Goal: Information Seeking & Learning: Learn about a topic

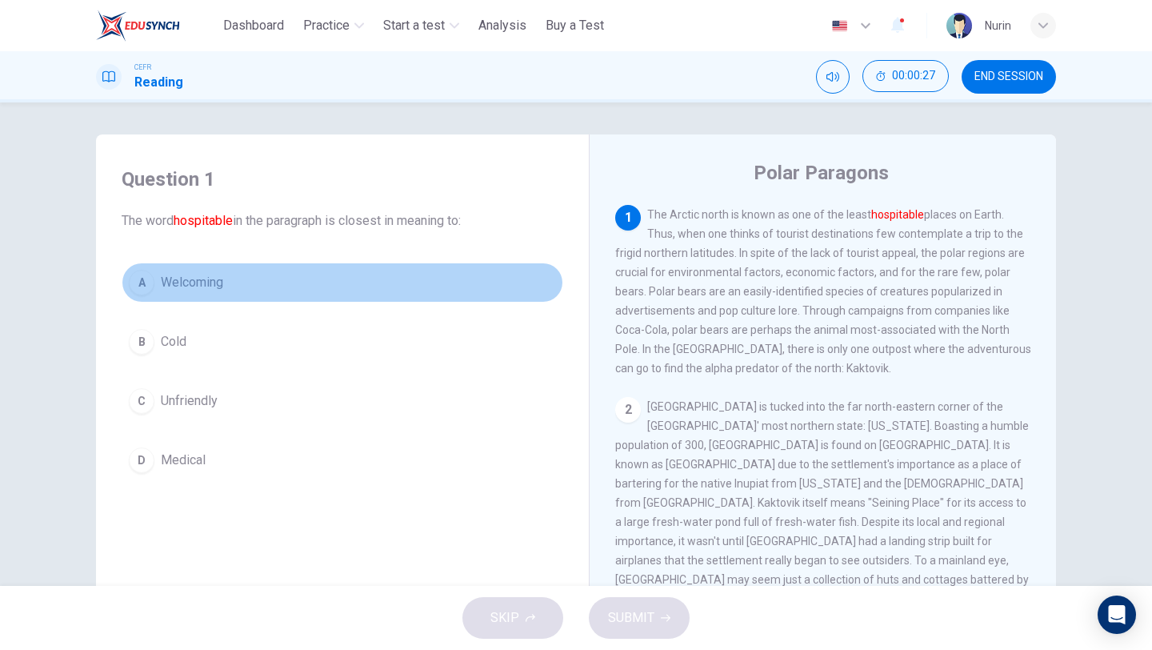
click at [214, 286] on span "Welcoming" at bounding box center [192, 282] width 62 height 19
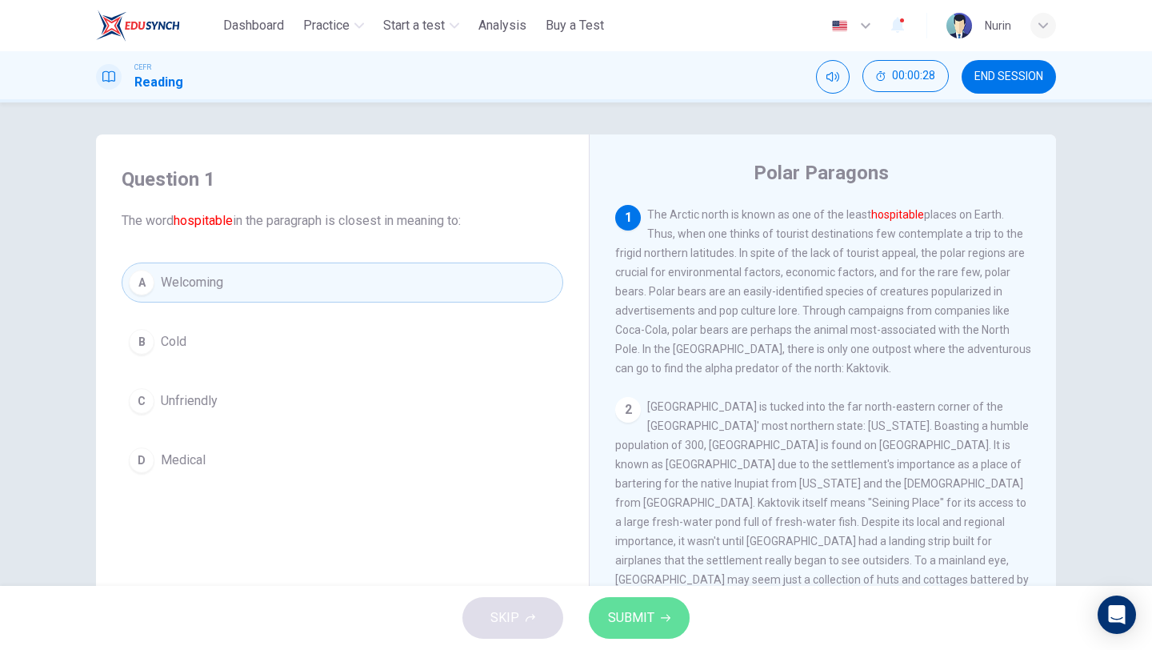
click at [648, 610] on span "SUBMIT" at bounding box center [631, 617] width 46 height 22
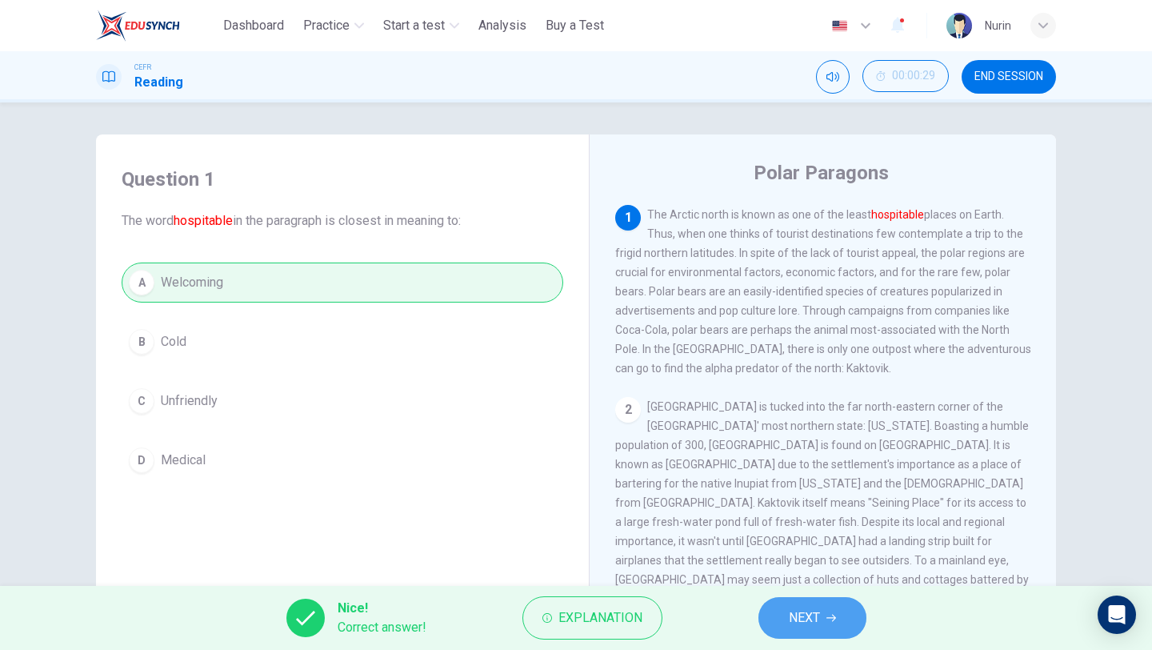
click at [811, 602] on button "NEXT" at bounding box center [812, 618] width 108 height 42
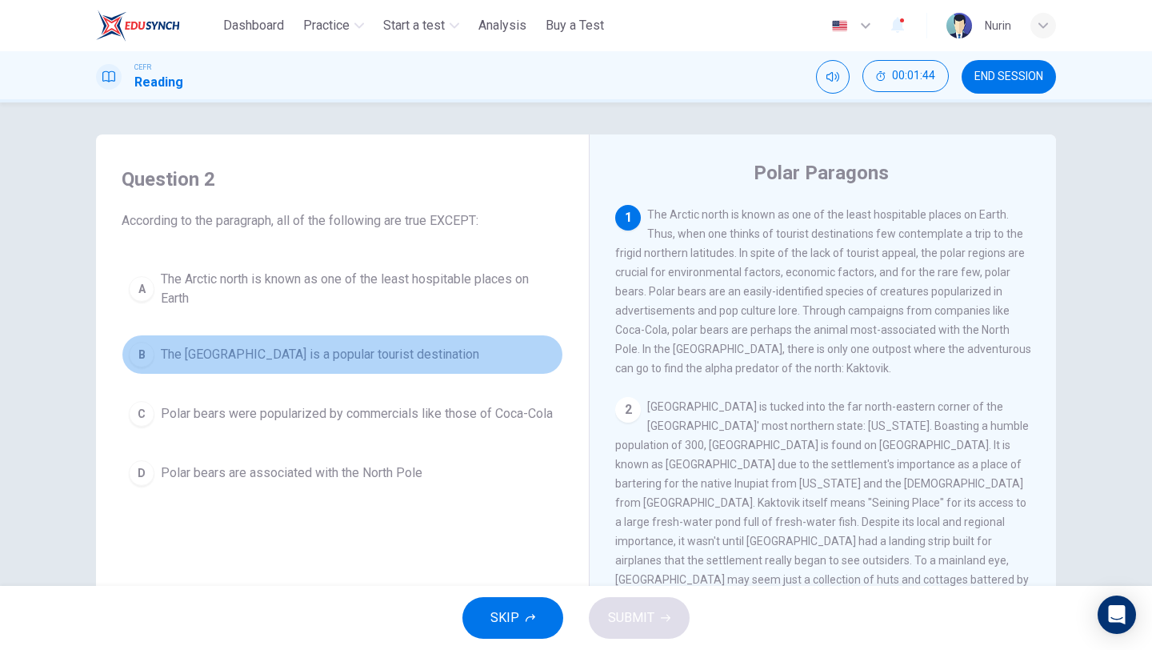
click at [350, 357] on span "The North Pole is a popular tourist destination" at bounding box center [320, 354] width 318 height 19
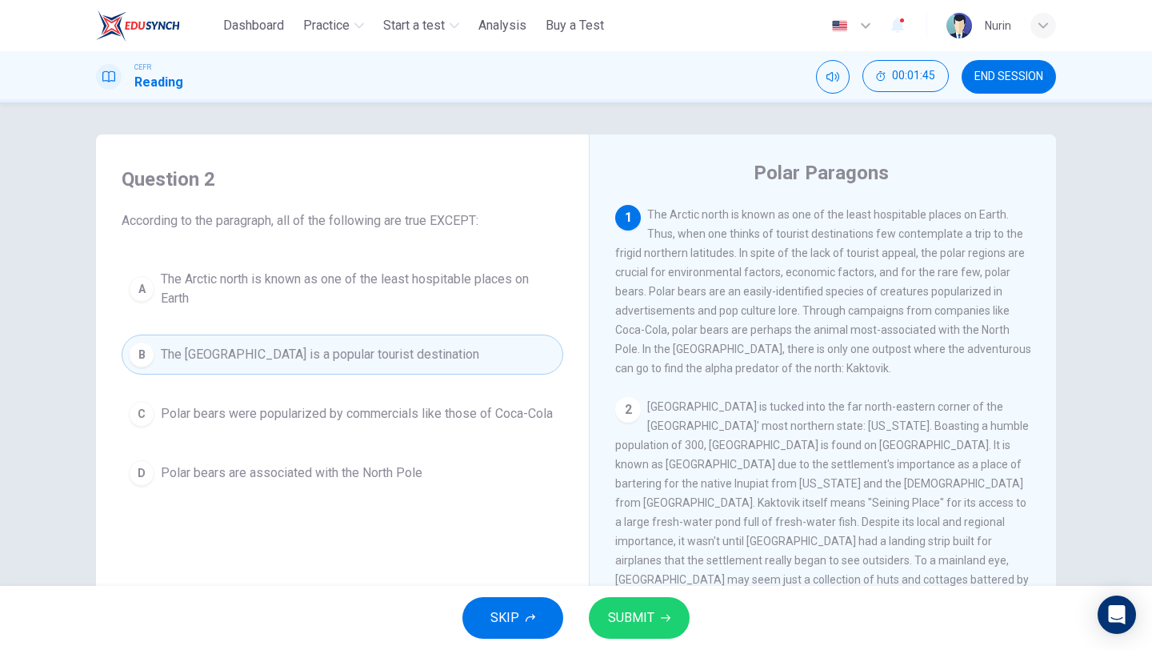
click at [642, 602] on button "SUBMIT" at bounding box center [639, 618] width 101 height 42
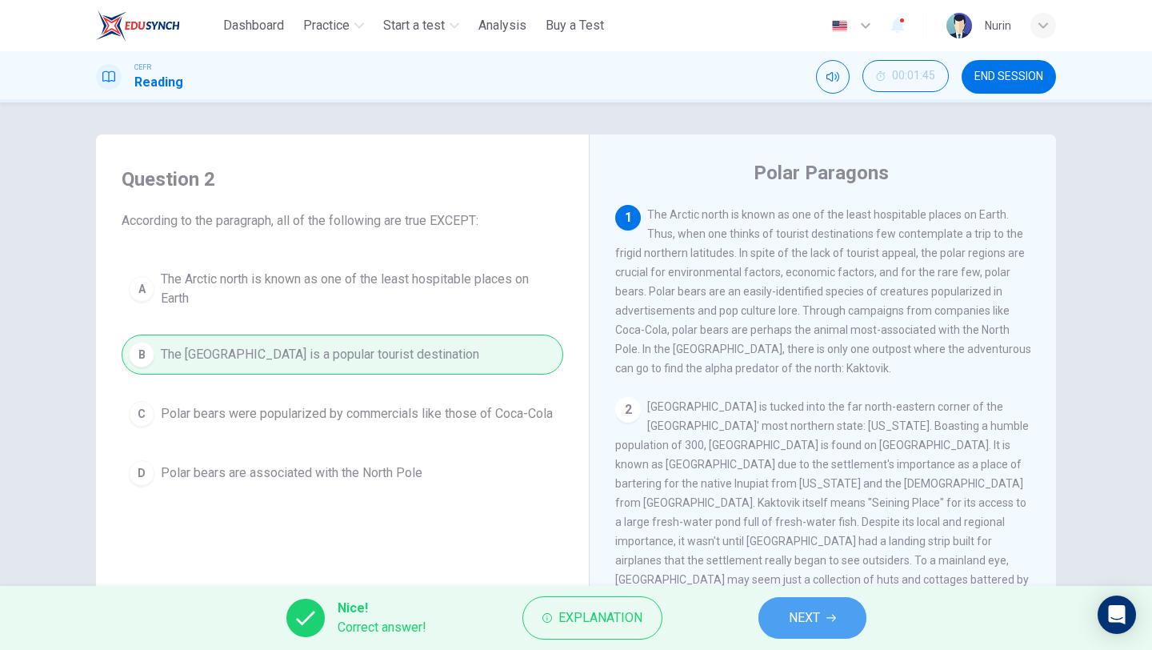
click at [807, 618] on span "NEXT" at bounding box center [804, 617] width 31 height 22
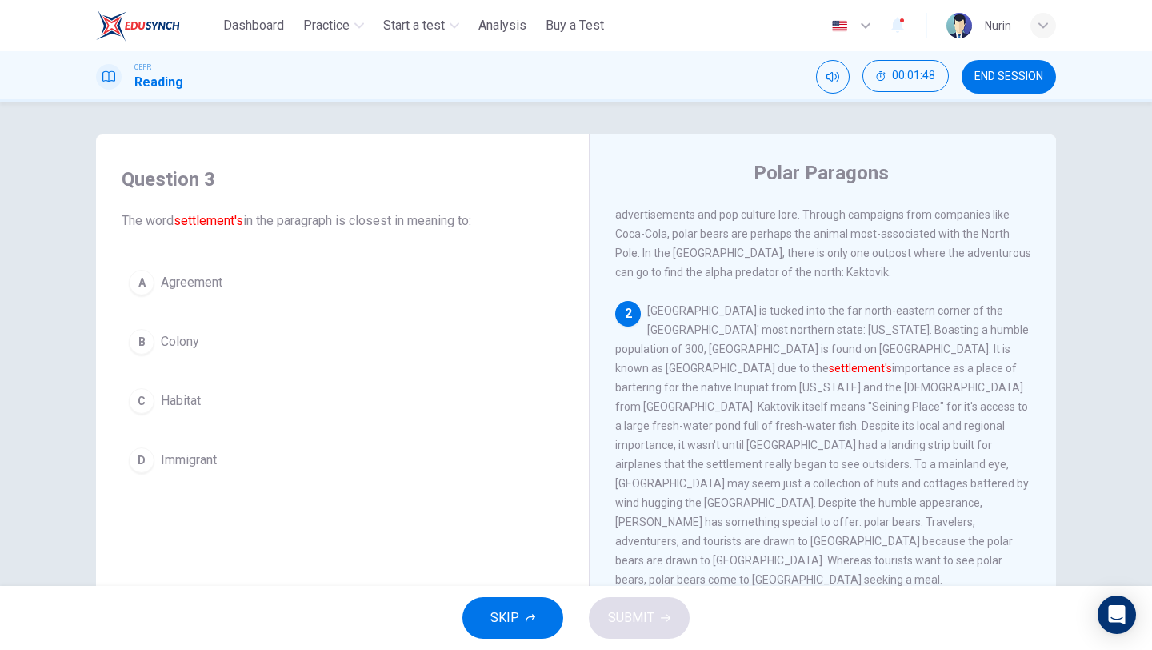
scroll to position [98, 0]
click at [196, 282] on span "Agreement" at bounding box center [192, 282] width 62 height 19
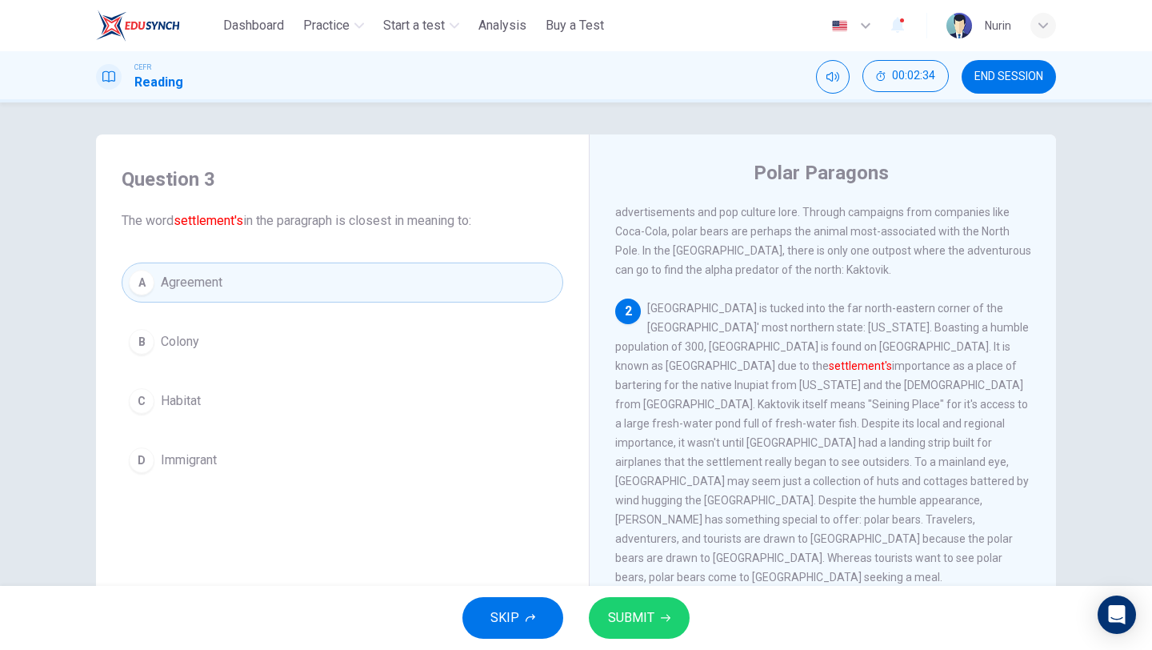
click at [210, 392] on button "C Habitat" at bounding box center [343, 401] width 442 height 40
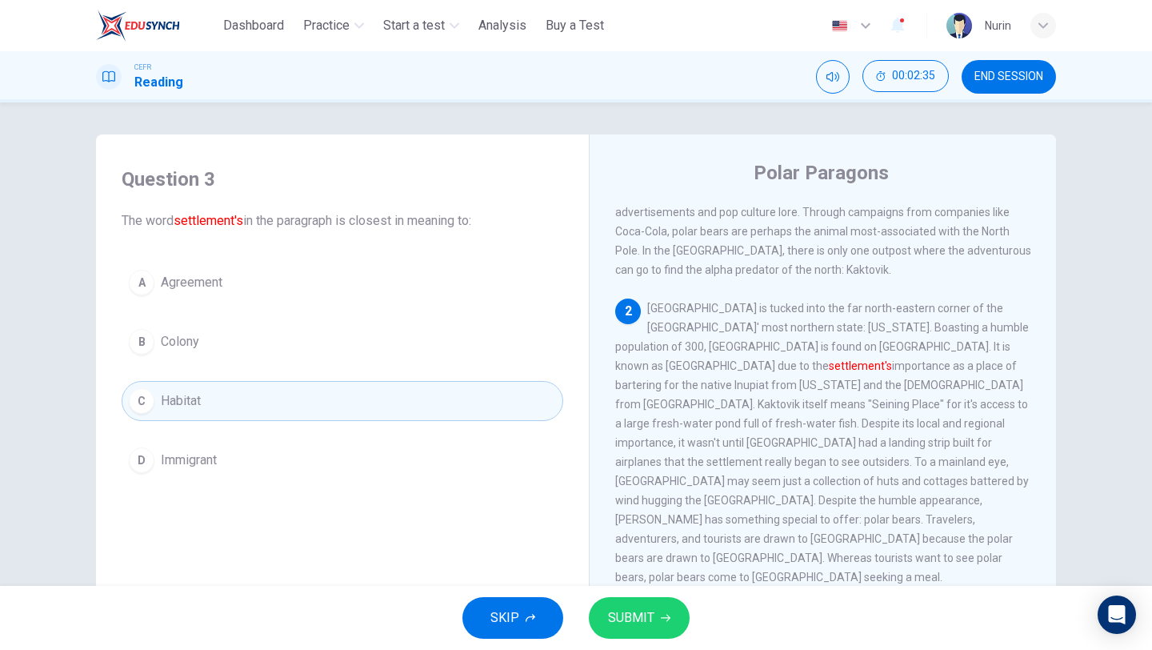
click at [627, 616] on span "SUBMIT" at bounding box center [631, 617] width 46 height 22
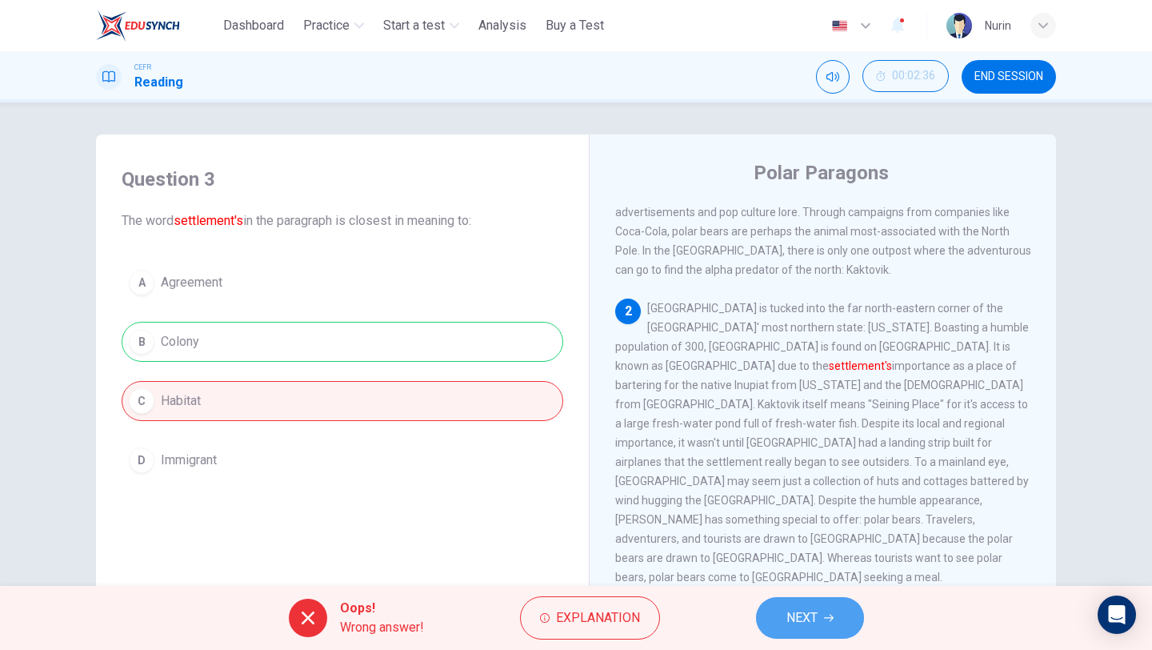
click at [797, 619] on span "NEXT" at bounding box center [802, 617] width 31 height 22
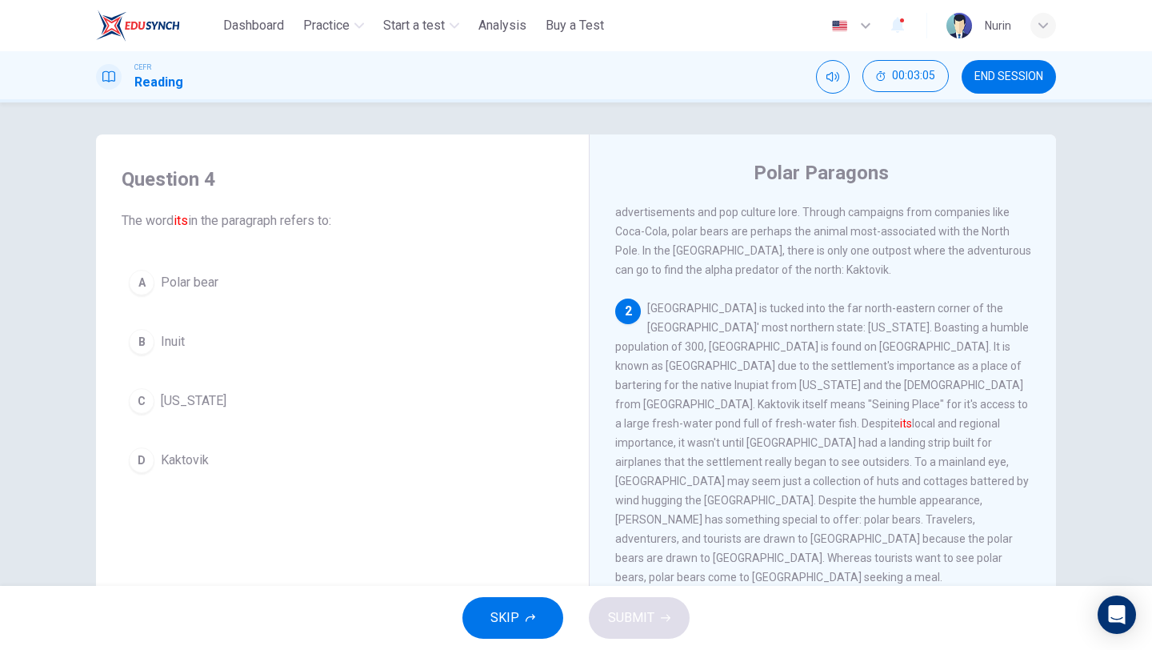
click at [179, 456] on span "Kaktovik" at bounding box center [185, 459] width 48 height 19
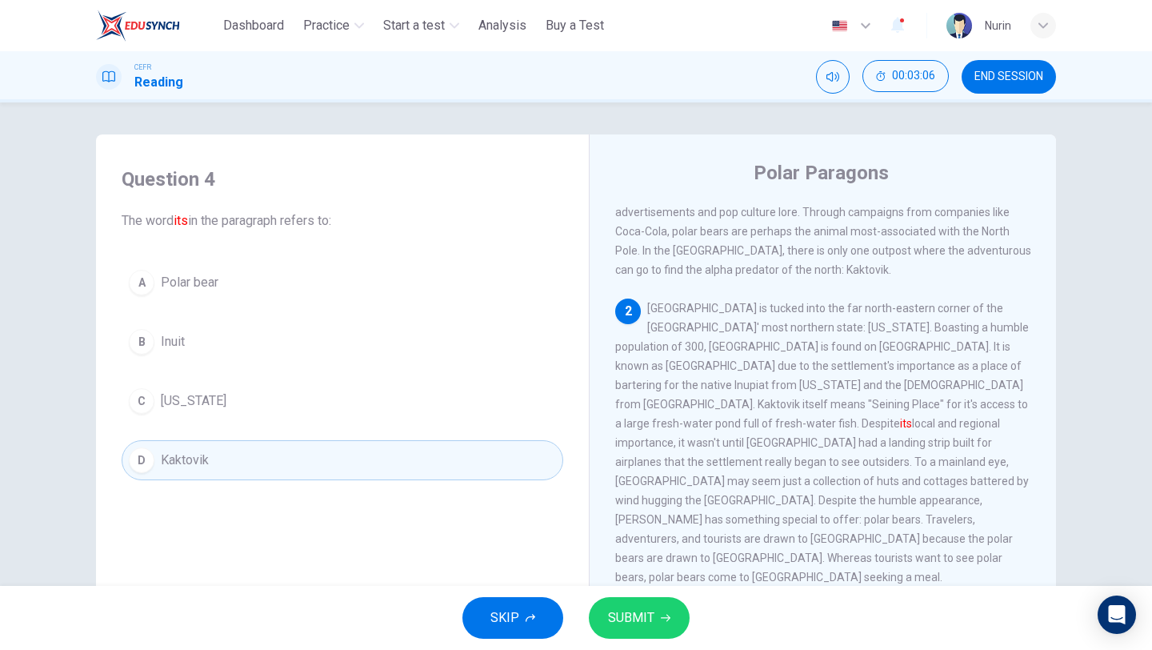
click at [616, 602] on button "SUBMIT" at bounding box center [639, 618] width 101 height 42
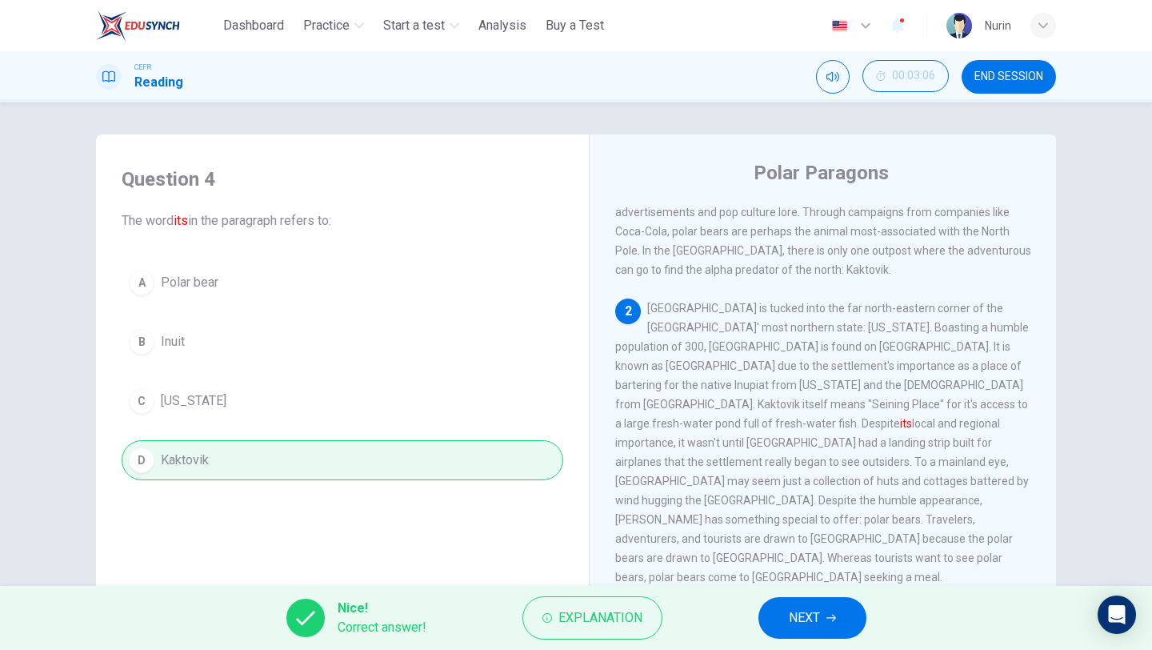
click at [815, 626] on span "NEXT" at bounding box center [804, 617] width 31 height 22
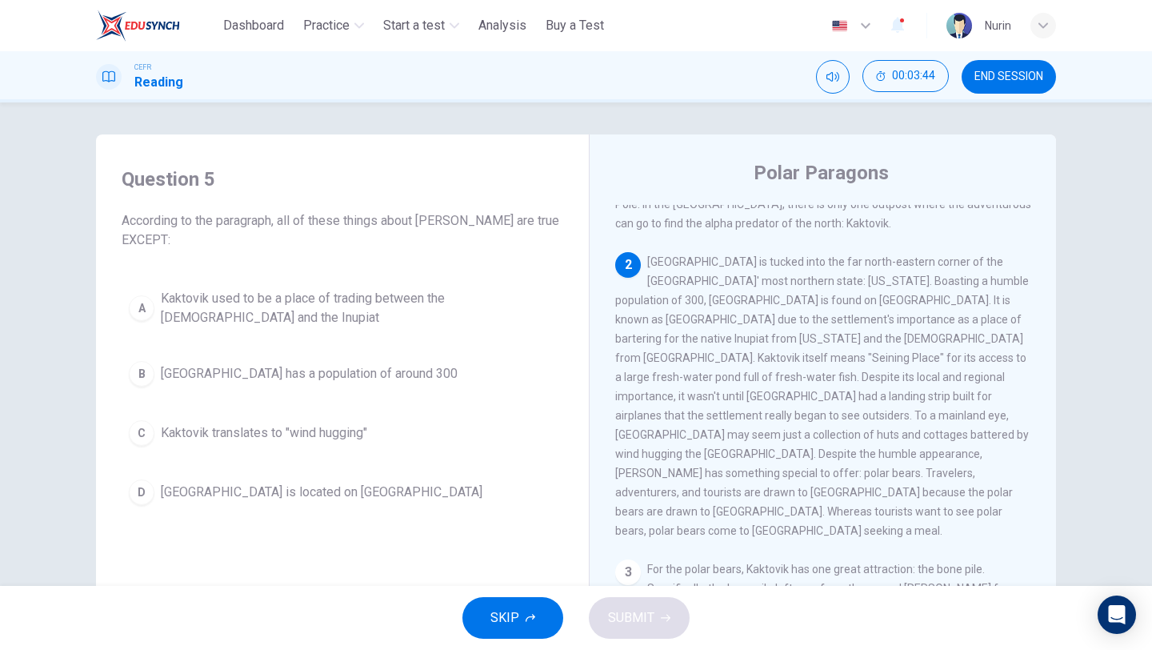
scroll to position [147, 0]
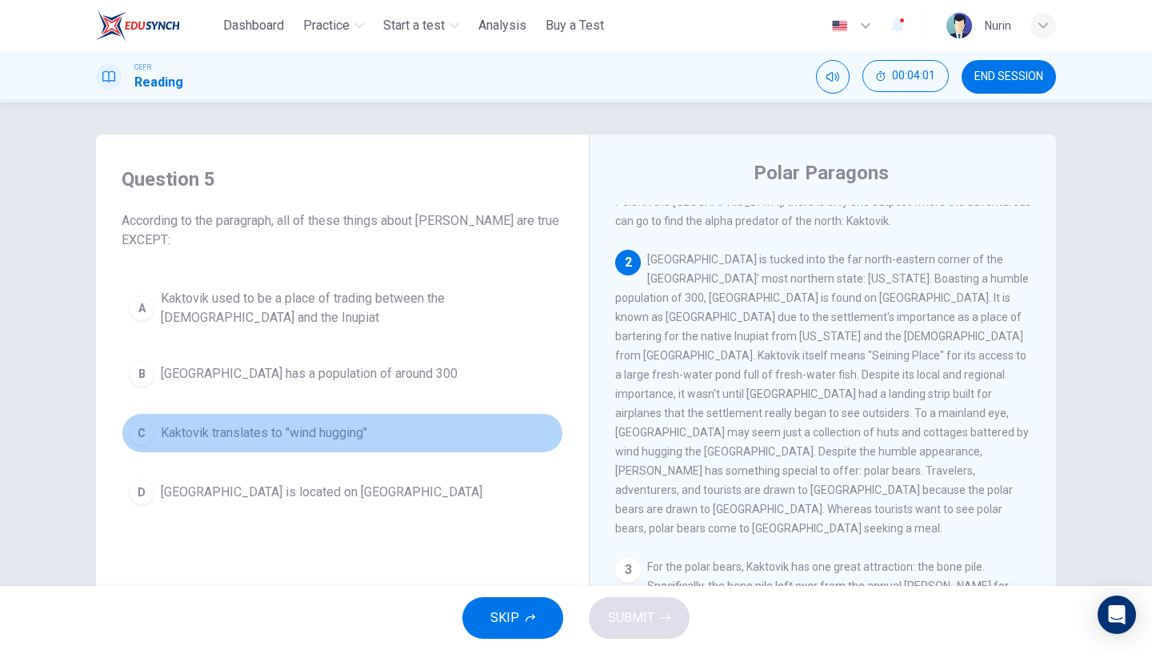
click at [273, 436] on span "Kaktovik translates to "wind hugging"" at bounding box center [264, 432] width 206 height 19
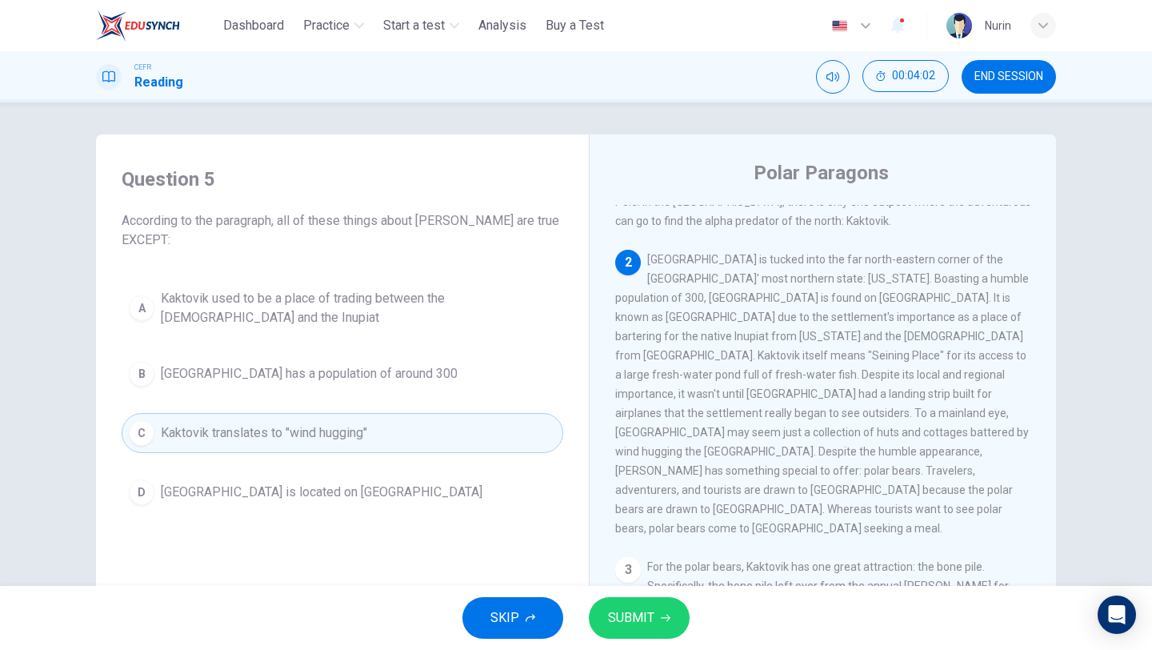
click at [648, 620] on span "SUBMIT" at bounding box center [631, 617] width 46 height 22
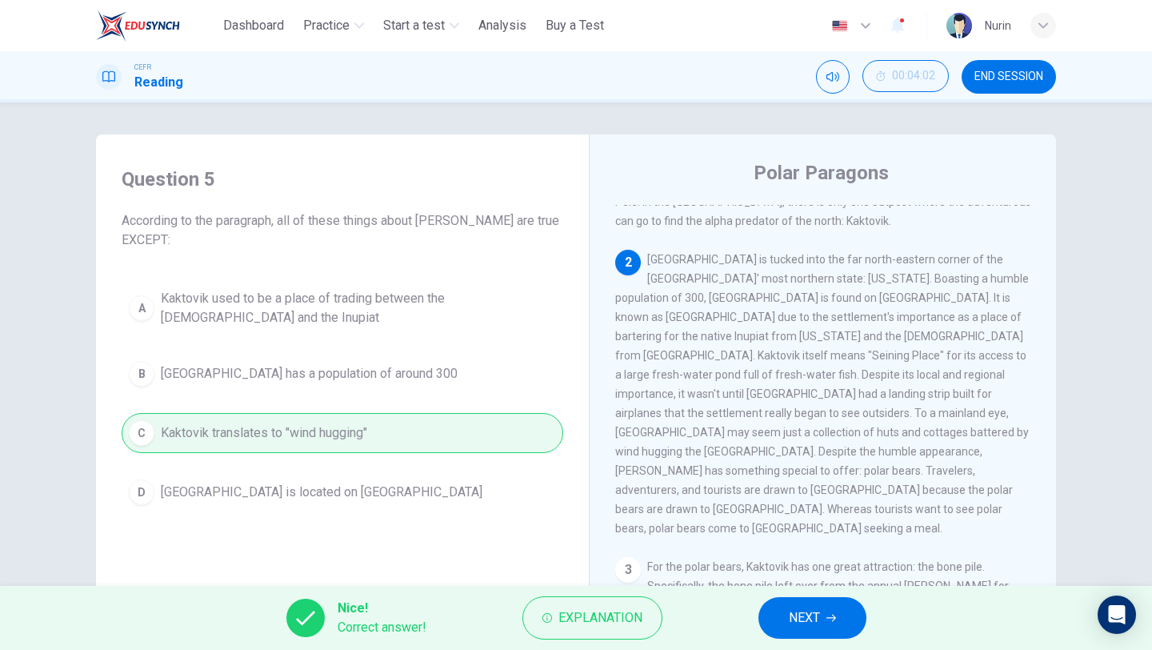
click at [792, 606] on button "NEXT" at bounding box center [812, 618] width 108 height 42
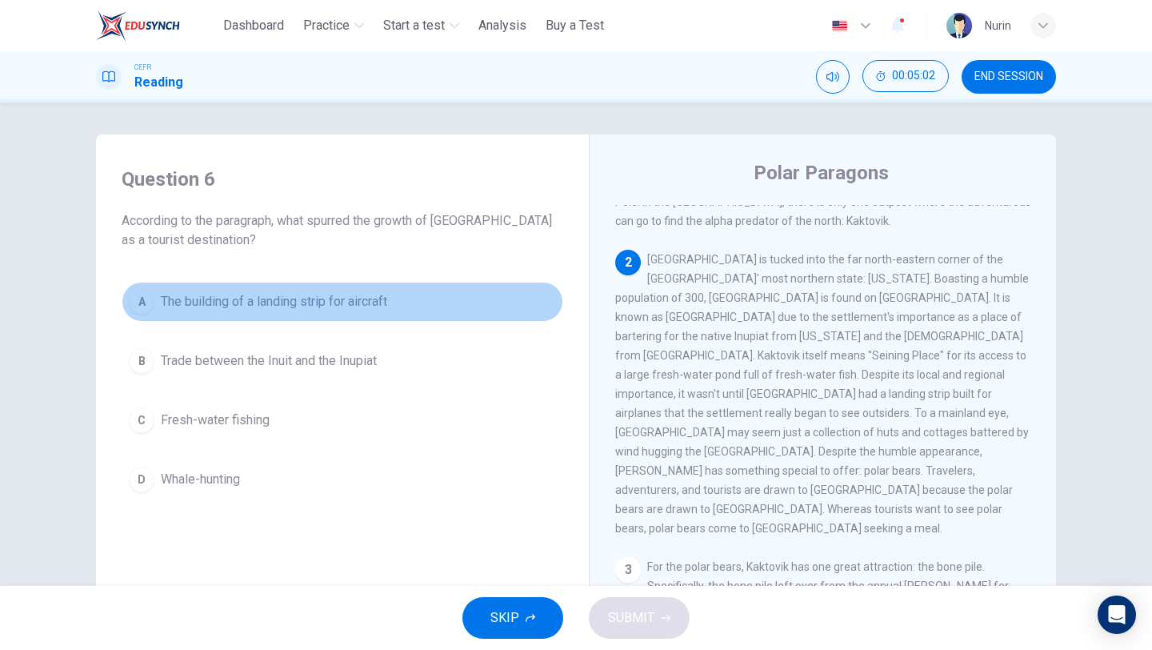
click at [337, 292] on span "The building of a landing strip for aircraft" at bounding box center [274, 301] width 226 height 19
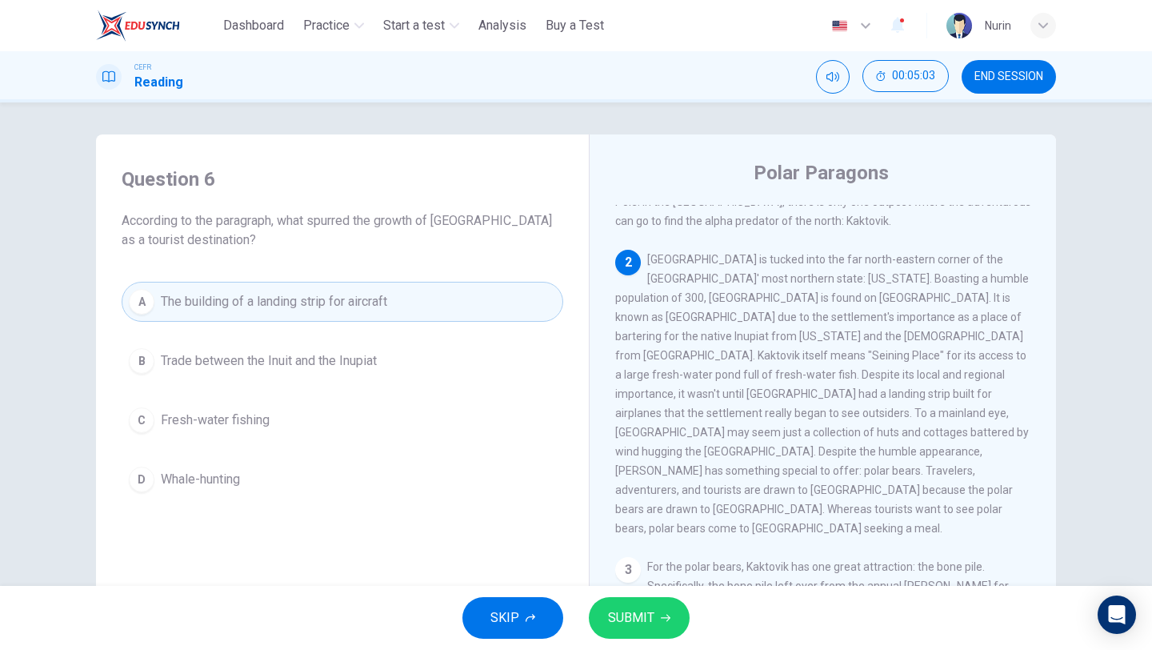
click at [649, 615] on span "SUBMIT" at bounding box center [631, 617] width 46 height 22
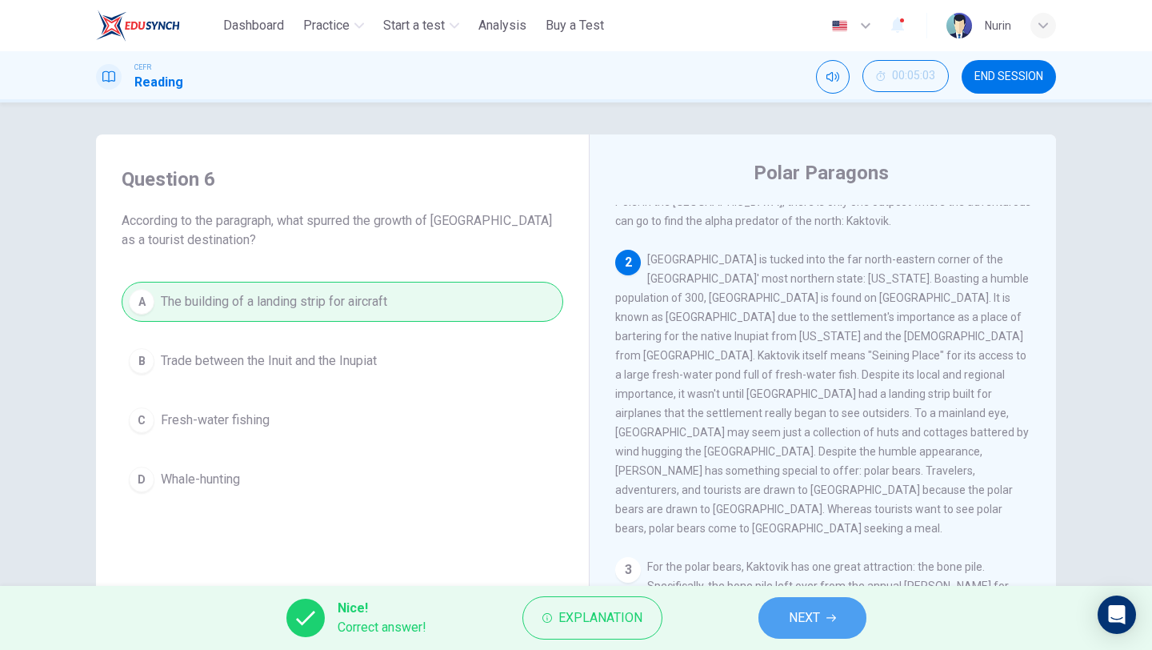
click at [808, 615] on span "NEXT" at bounding box center [804, 617] width 31 height 22
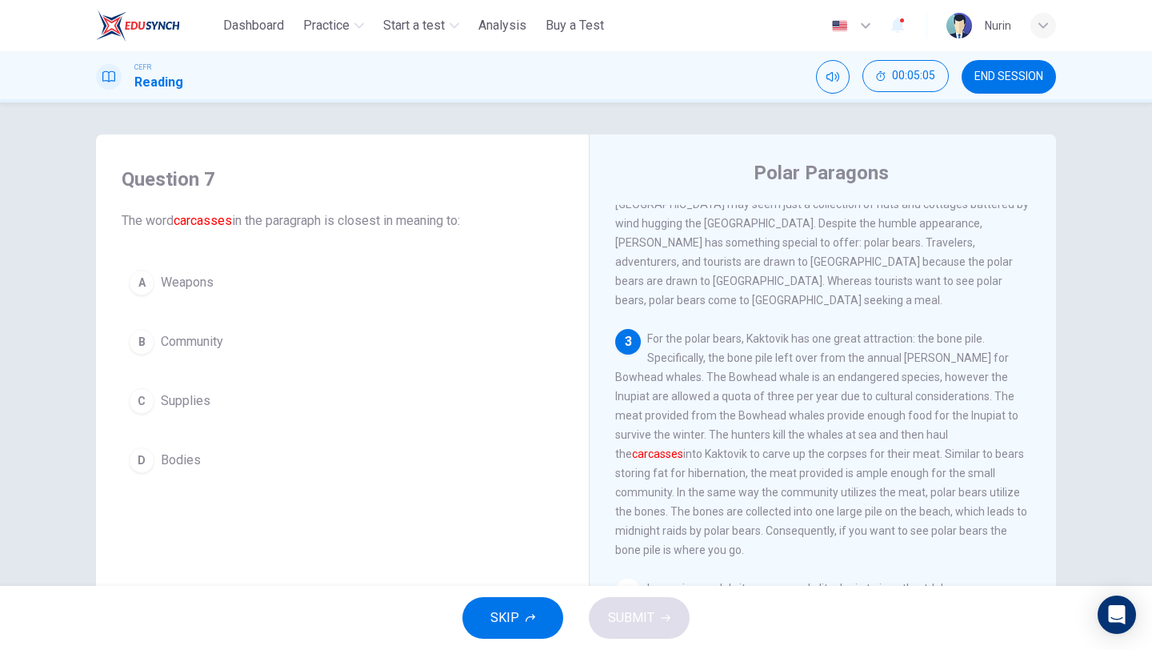
scroll to position [392, 0]
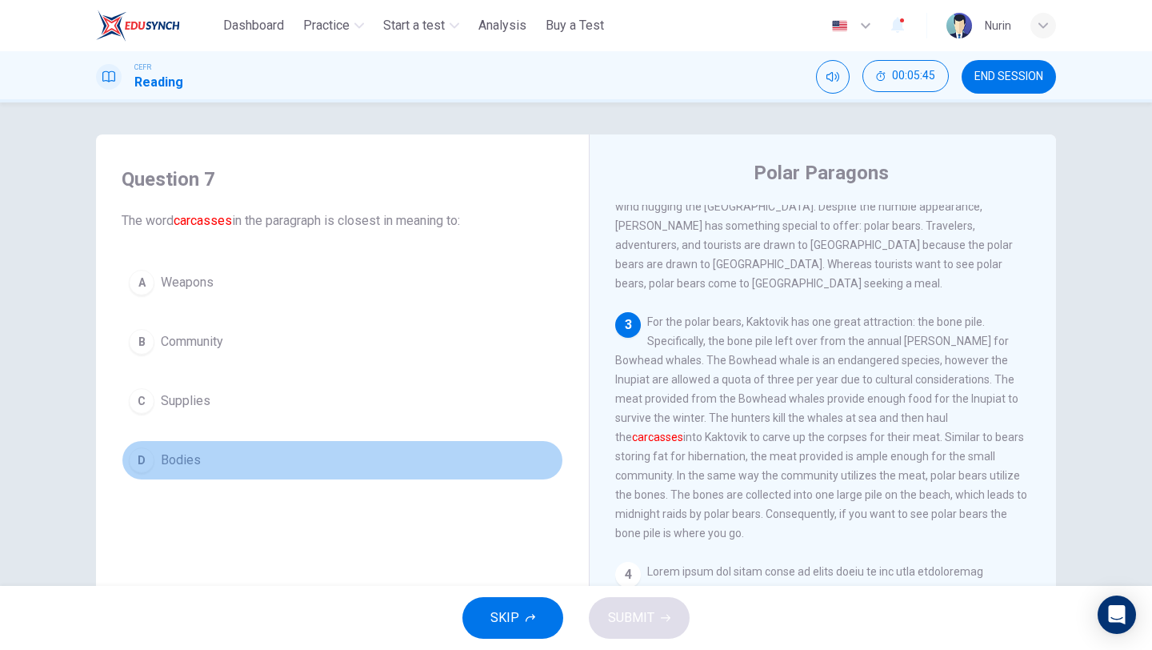
click at [172, 457] on span "Bodies" at bounding box center [181, 459] width 40 height 19
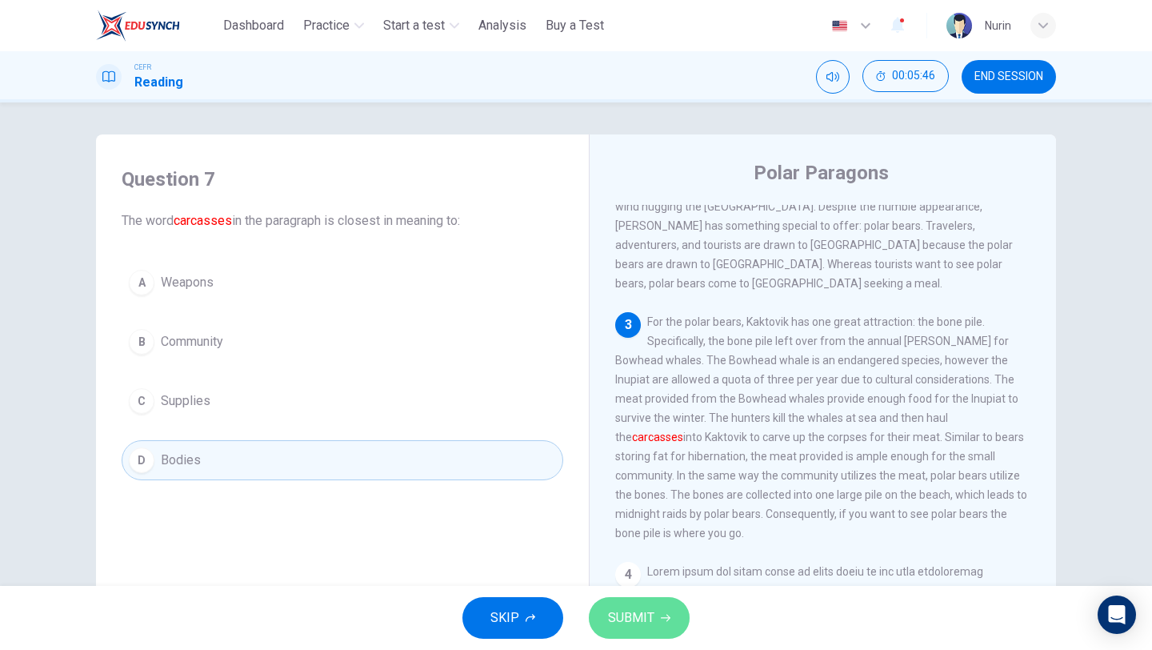
click at [667, 625] on button "SUBMIT" at bounding box center [639, 618] width 101 height 42
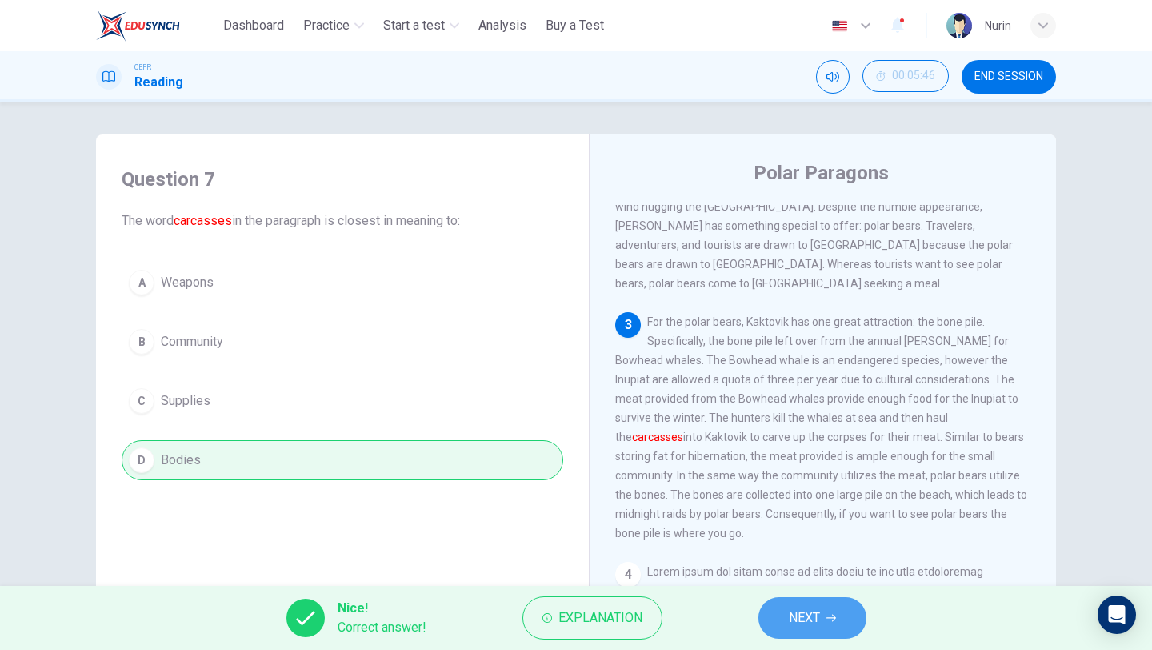
click at [789, 615] on span "NEXT" at bounding box center [804, 617] width 31 height 22
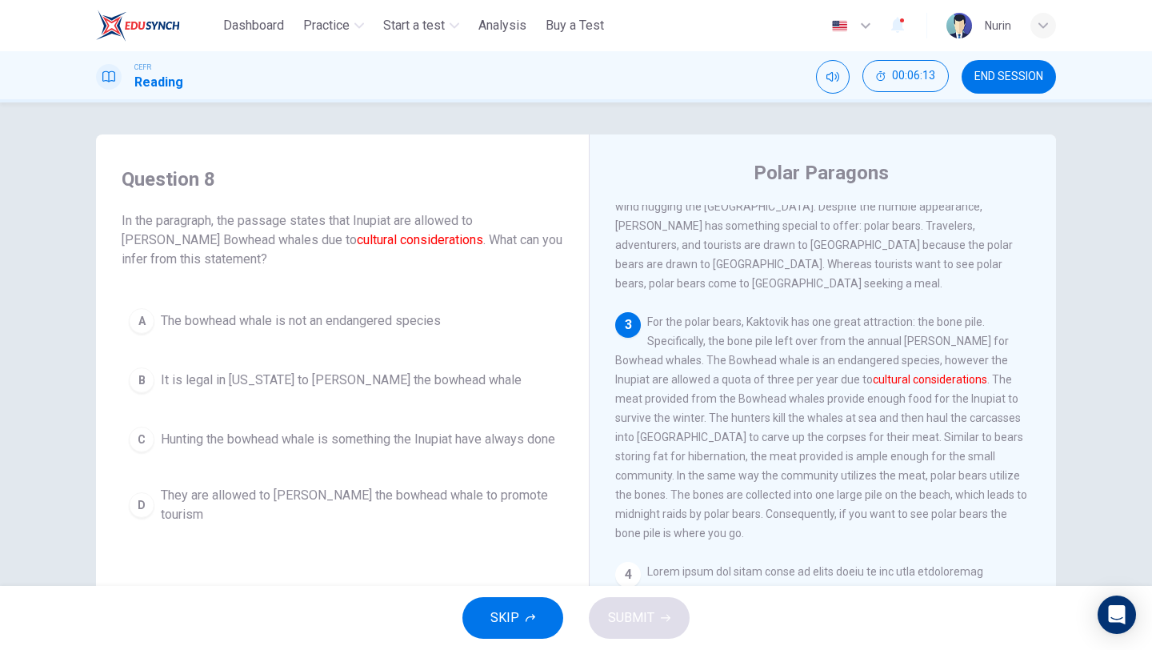
click at [330, 379] on span "It is legal in Alaska to hunt the bowhead whale" at bounding box center [341, 379] width 361 height 19
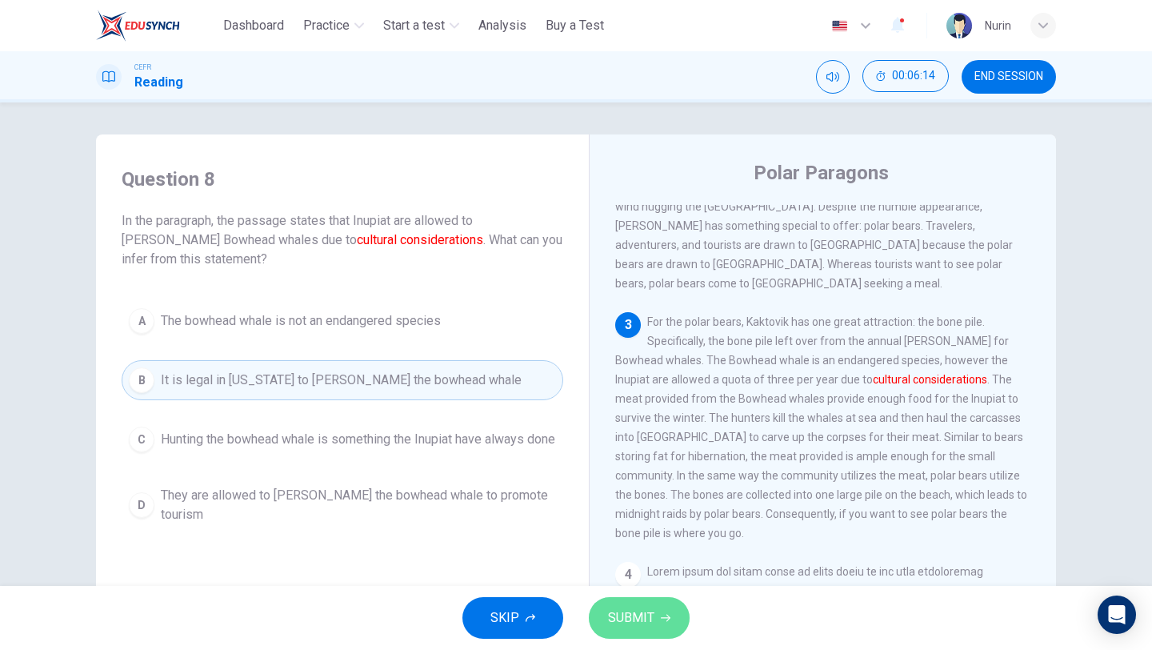
click at [646, 615] on span "SUBMIT" at bounding box center [631, 617] width 46 height 22
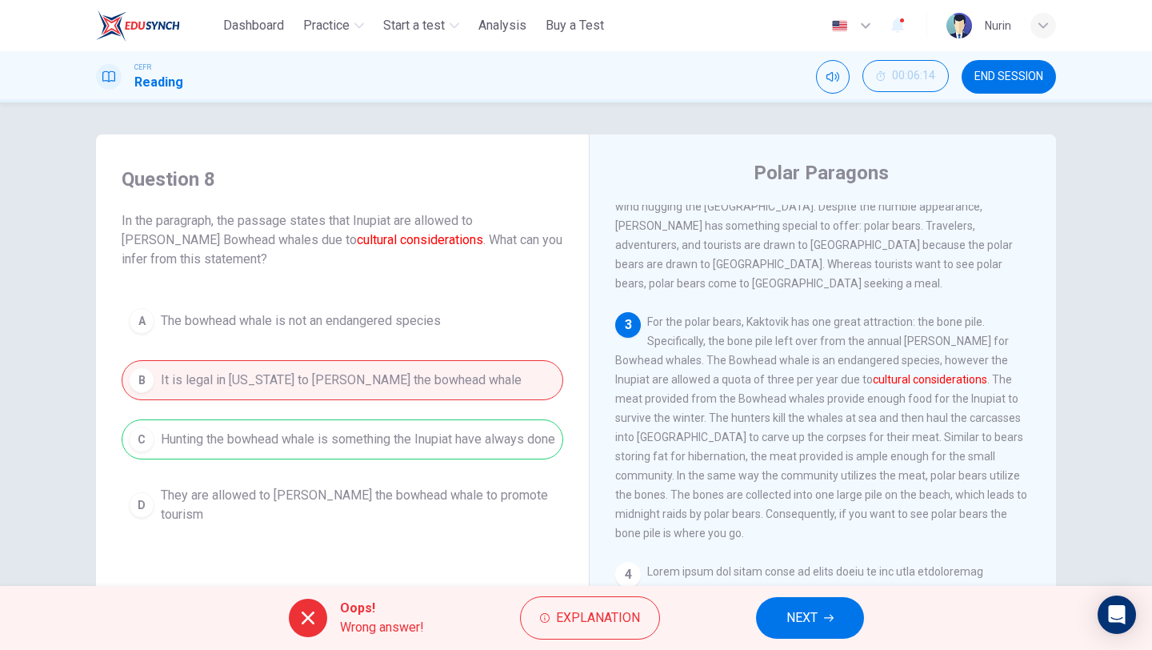
click at [826, 617] on icon "button" at bounding box center [829, 618] width 10 height 10
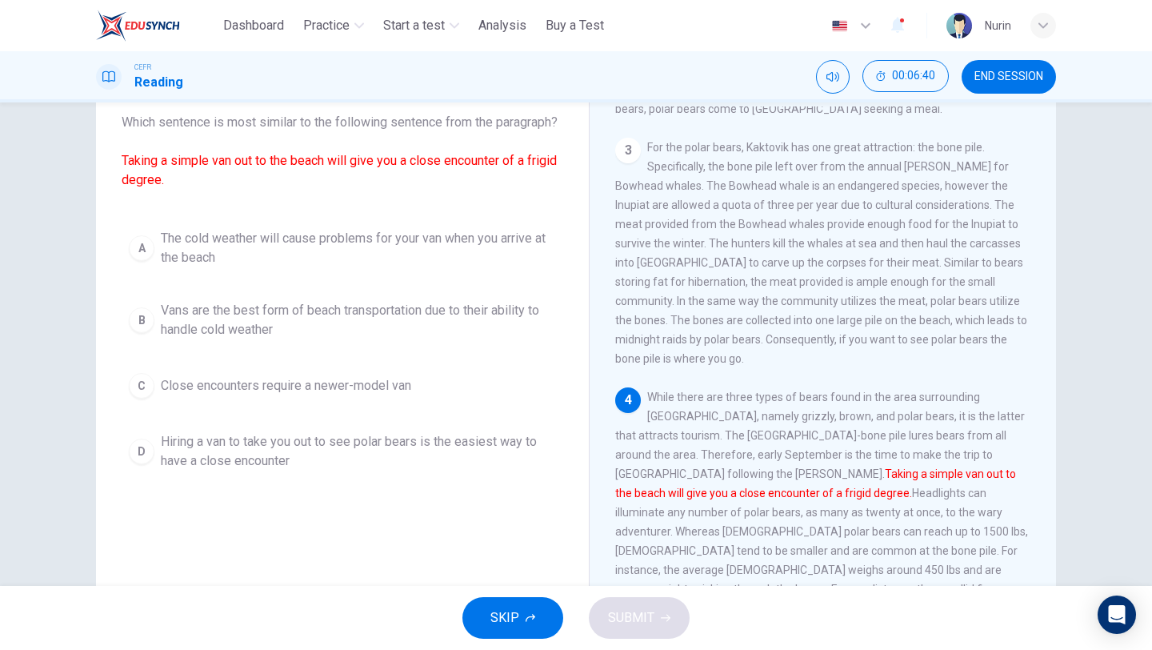
scroll to position [99, 0]
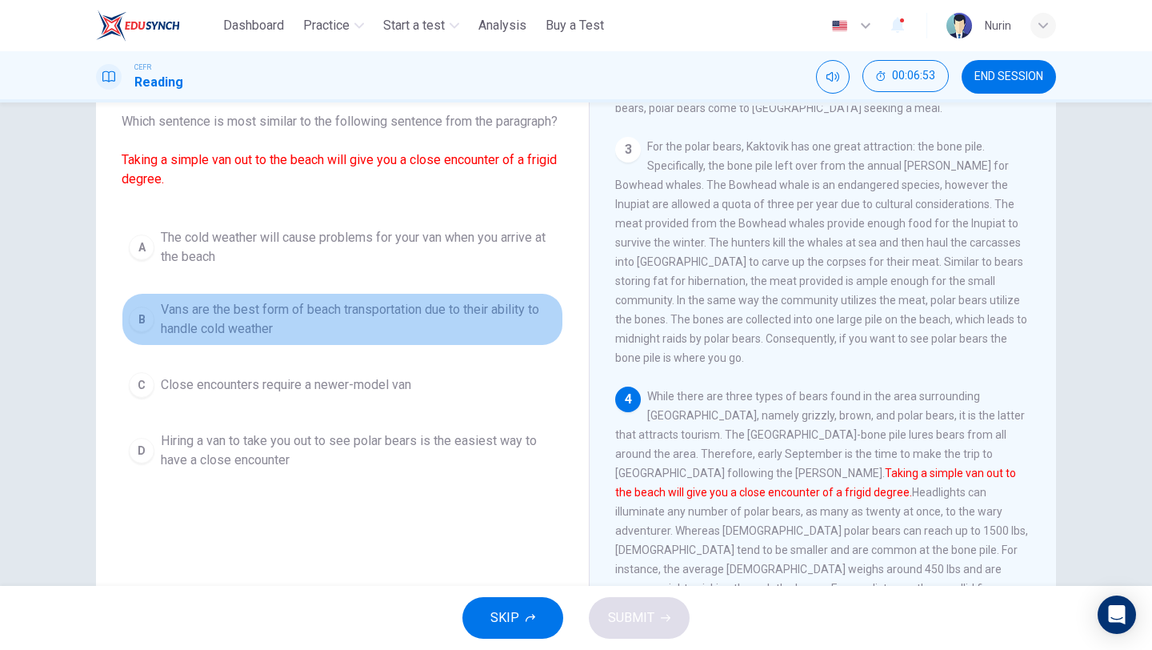
click at [221, 338] on span "Vans are the best form of beach transportation due to their ability to handle c…" at bounding box center [358, 319] width 395 height 38
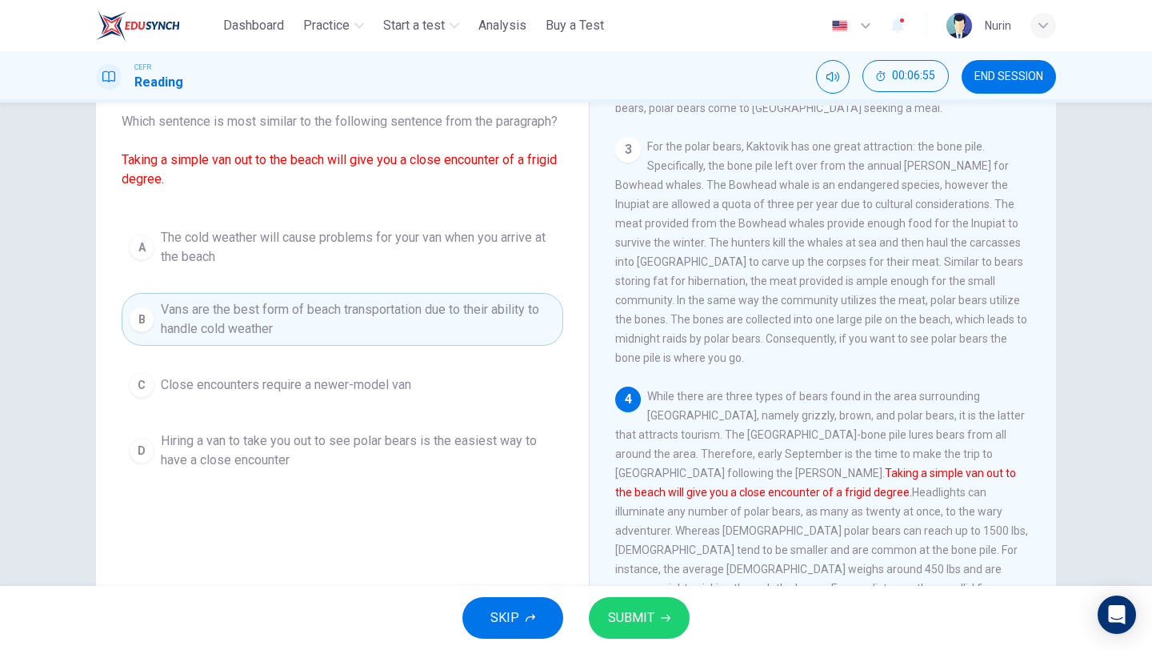
click at [643, 605] on button "SUBMIT" at bounding box center [639, 618] width 101 height 42
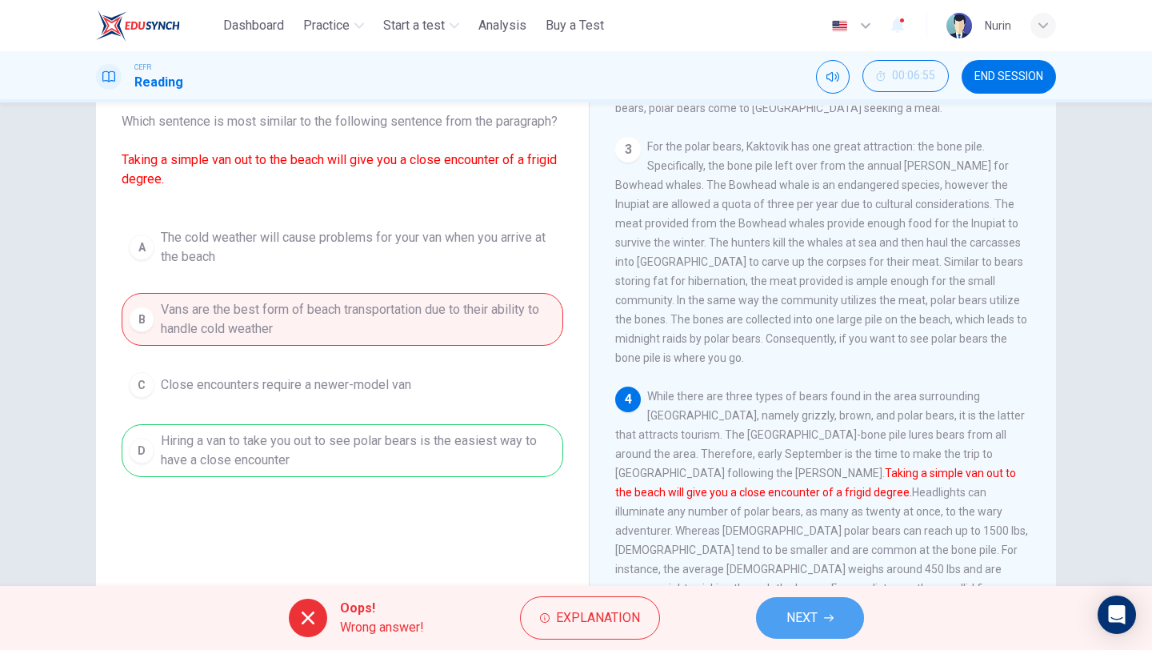
click at [806, 616] on span "NEXT" at bounding box center [802, 617] width 31 height 22
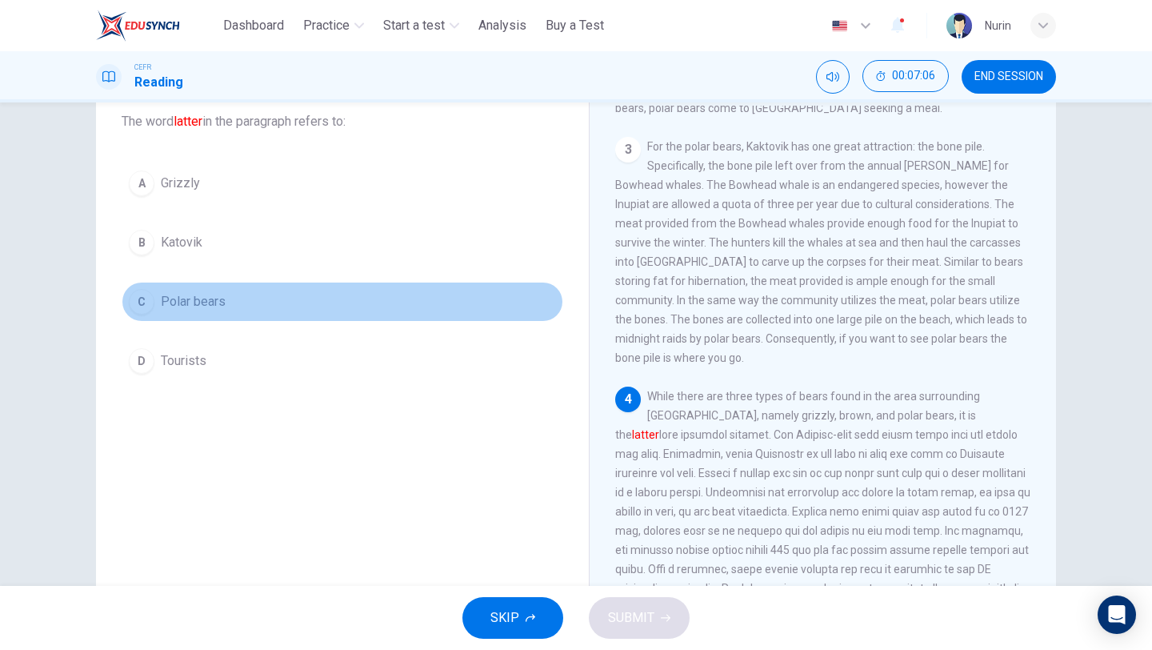
click at [181, 296] on span "Polar bears" at bounding box center [193, 301] width 65 height 19
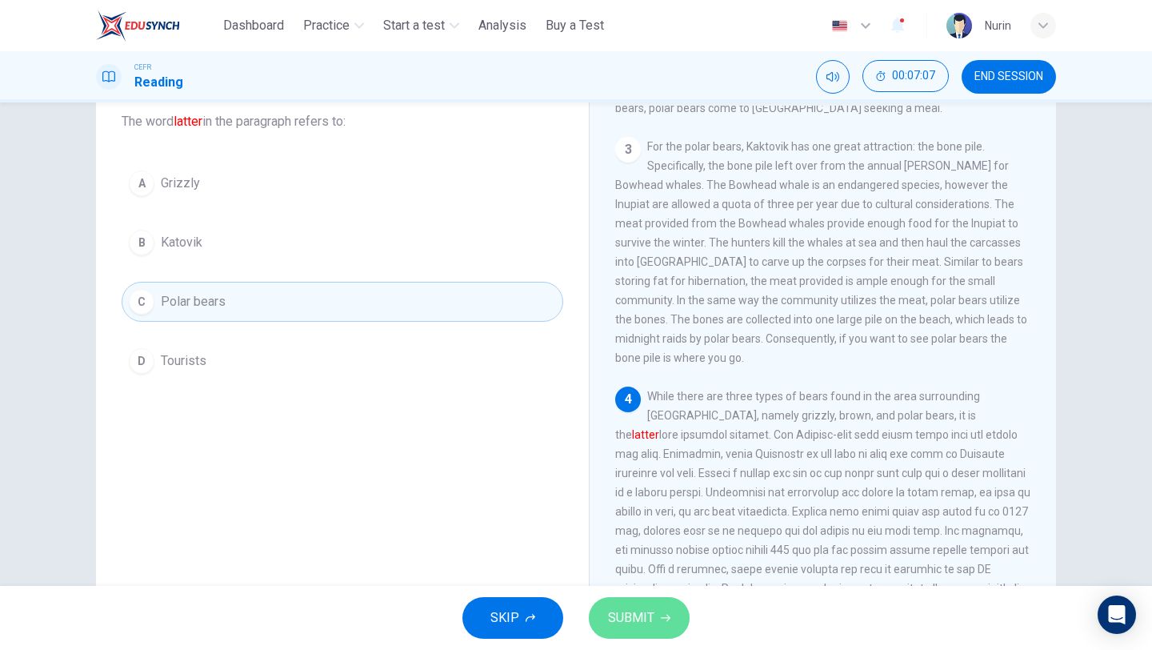
click at [646, 613] on span "SUBMIT" at bounding box center [631, 617] width 46 height 22
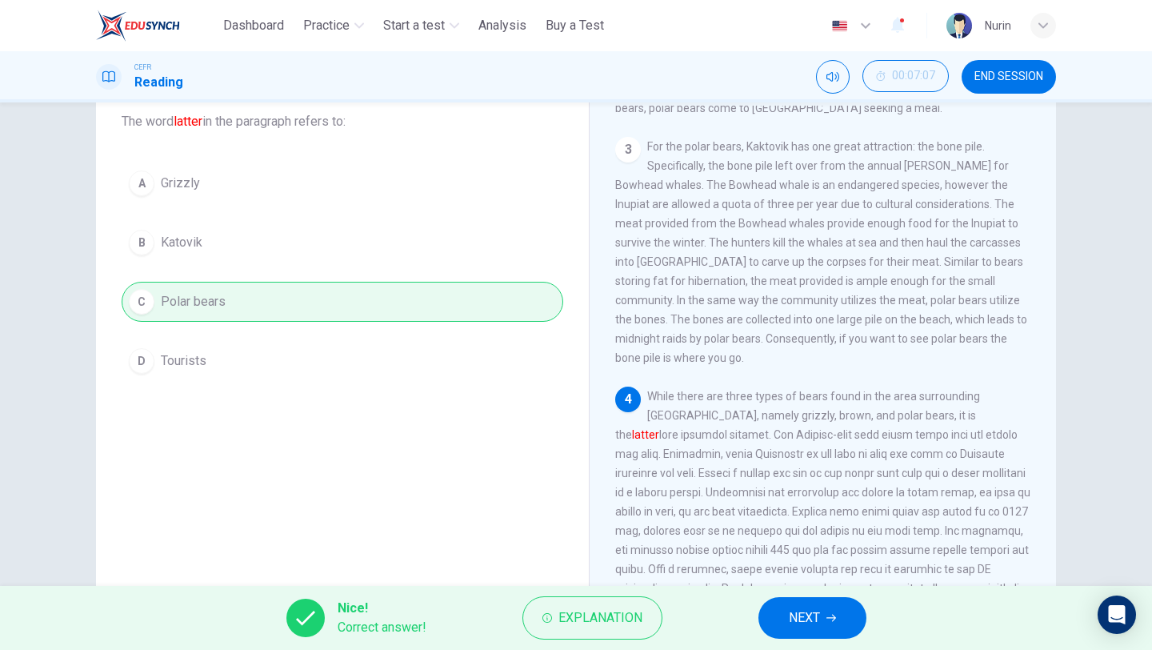
click at [803, 617] on span "NEXT" at bounding box center [804, 617] width 31 height 22
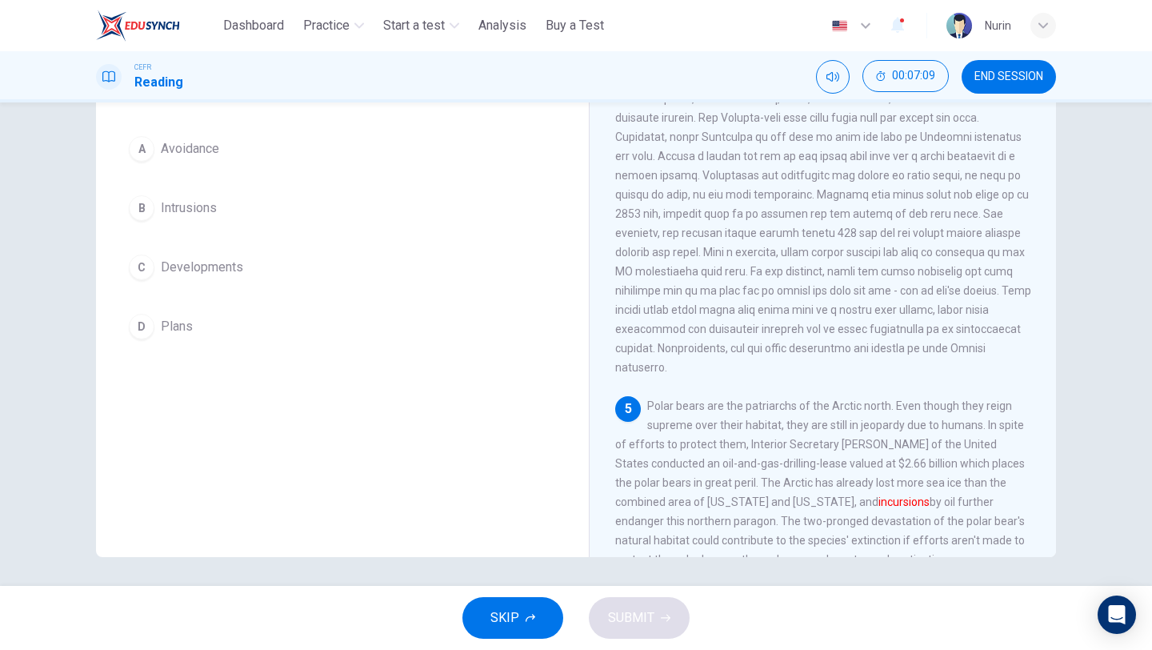
scroll to position [137, 0]
click at [186, 203] on span "Intrusions" at bounding box center [189, 204] width 56 height 19
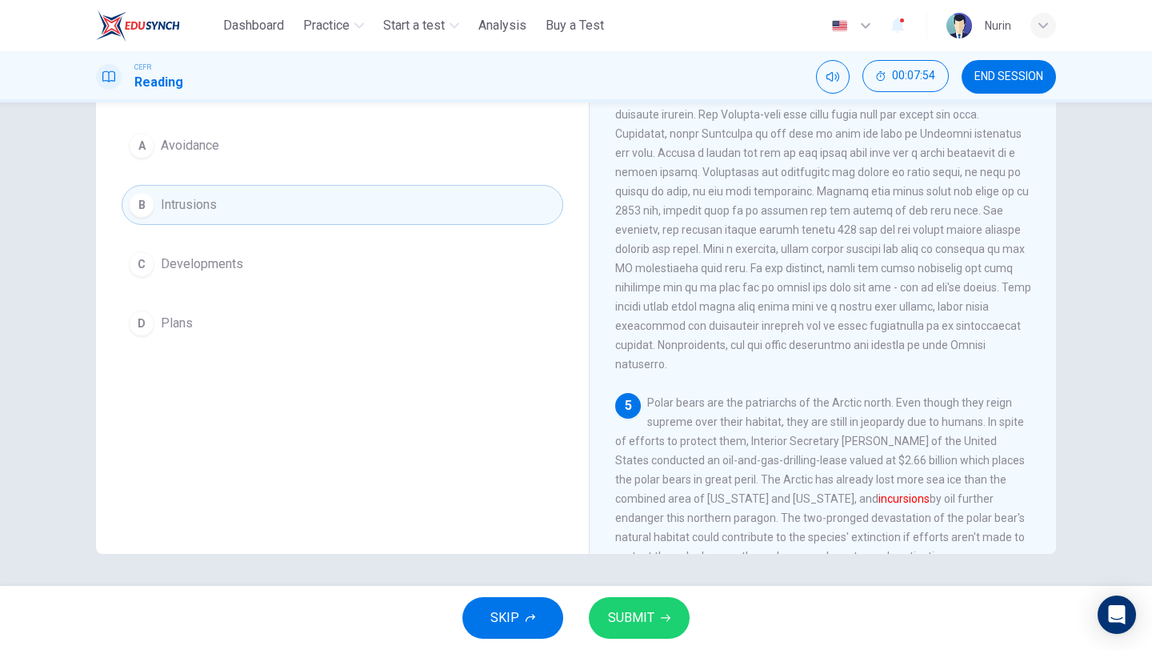
click at [651, 606] on span "SUBMIT" at bounding box center [631, 617] width 46 height 22
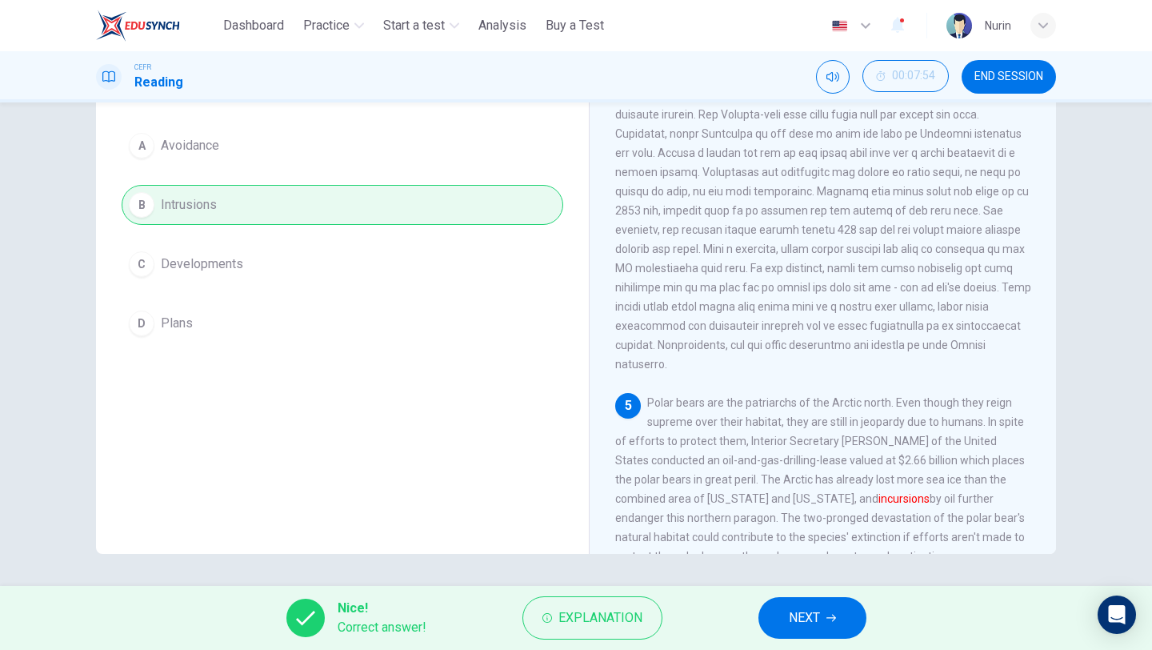
click at [807, 625] on span "NEXT" at bounding box center [804, 617] width 31 height 22
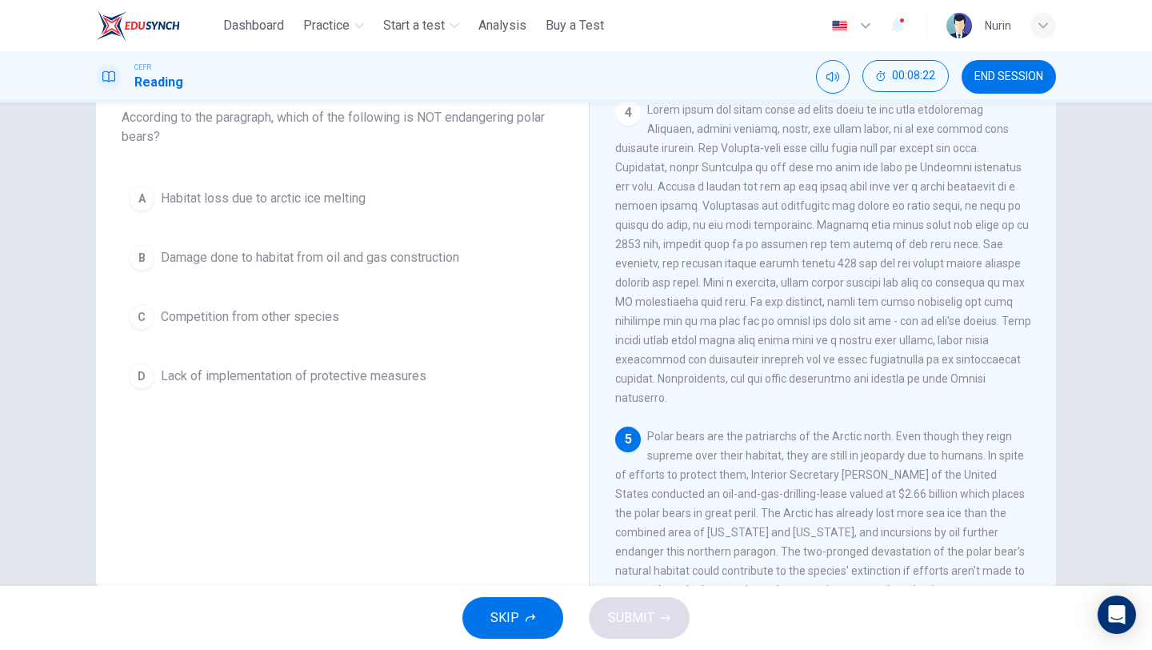
scroll to position [99, 0]
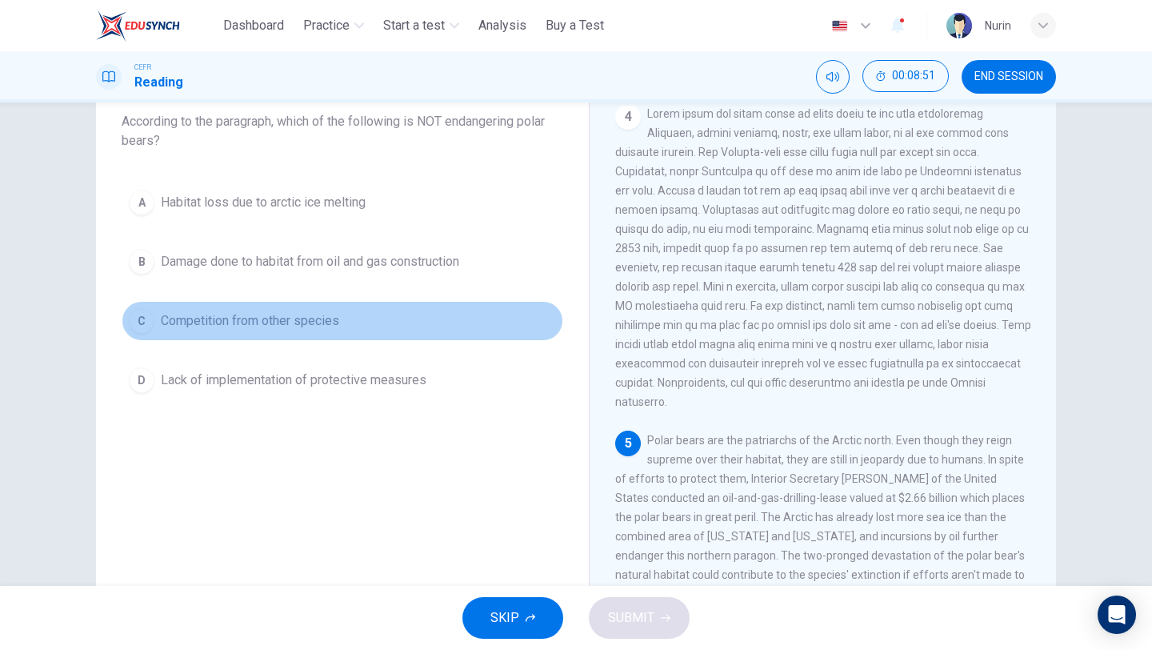
click at [295, 320] on span "Competition from other species" at bounding box center [250, 320] width 178 height 19
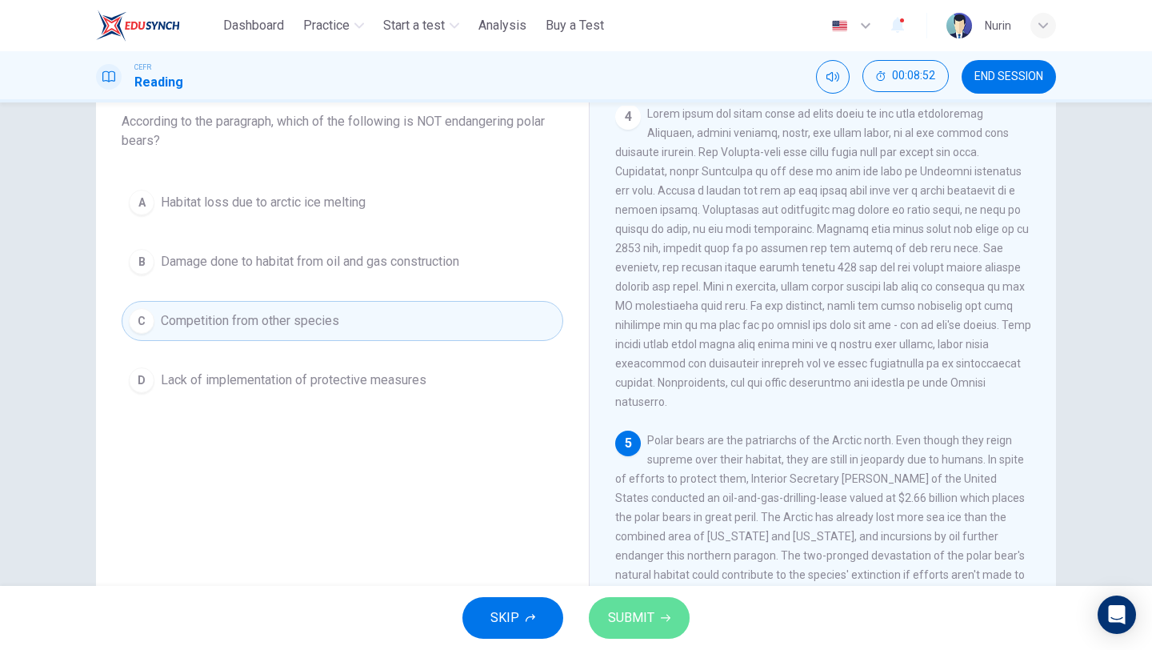
click at [638, 610] on span "SUBMIT" at bounding box center [631, 617] width 46 height 22
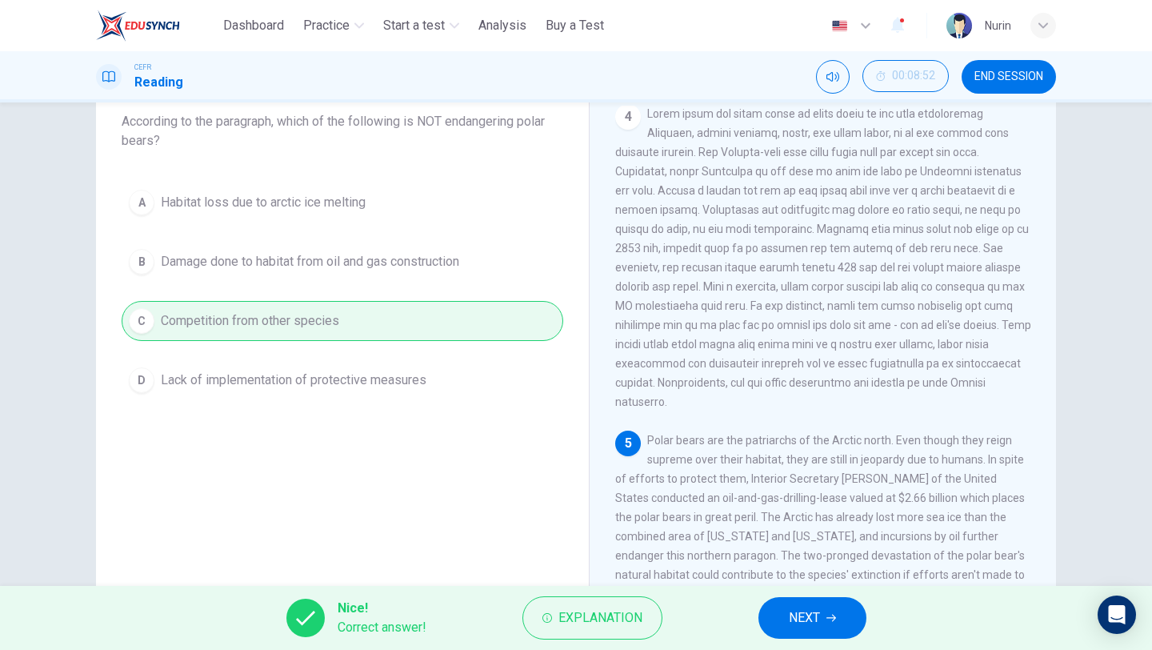
click at [783, 617] on button "NEXT" at bounding box center [812, 618] width 108 height 42
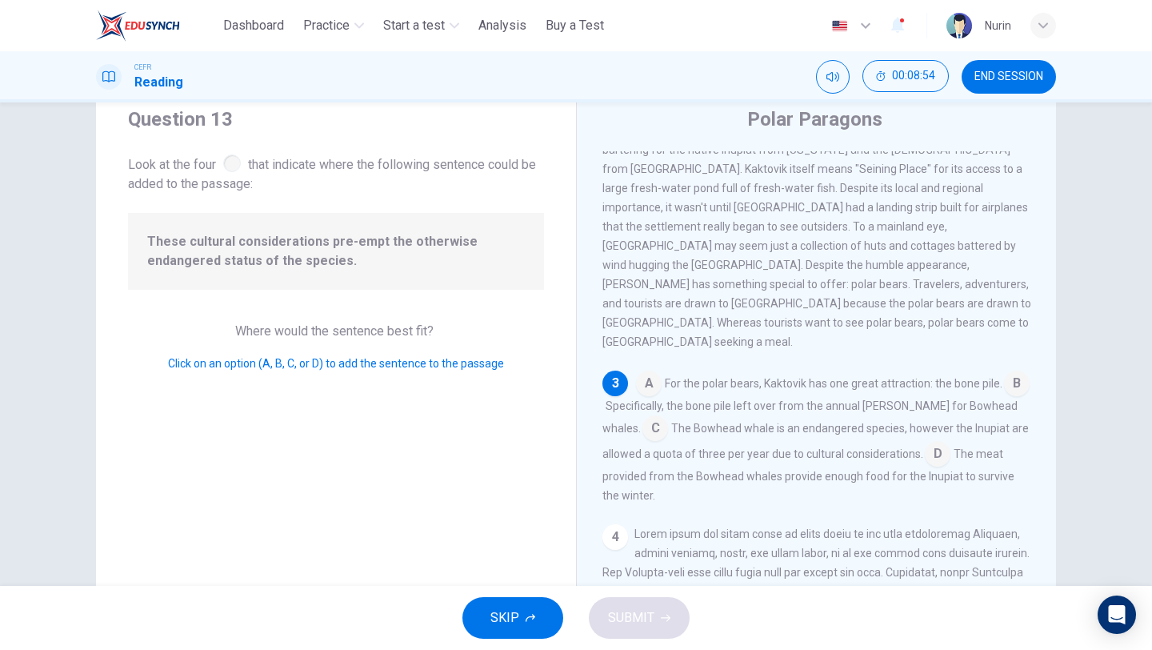
scroll to position [58, 0]
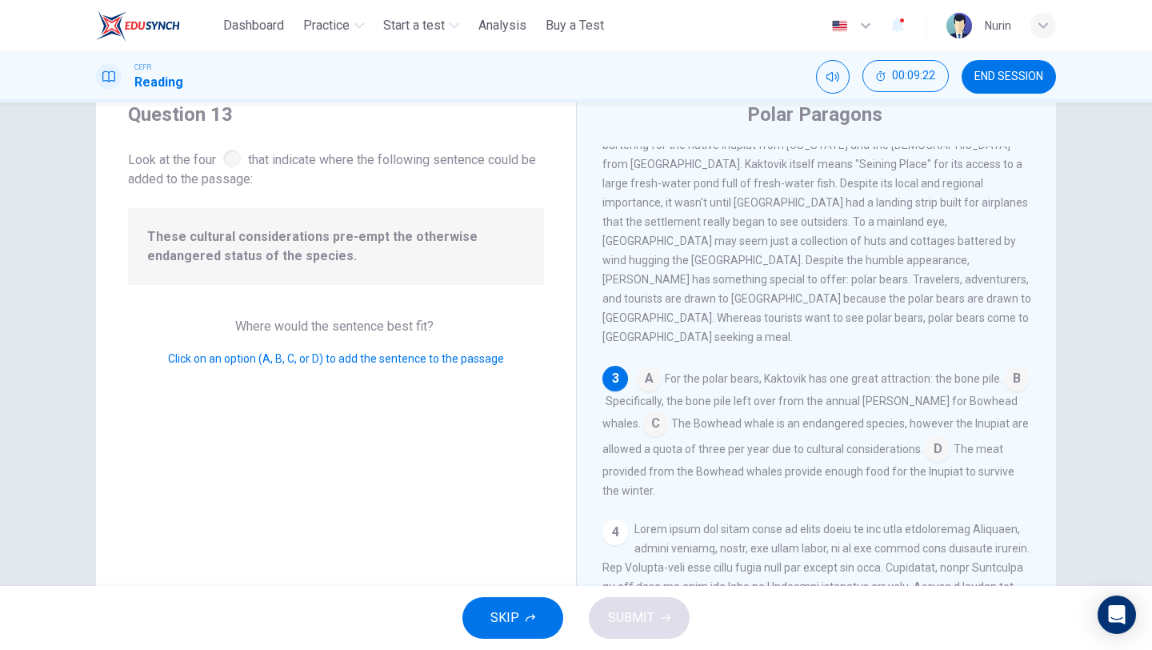
click at [648, 367] on input at bounding box center [649, 380] width 26 height 26
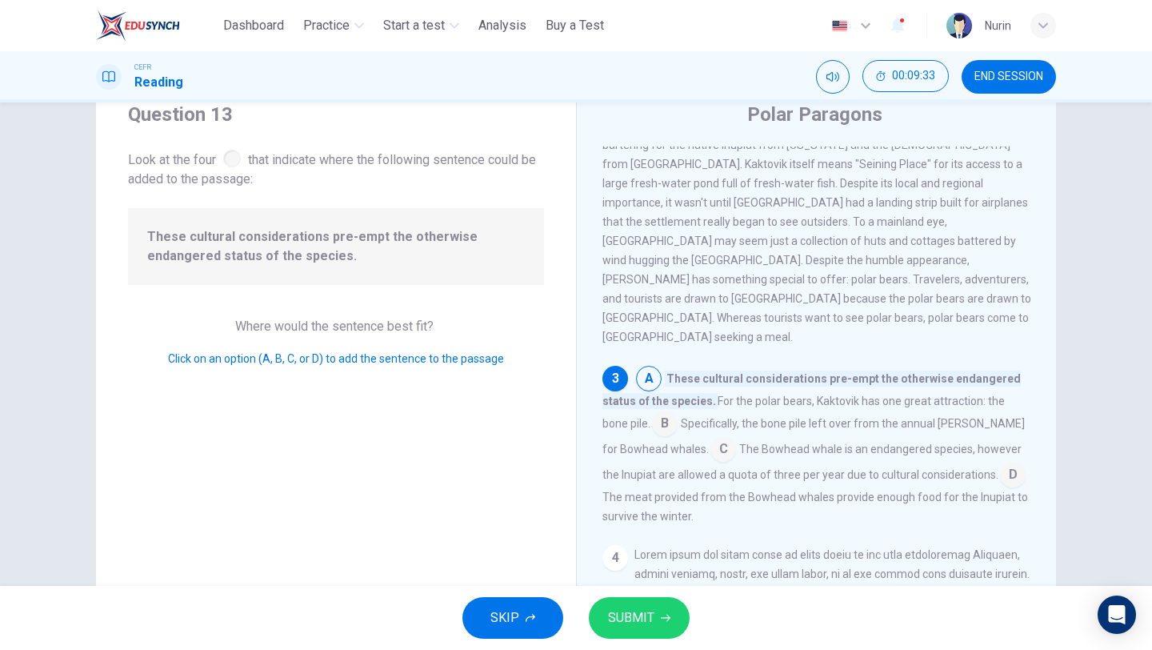
click at [652, 412] on input at bounding box center [665, 425] width 26 height 26
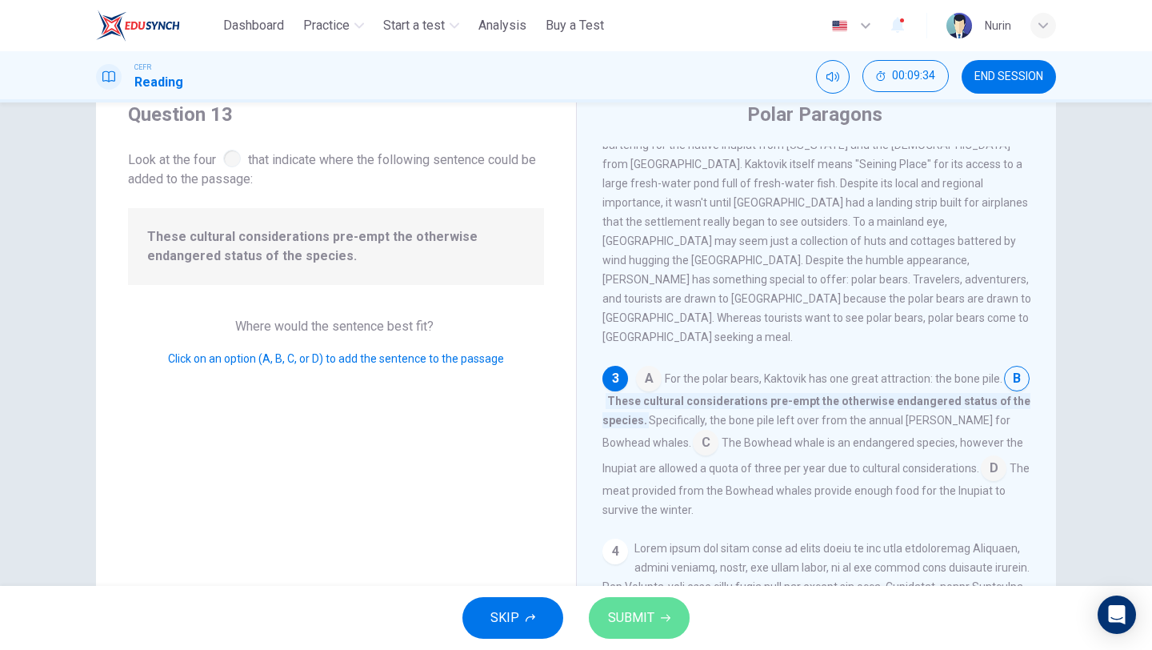
click at [648, 630] on button "SUBMIT" at bounding box center [639, 618] width 101 height 42
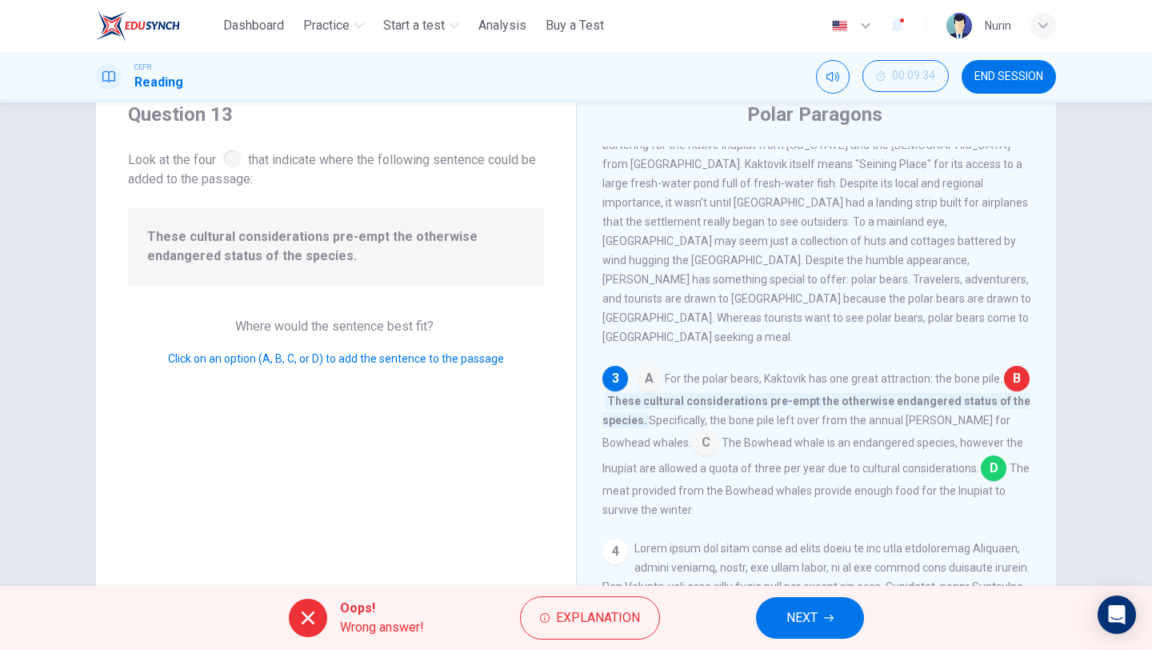
click at [815, 614] on span "NEXT" at bounding box center [802, 617] width 31 height 22
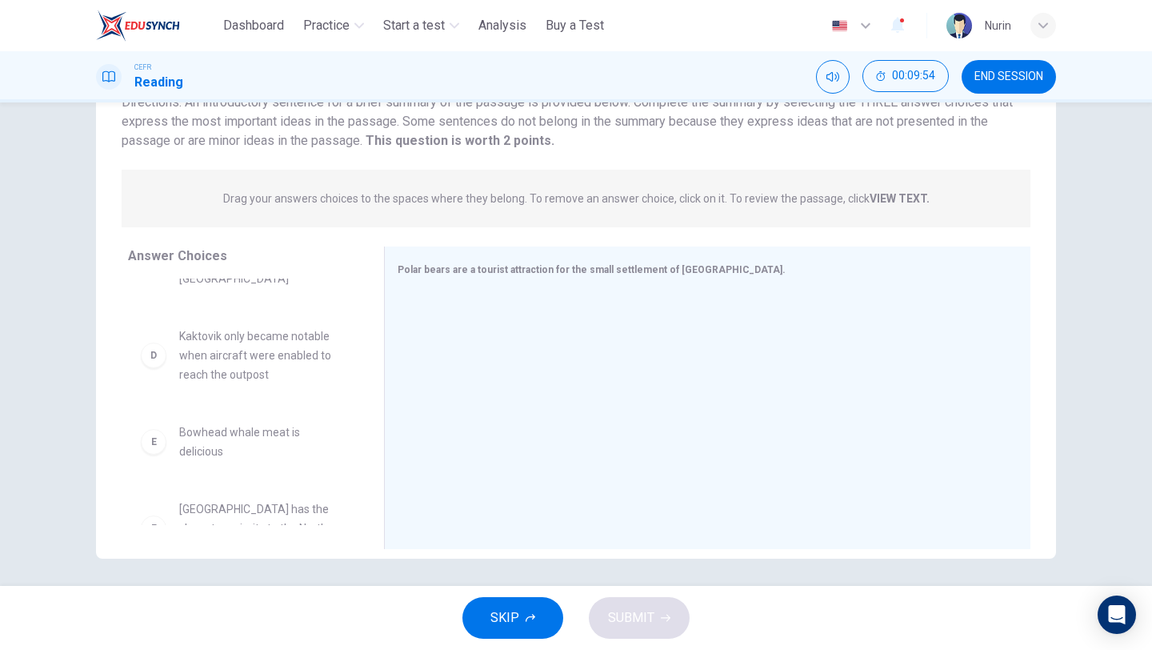
scroll to position [0, 0]
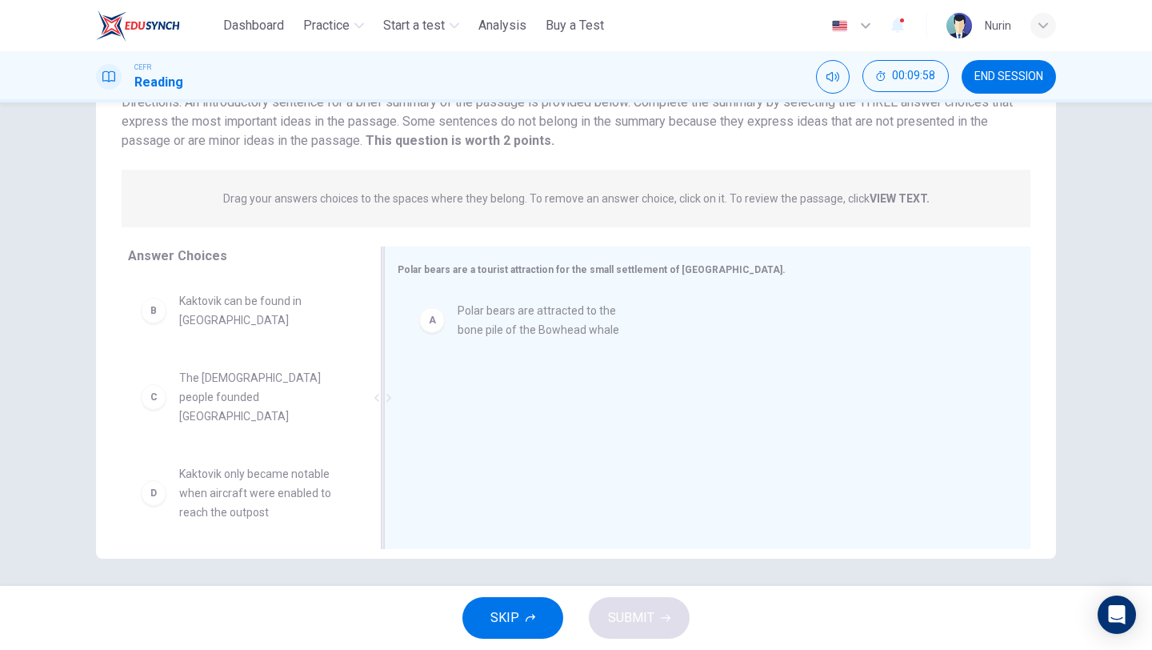
drag, startPoint x: 286, startPoint y: 314, endPoint x: 570, endPoint y: 323, distance: 284.2
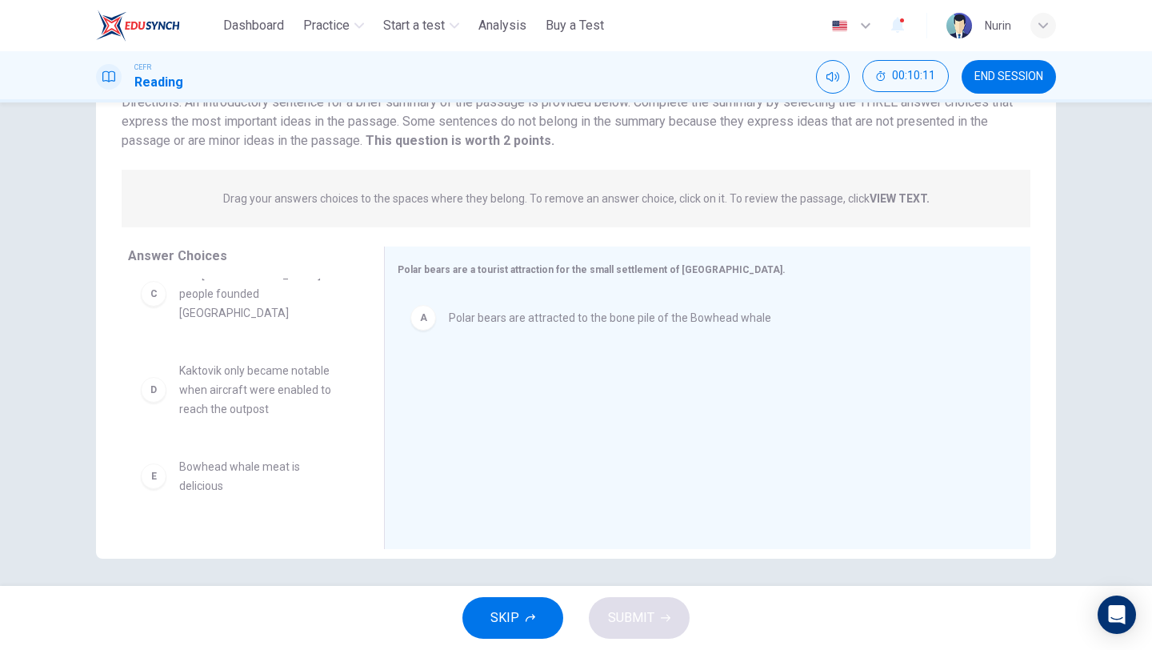
scroll to position [138, 0]
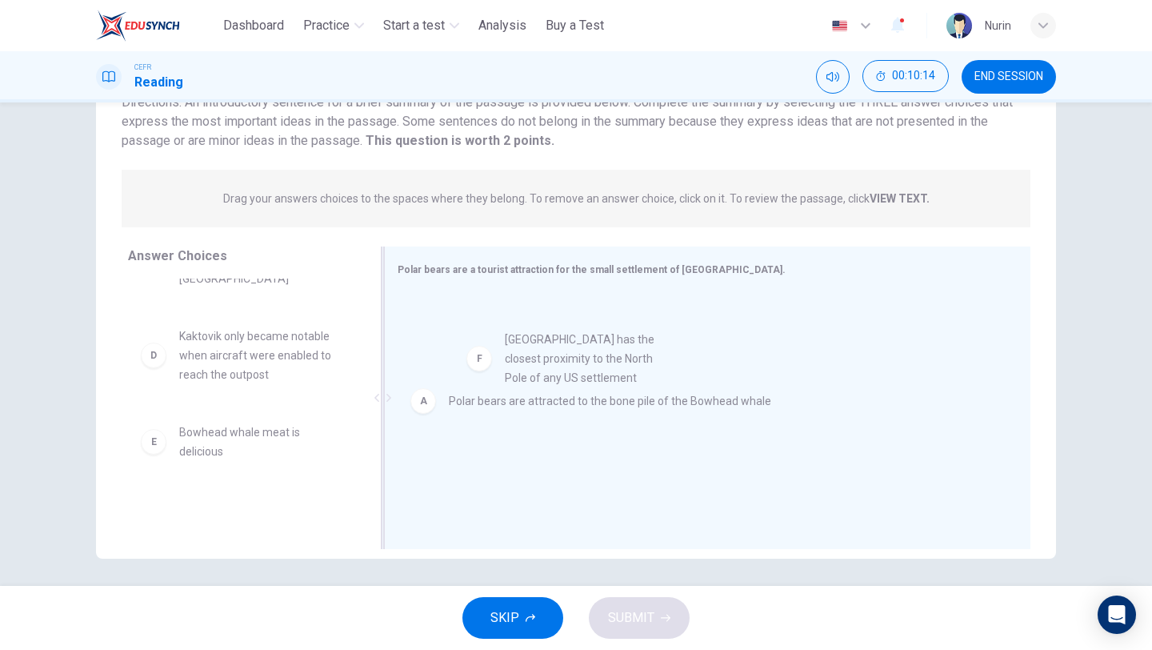
drag, startPoint x: 261, startPoint y: 479, endPoint x: 591, endPoint y: 354, distance: 353.5
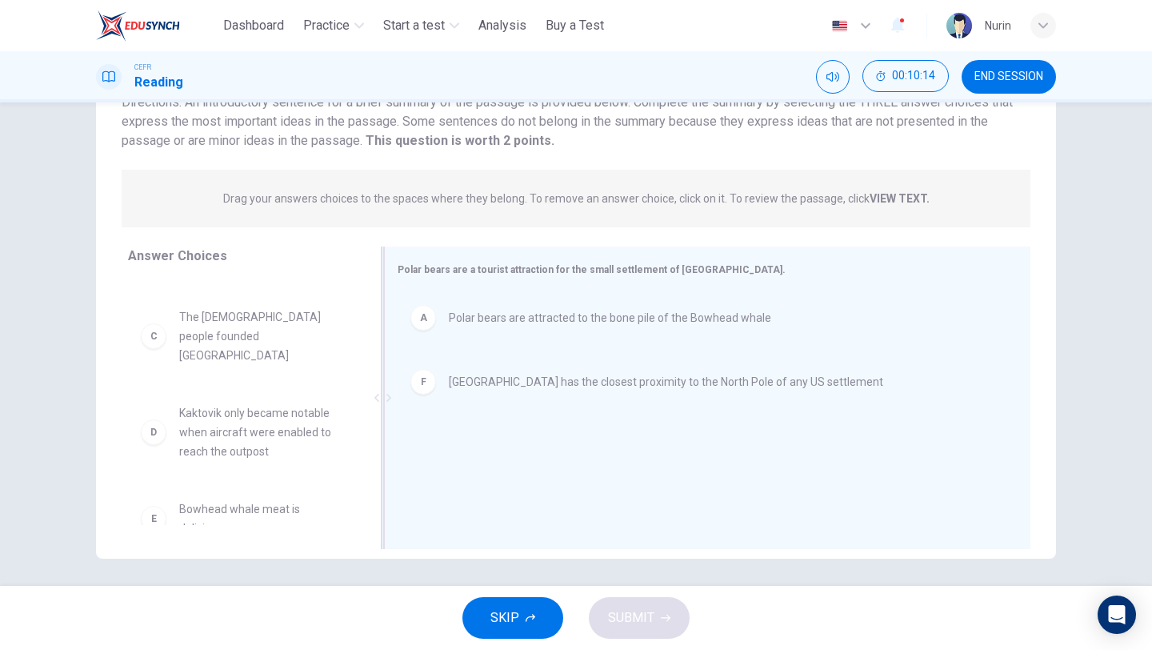
scroll to position [42, 0]
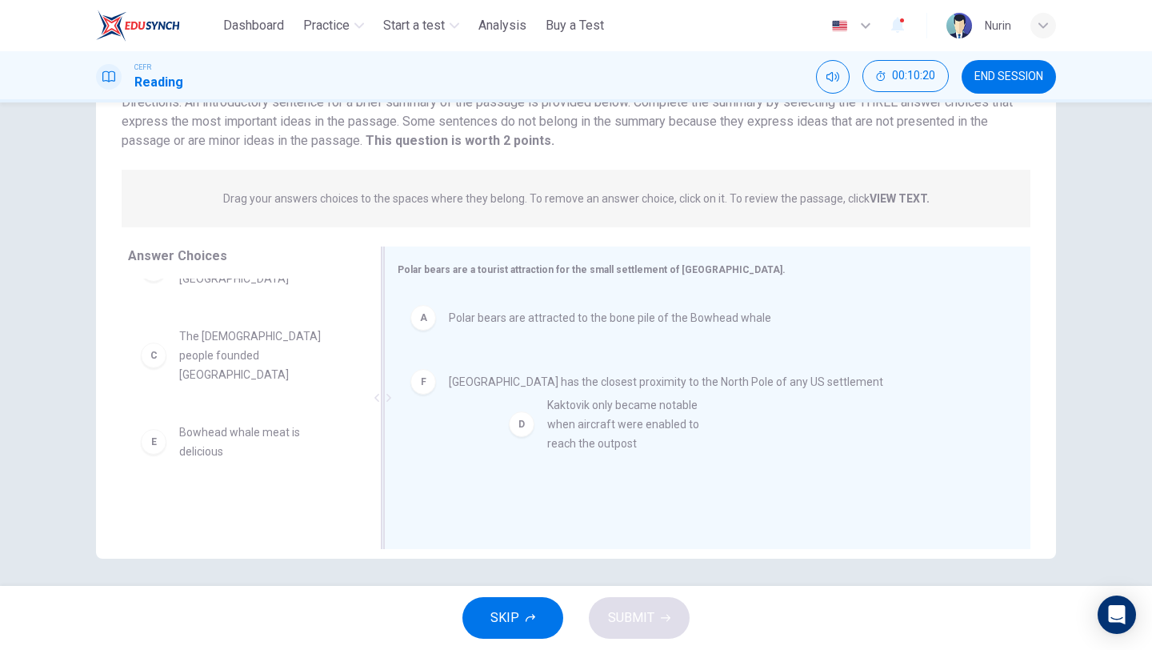
drag, startPoint x: 283, startPoint y: 426, endPoint x: 672, endPoint y: 430, distance: 388.9
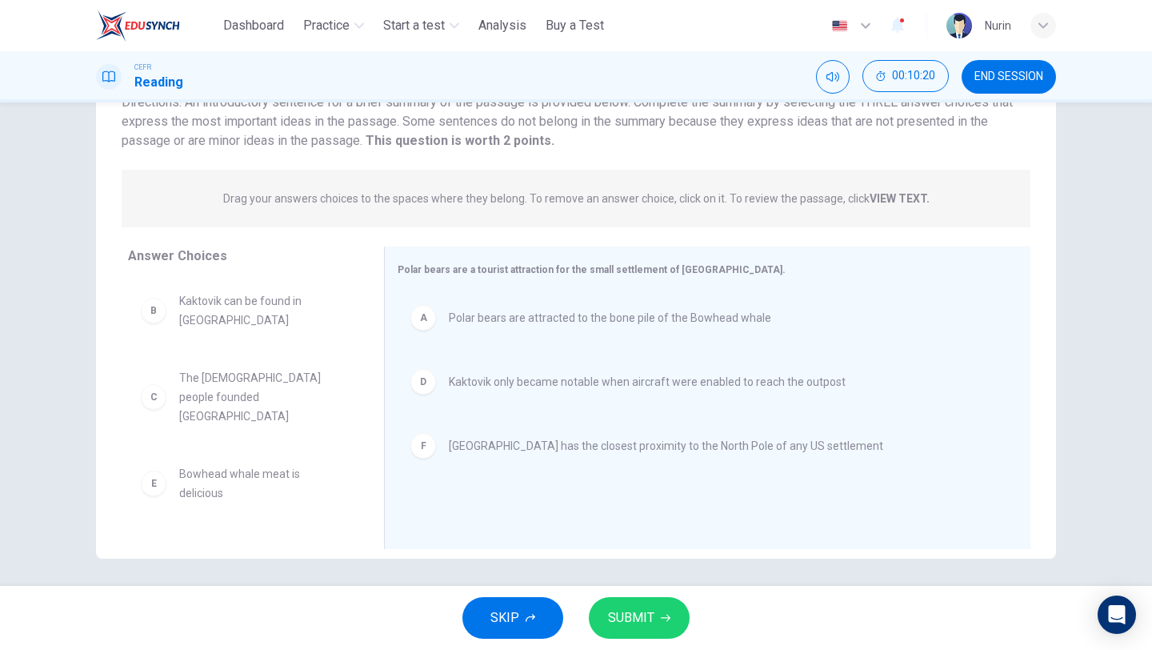
scroll to position [0, 0]
click at [674, 625] on button "SUBMIT" at bounding box center [639, 618] width 101 height 42
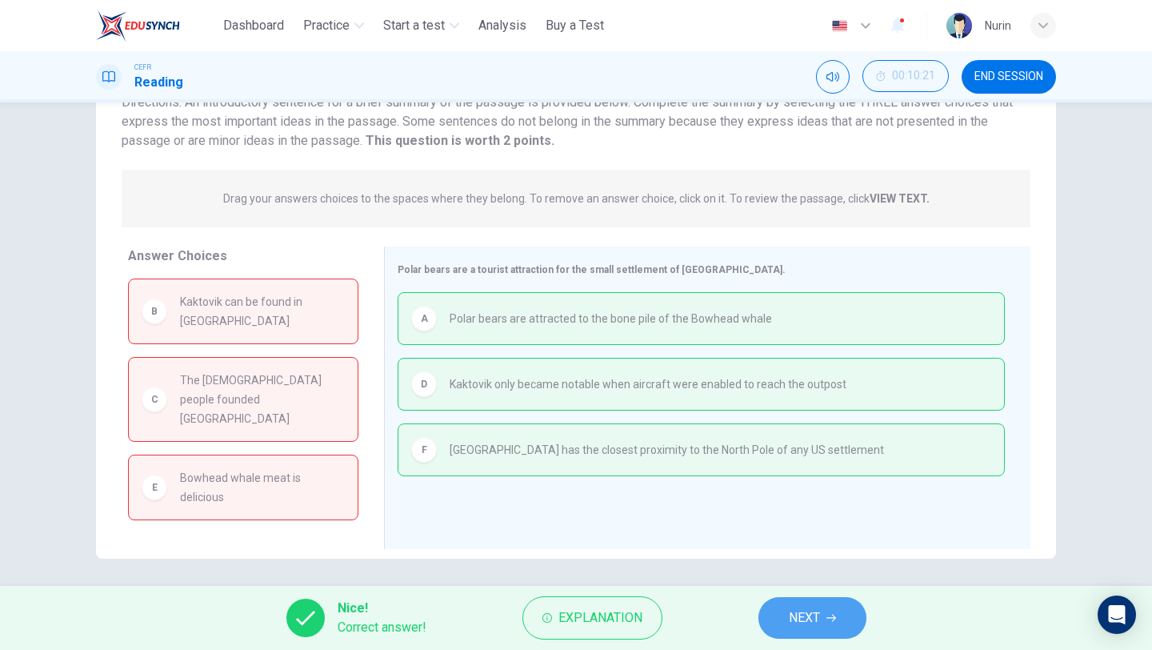
click at [815, 620] on span "NEXT" at bounding box center [804, 617] width 31 height 22
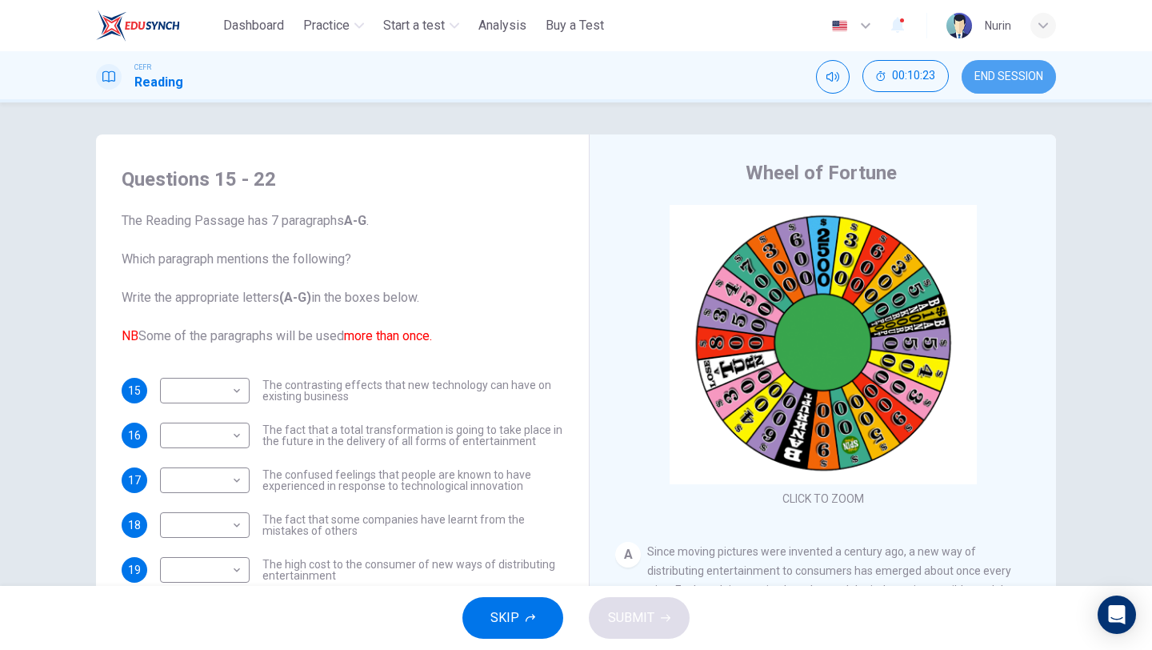
click at [1031, 82] on span "END SESSION" at bounding box center [1009, 76] width 69 height 13
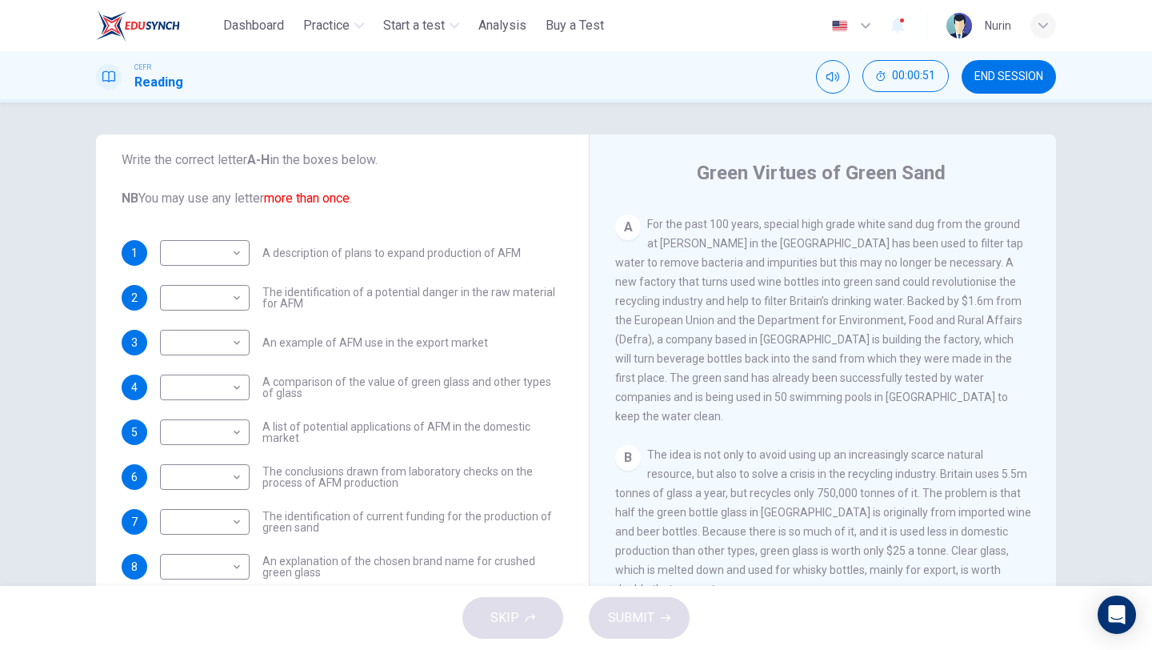
scroll to position [129, 0]
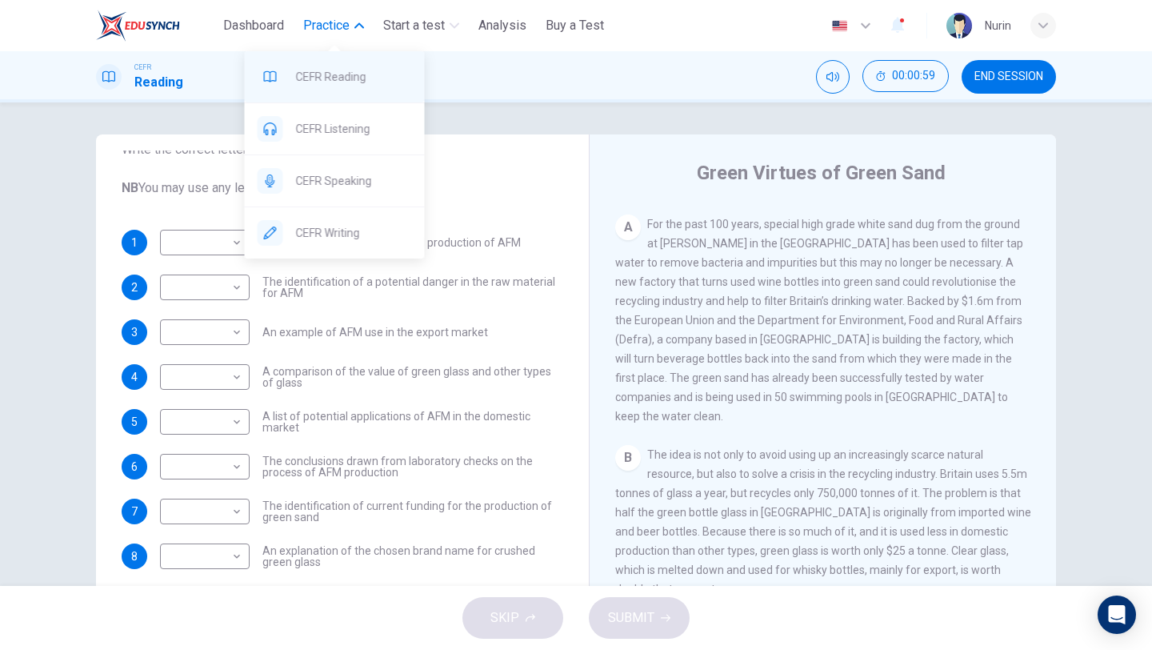
click at [338, 70] on span "CEFR Reading" at bounding box center [354, 76] width 116 height 19
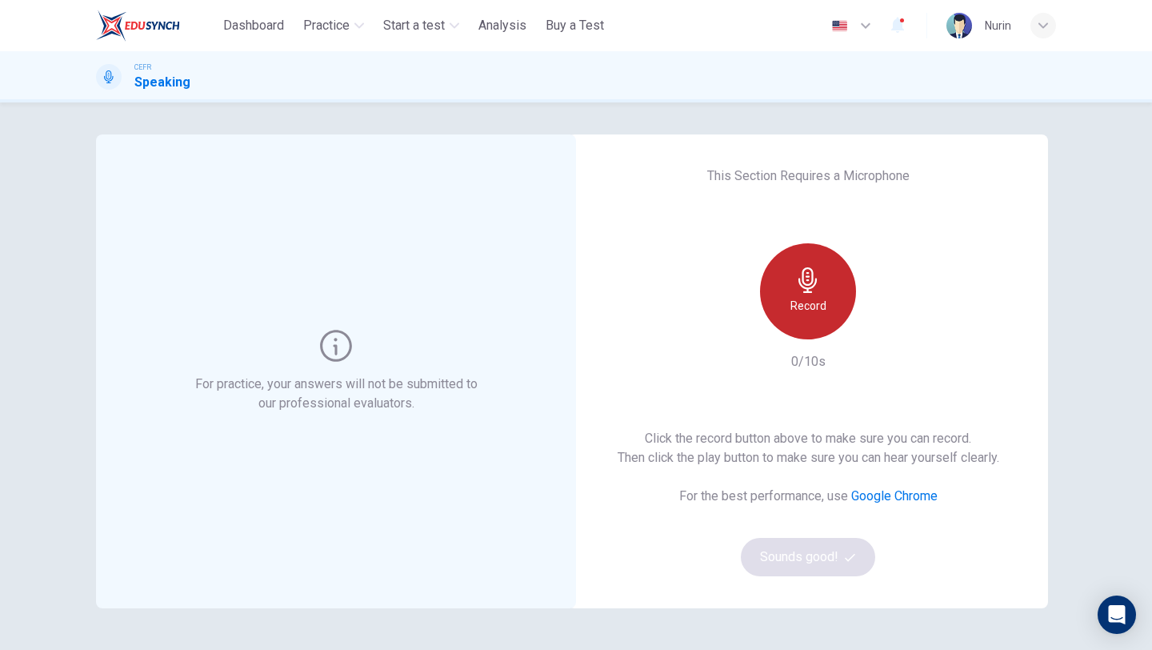
click at [807, 306] on h6 "Record" at bounding box center [809, 305] width 36 height 19
click at [807, 306] on h6 "Stop" at bounding box center [808, 305] width 24 height 19
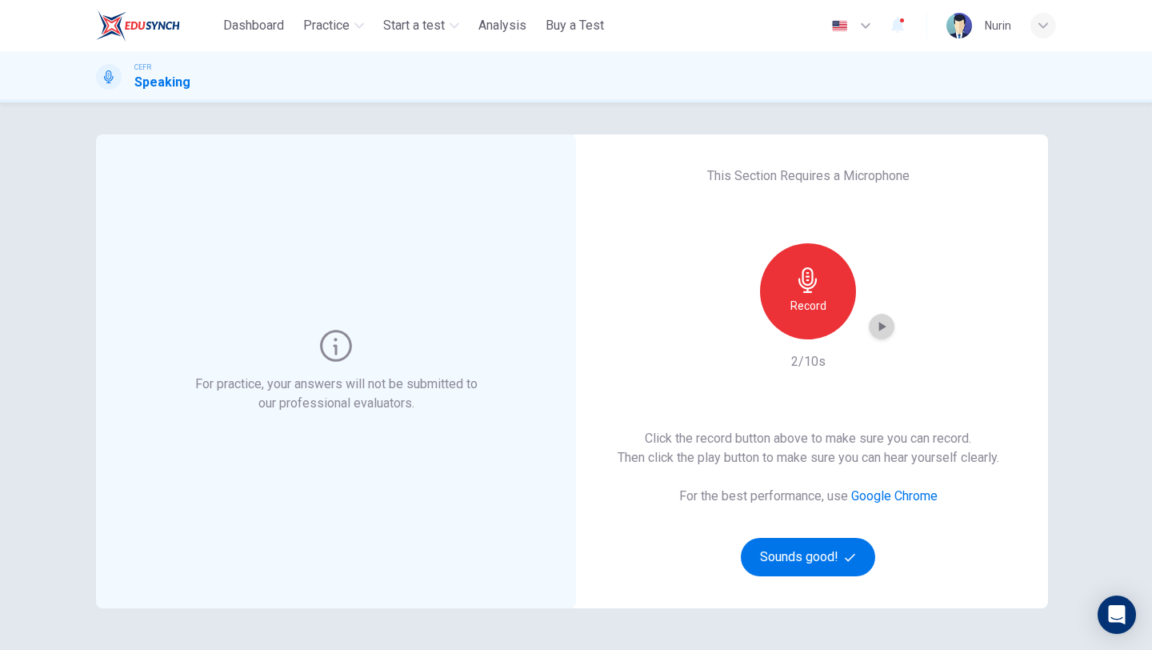
click at [879, 324] on icon "button" at bounding box center [882, 326] width 16 height 16
click at [835, 553] on button "Sounds good!" at bounding box center [808, 557] width 134 height 38
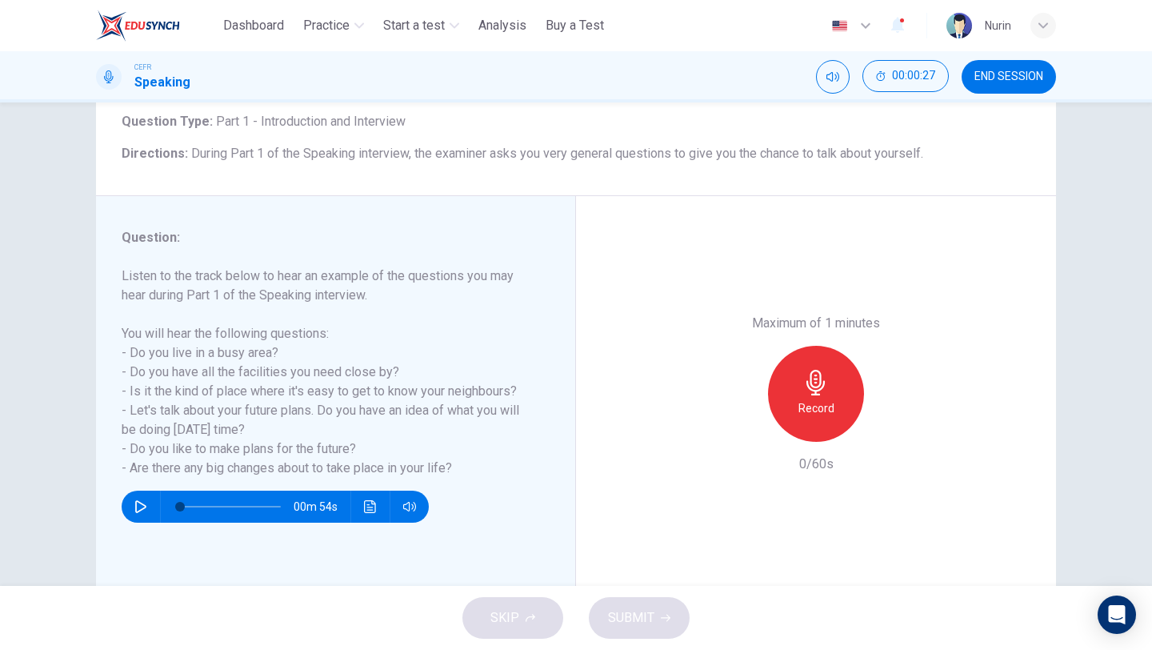
scroll to position [101, 0]
click at [821, 385] on icon "button" at bounding box center [816, 381] width 26 height 26
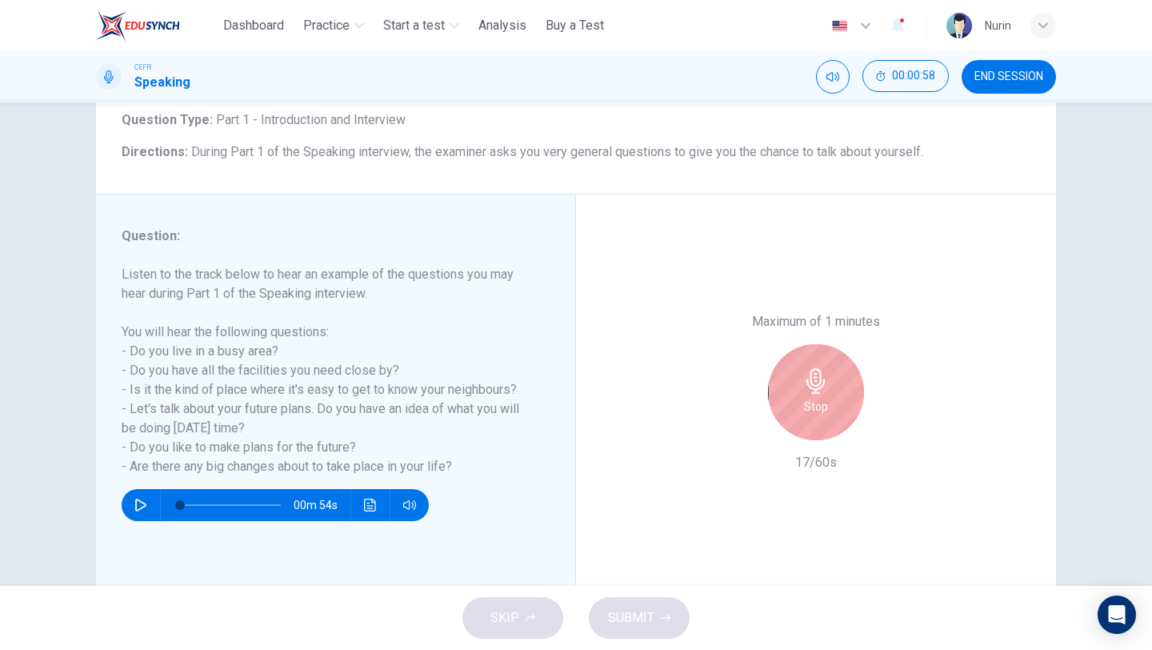
click at [821, 385] on icon "button" at bounding box center [816, 381] width 26 height 26
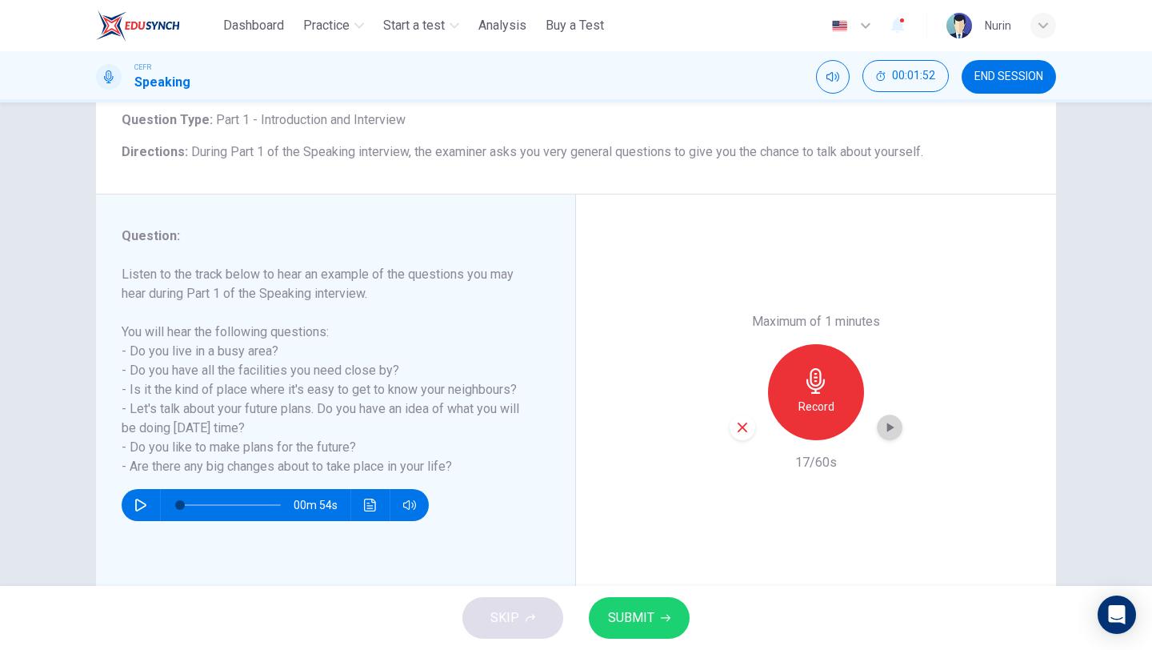
click at [888, 430] on icon "button" at bounding box center [890, 427] width 7 height 10
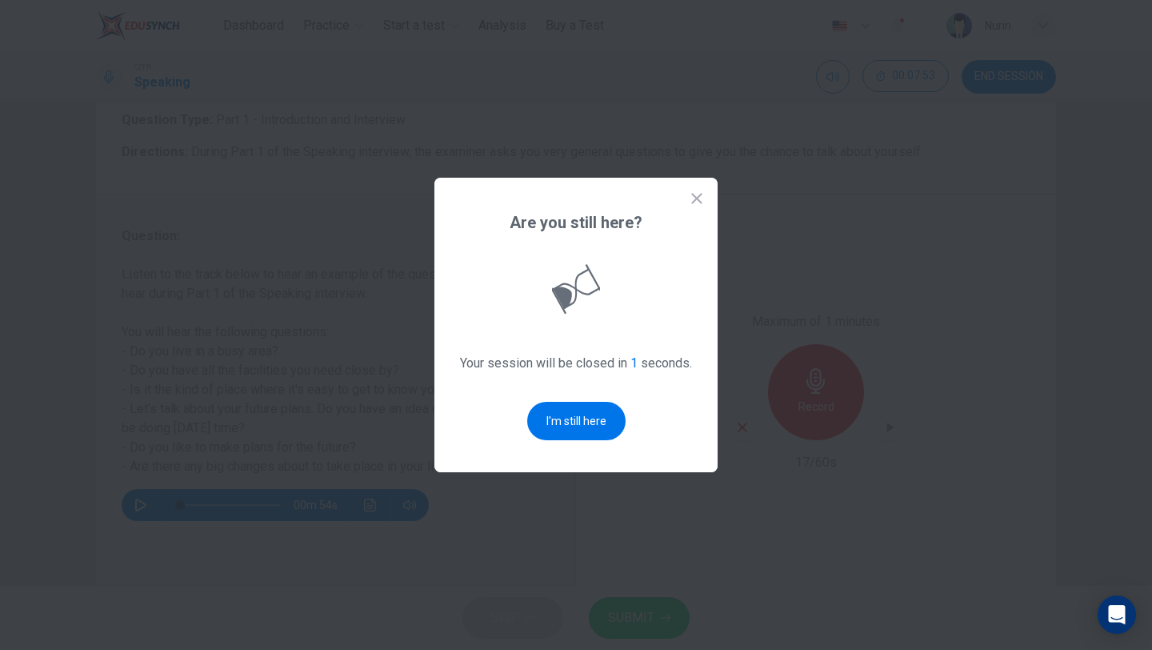
scroll to position [0, 0]
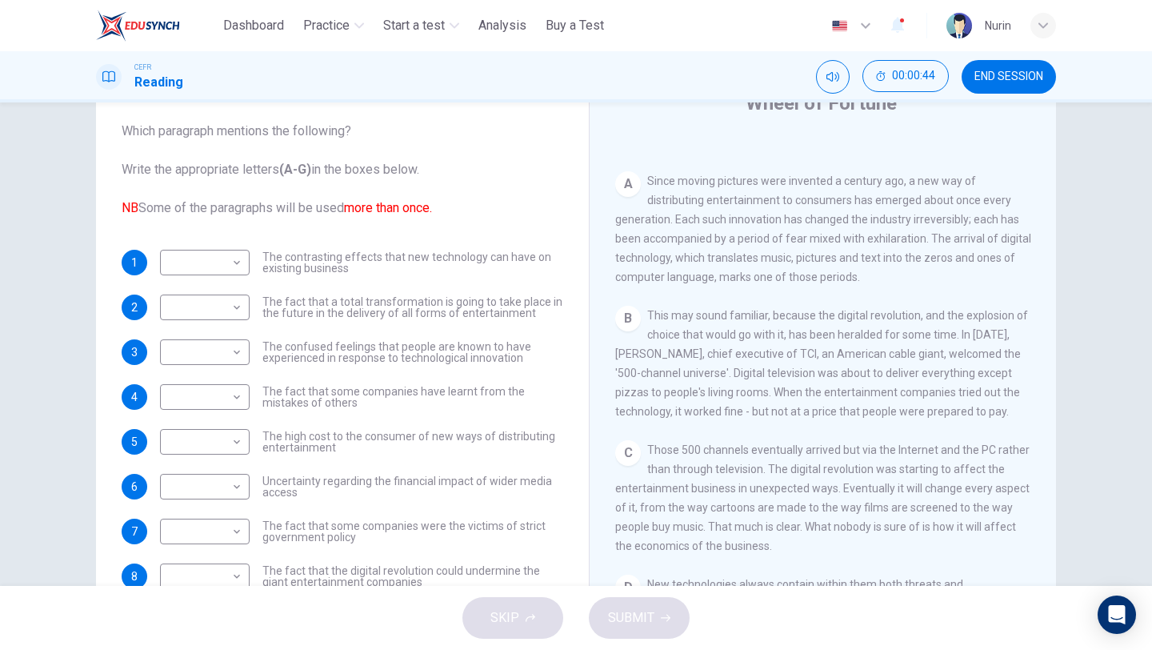
scroll to position [137, 0]
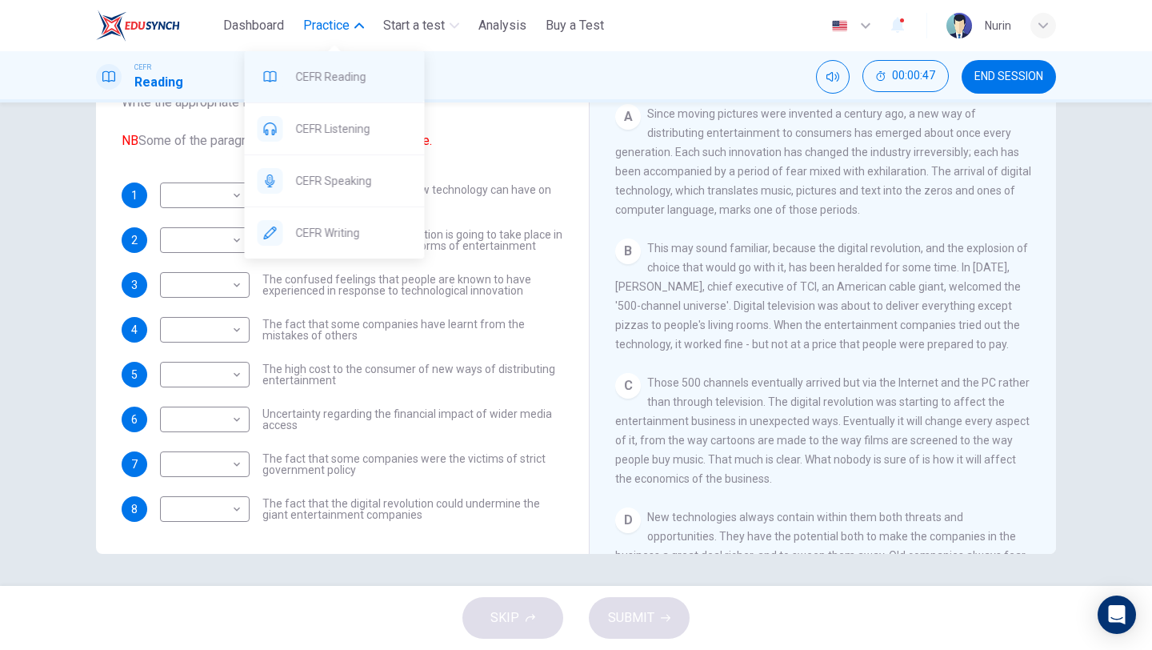
click at [349, 76] on span "CEFR Reading" at bounding box center [354, 76] width 116 height 19
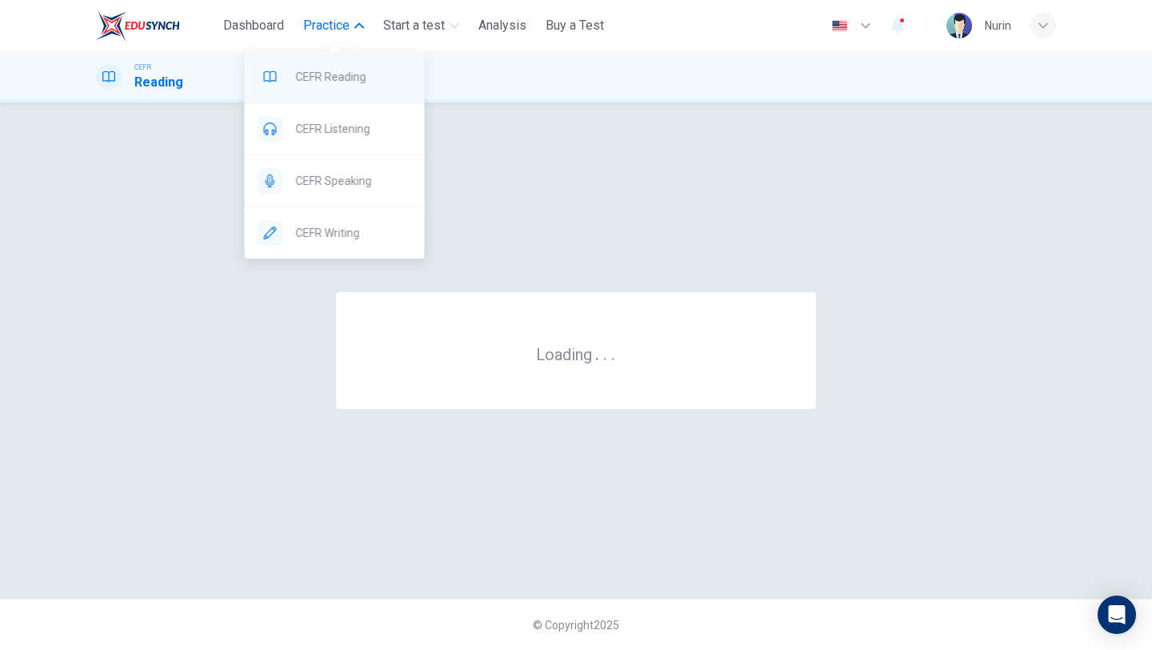
scroll to position [0, 0]
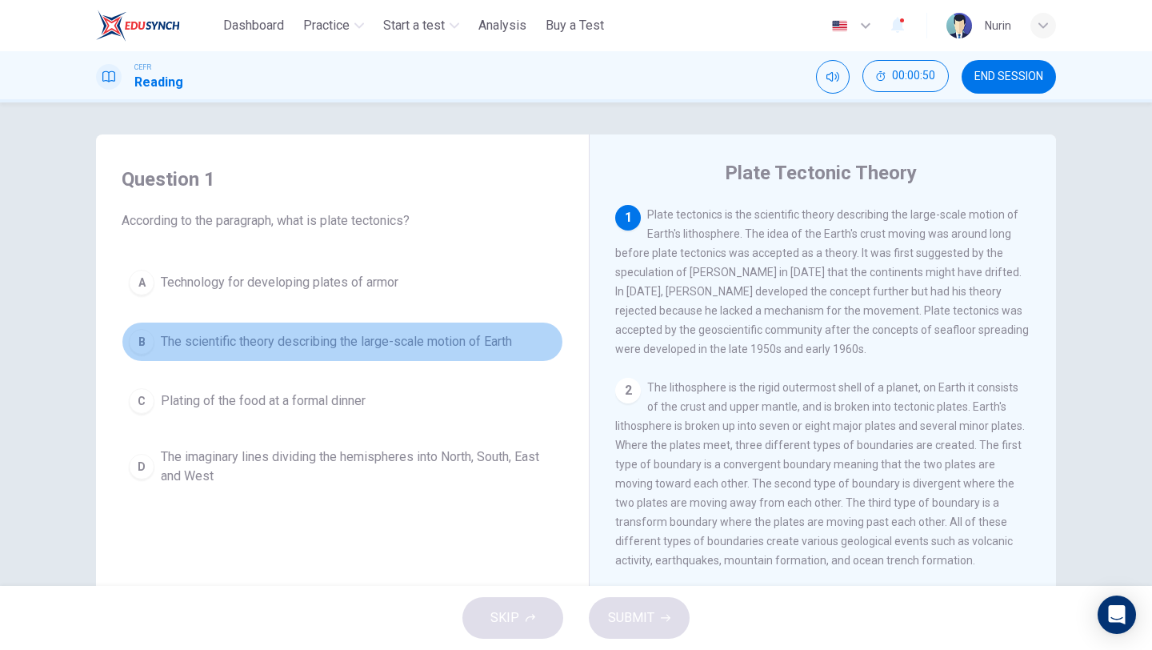
click at [447, 343] on span "The scientific theory describing the large-scale motion of Earth" at bounding box center [336, 341] width 351 height 19
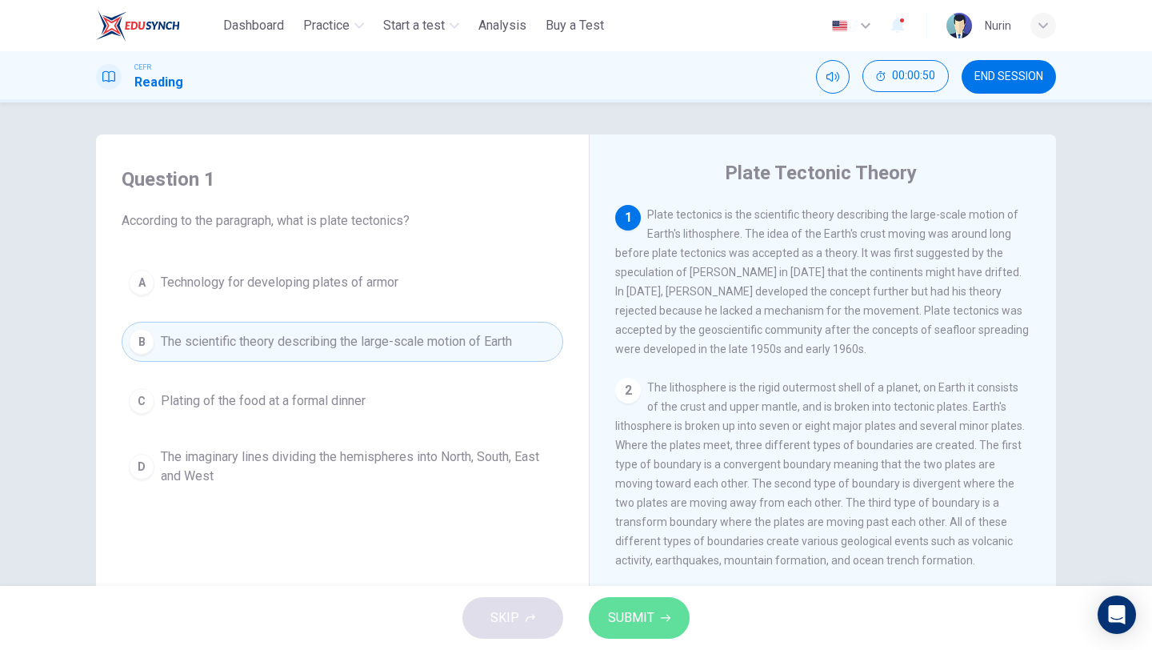
click at [643, 619] on span "SUBMIT" at bounding box center [631, 617] width 46 height 22
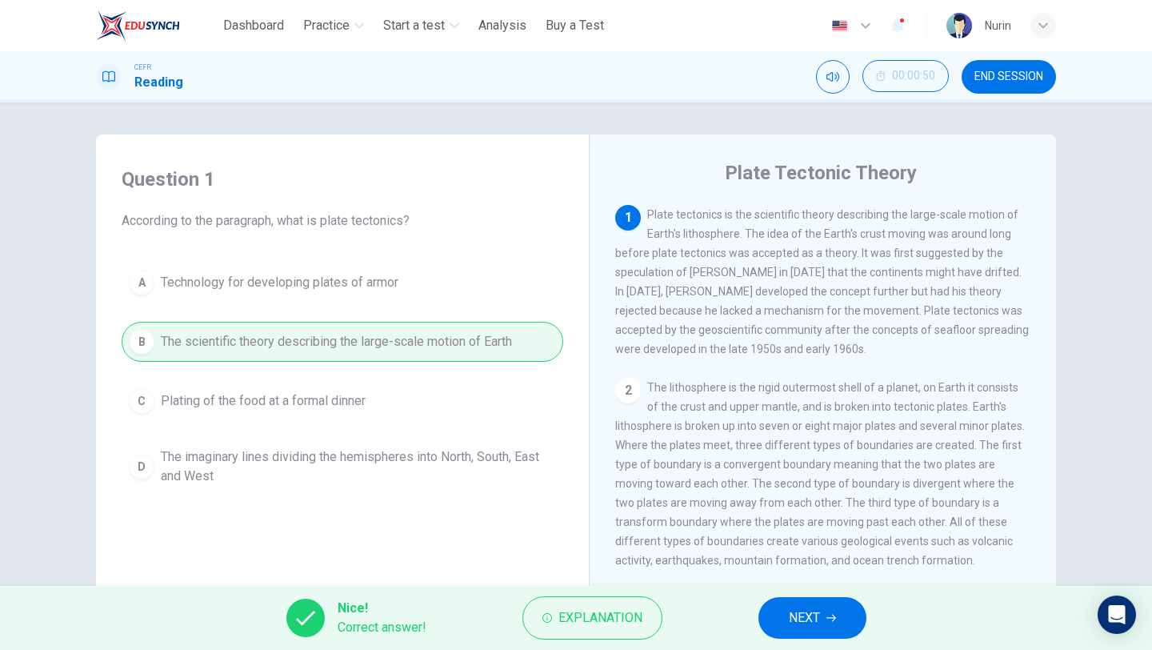
click at [800, 624] on span "NEXT" at bounding box center [804, 617] width 31 height 22
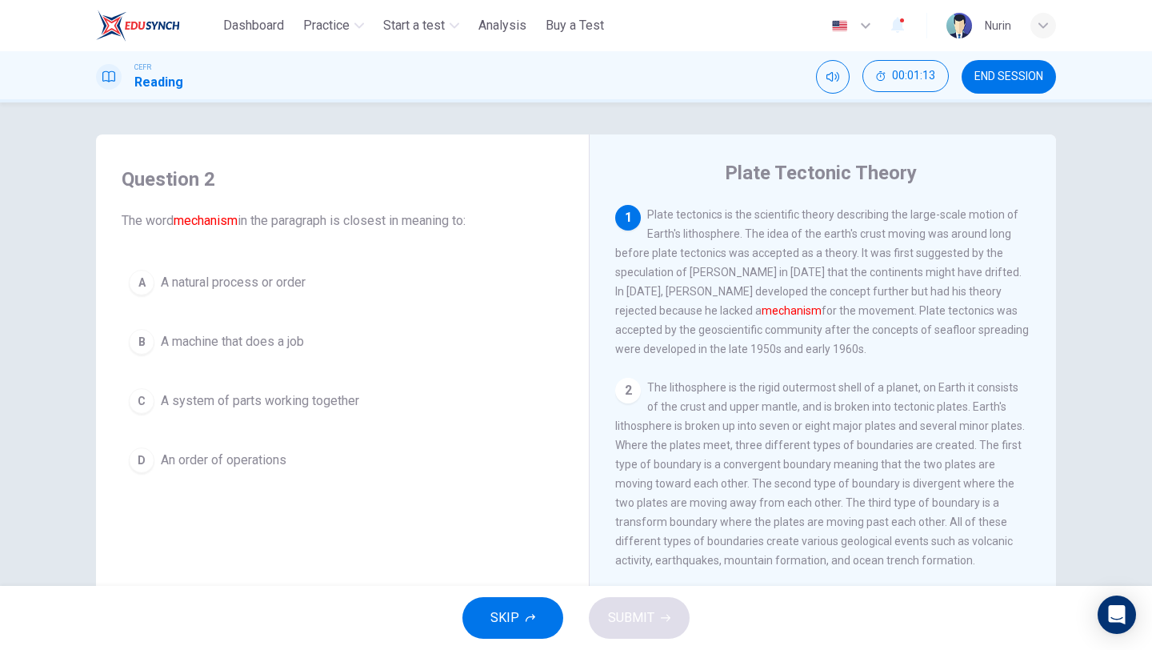
click at [244, 342] on span "A machine that does a job" at bounding box center [232, 341] width 143 height 19
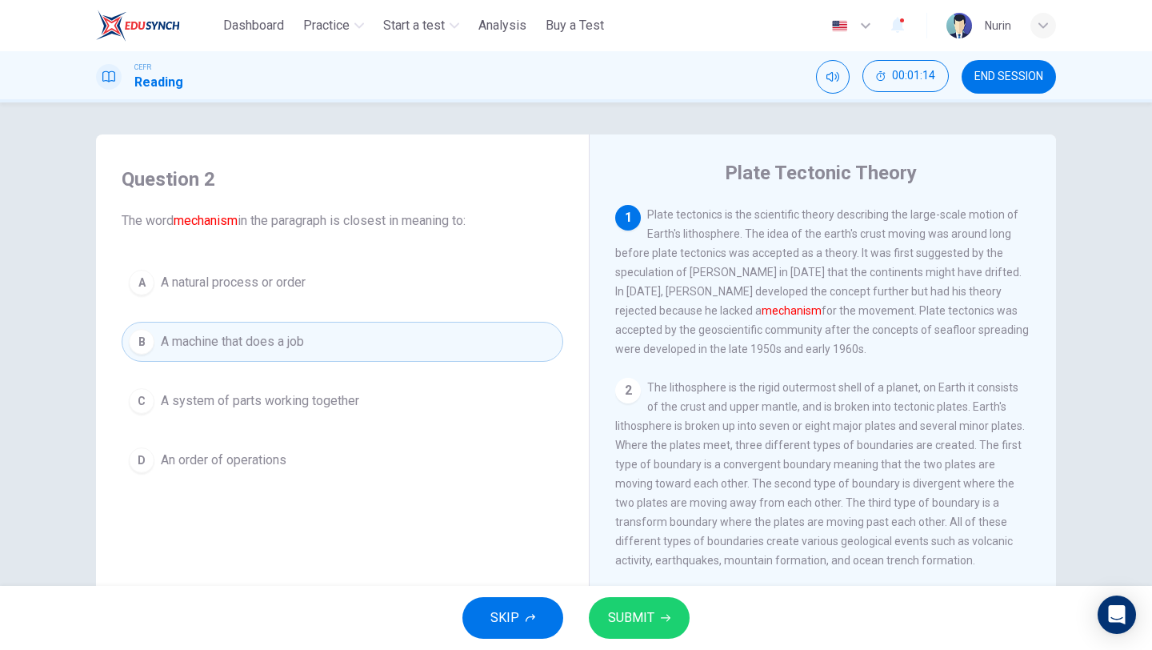
click at [642, 625] on span "SUBMIT" at bounding box center [631, 617] width 46 height 22
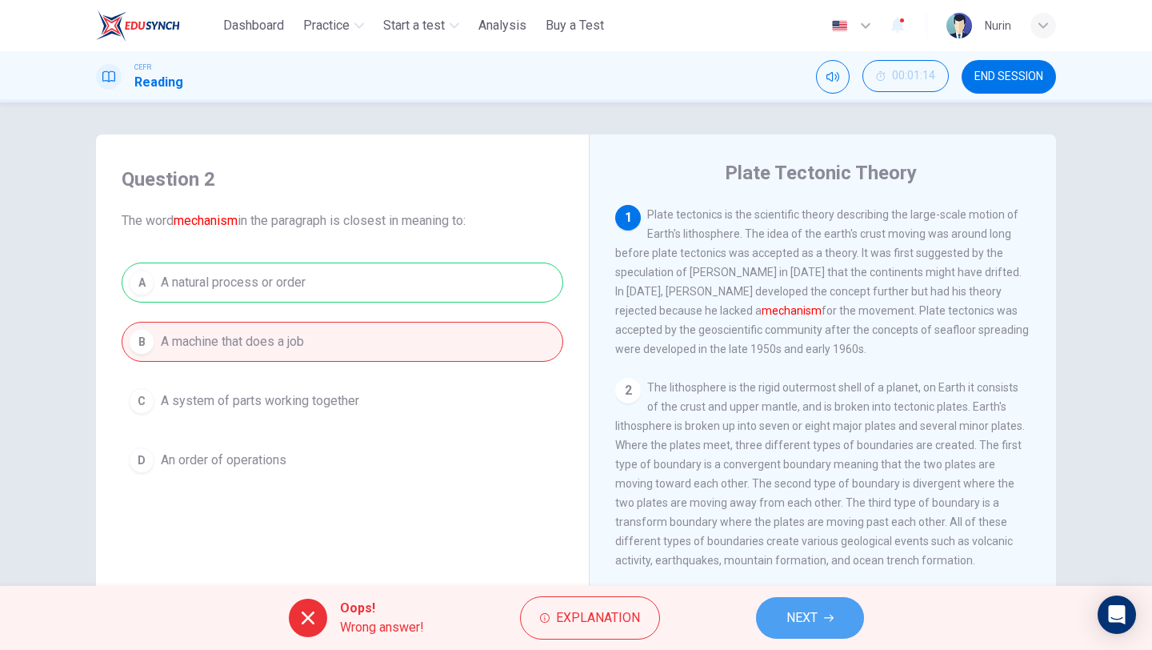
click at [811, 617] on span "NEXT" at bounding box center [802, 617] width 31 height 22
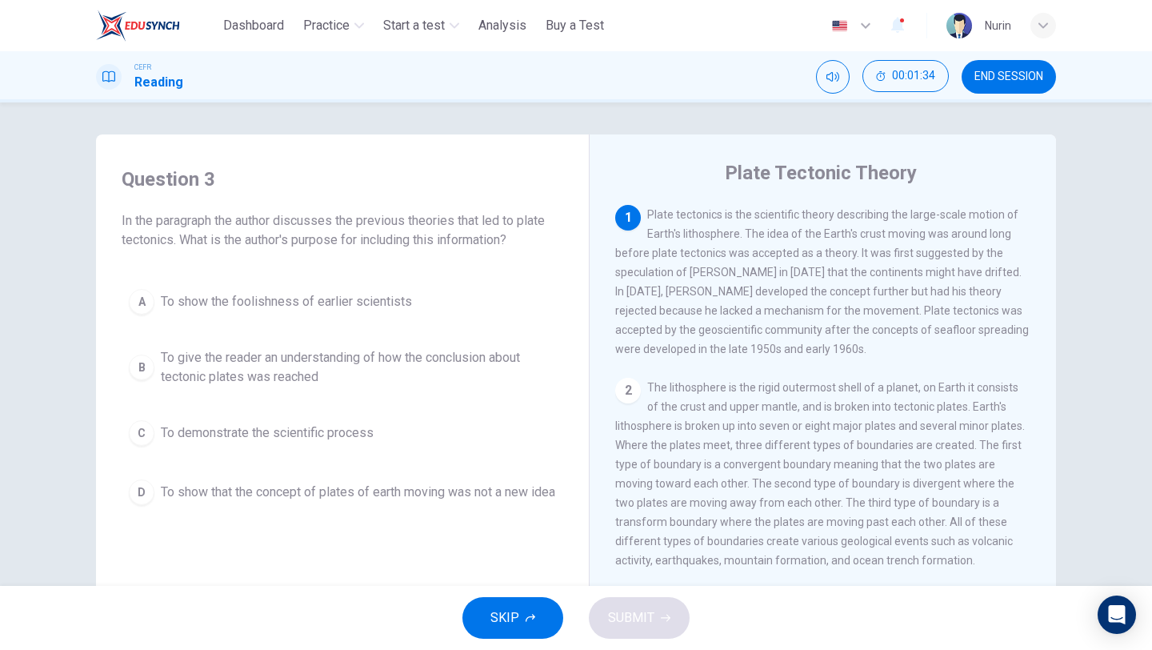
click at [288, 367] on span "To give the reader an understanding of how the conclusion about tectonic plates…" at bounding box center [358, 367] width 395 height 38
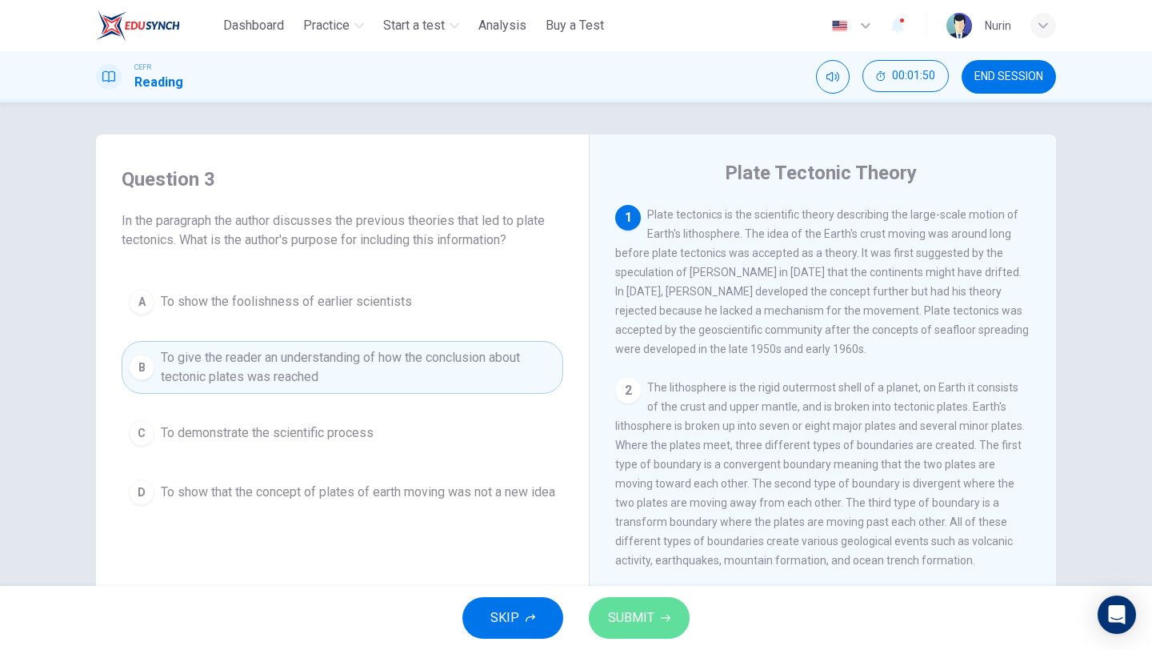
click at [654, 626] on button "SUBMIT" at bounding box center [639, 618] width 101 height 42
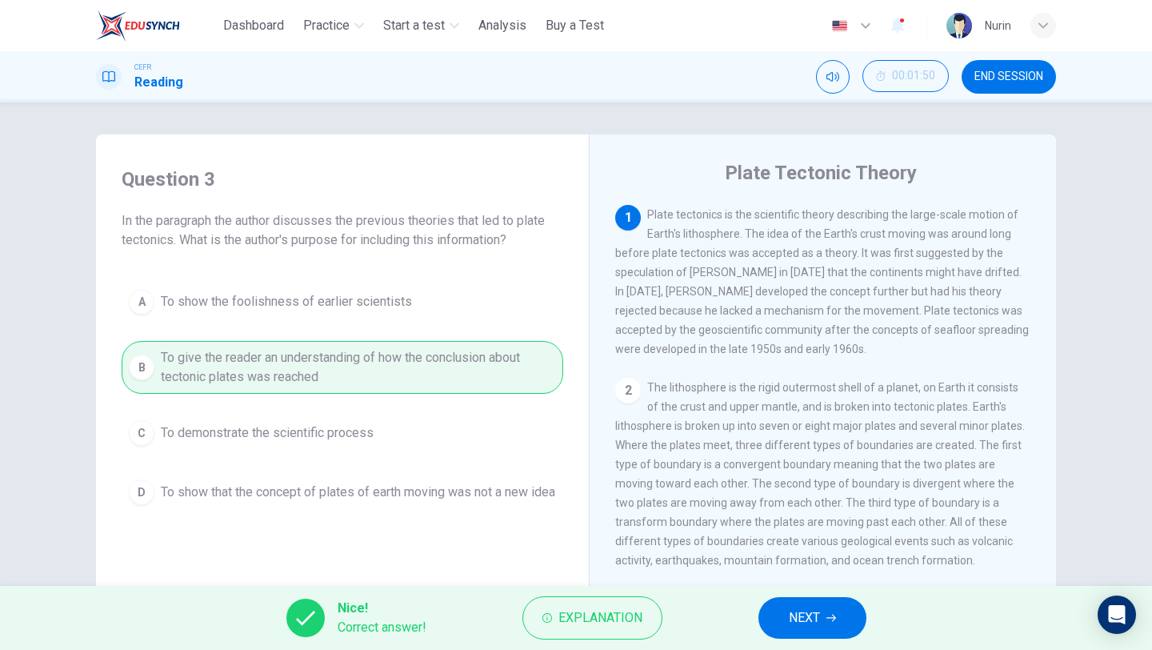
click at [813, 617] on span "NEXT" at bounding box center [804, 617] width 31 height 22
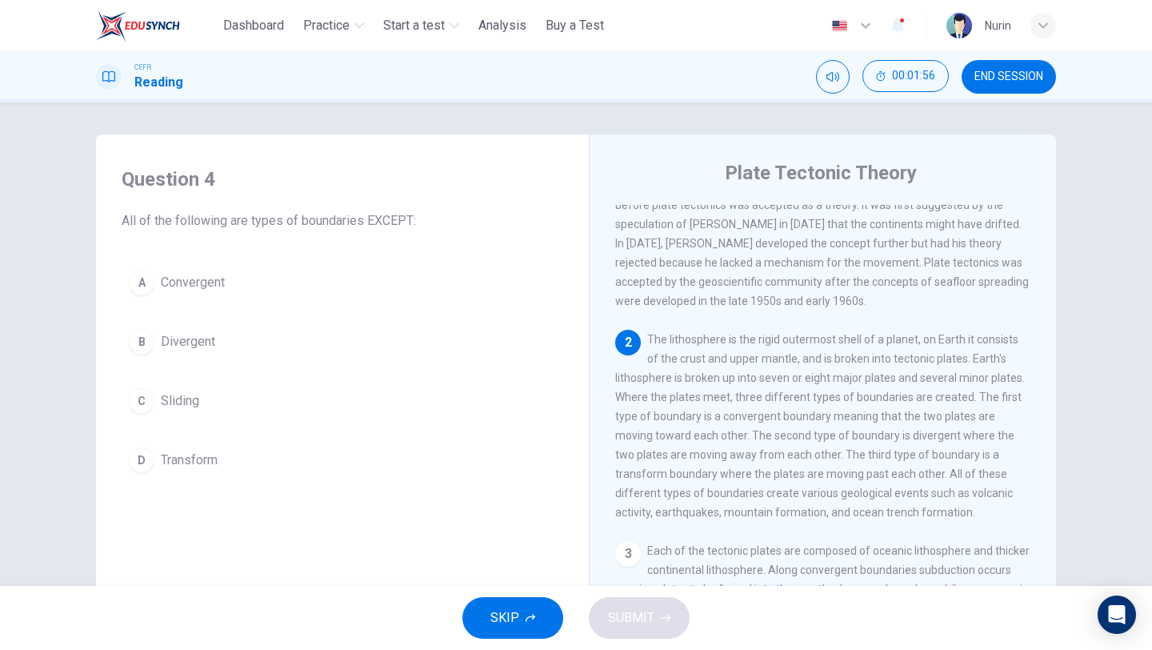
scroll to position [49, 0]
click at [185, 402] on span "Sliding" at bounding box center [180, 400] width 38 height 19
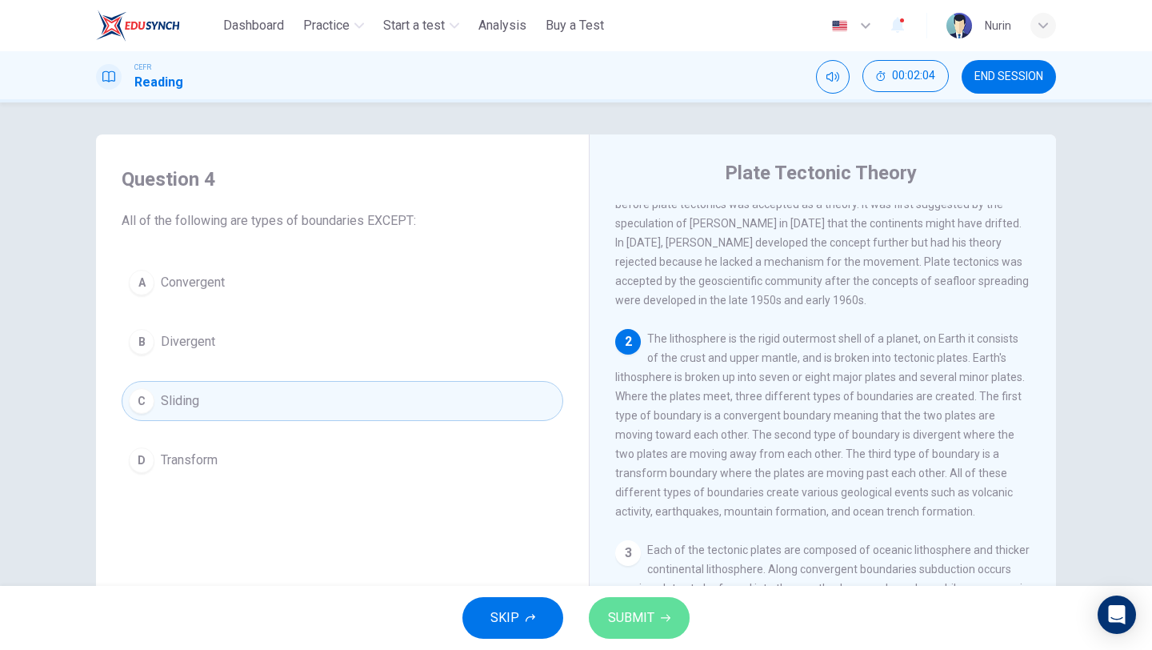
click at [665, 610] on button "SUBMIT" at bounding box center [639, 618] width 101 height 42
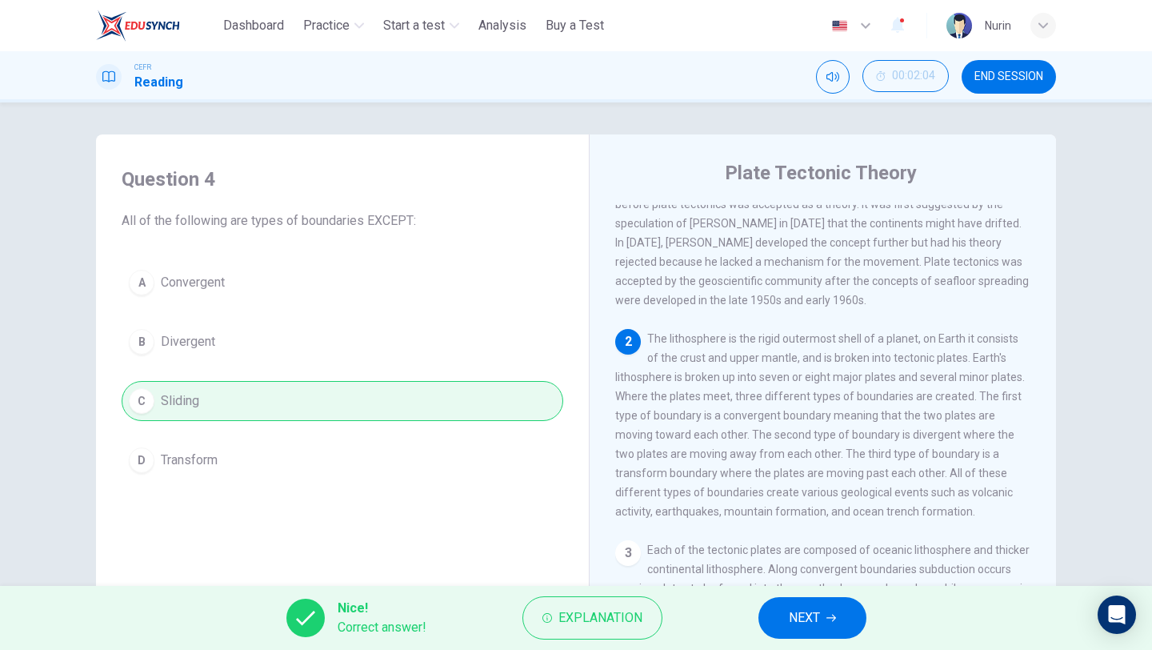
click at [779, 618] on button "NEXT" at bounding box center [812, 618] width 108 height 42
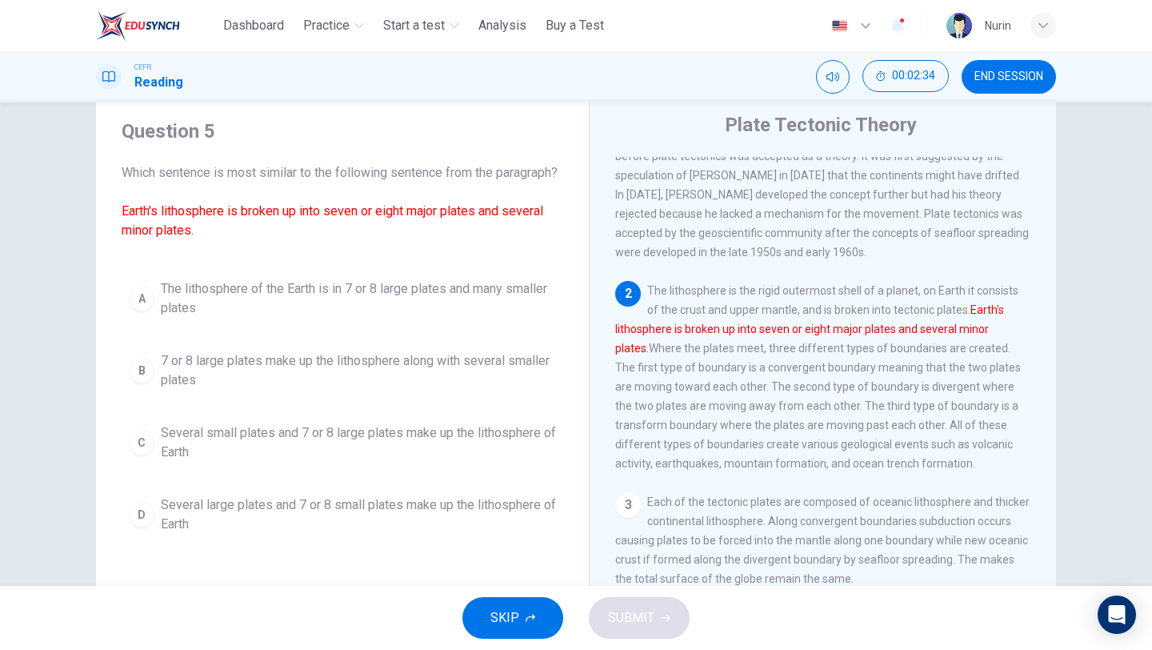
scroll to position [51, 0]
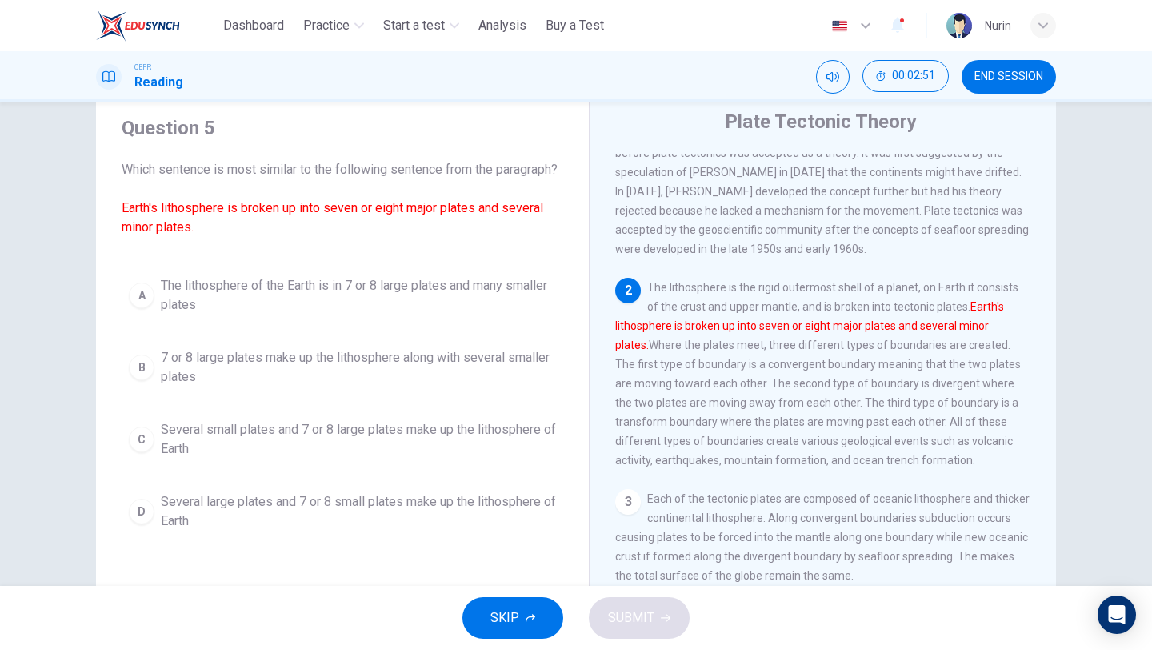
click at [426, 312] on span "The lithosphere of the Earth is in 7 or 8 large plates and many smaller plates" at bounding box center [358, 295] width 395 height 38
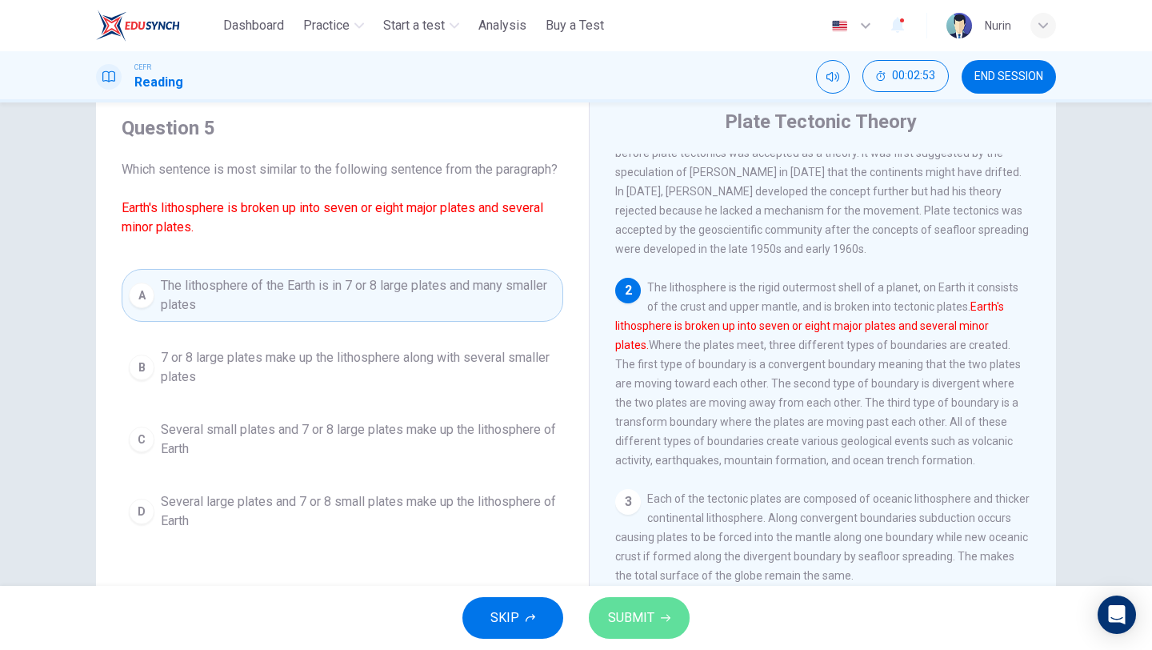
click at [638, 611] on span "SUBMIT" at bounding box center [631, 617] width 46 height 22
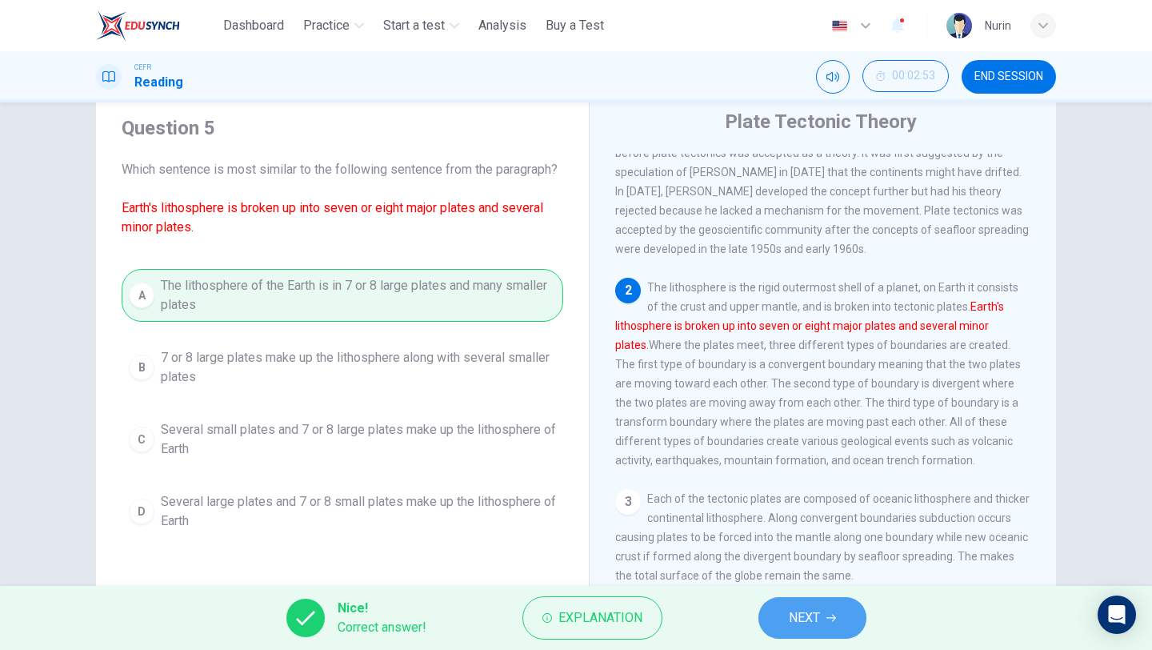
click at [811, 614] on span "NEXT" at bounding box center [804, 617] width 31 height 22
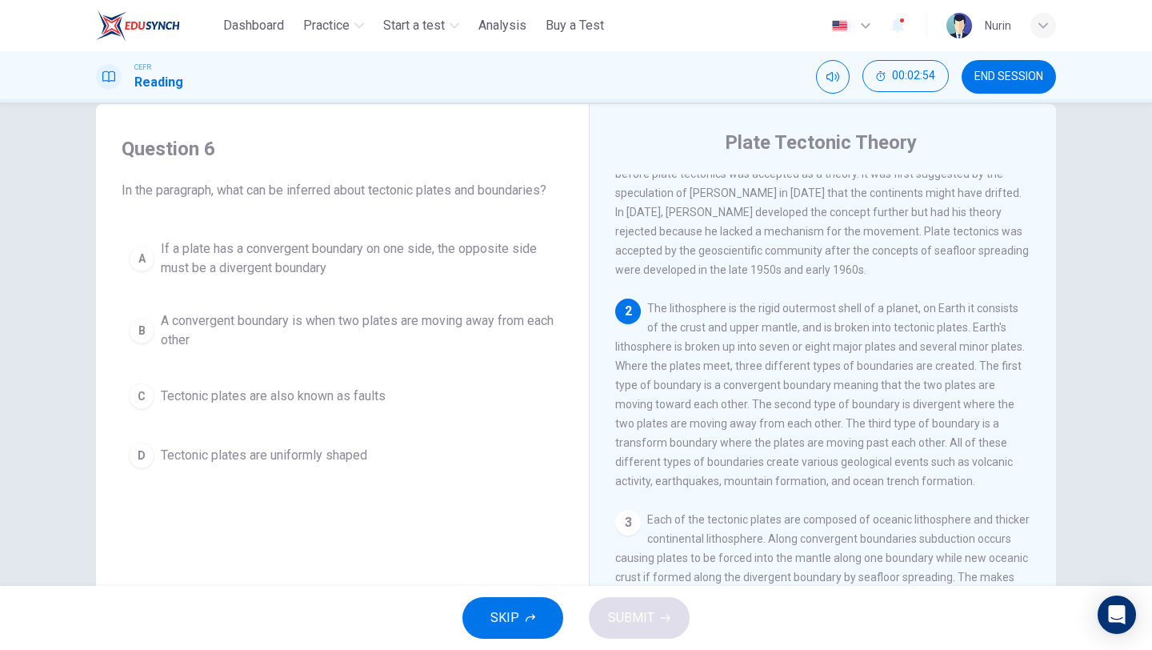
scroll to position [28, 0]
click at [394, 267] on span "If a plate has a convergent boundary on one side, the opposite side must be a d…" at bounding box center [358, 261] width 395 height 38
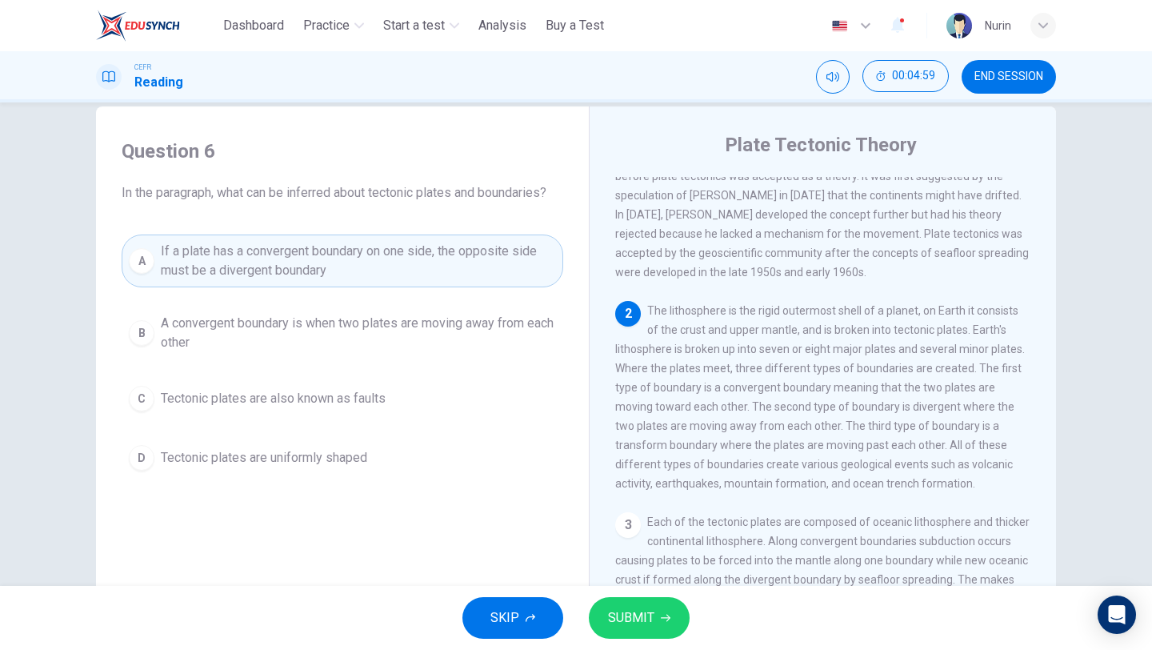
click at [642, 618] on span "SUBMIT" at bounding box center [631, 617] width 46 height 22
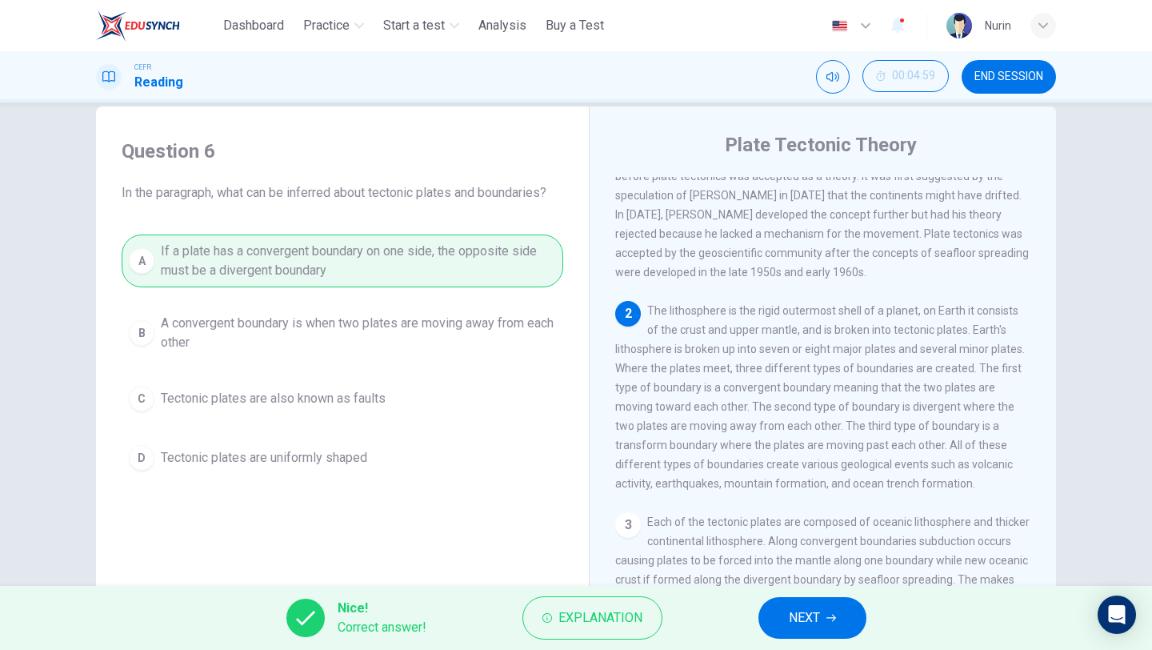
click at [810, 618] on span "NEXT" at bounding box center [804, 617] width 31 height 22
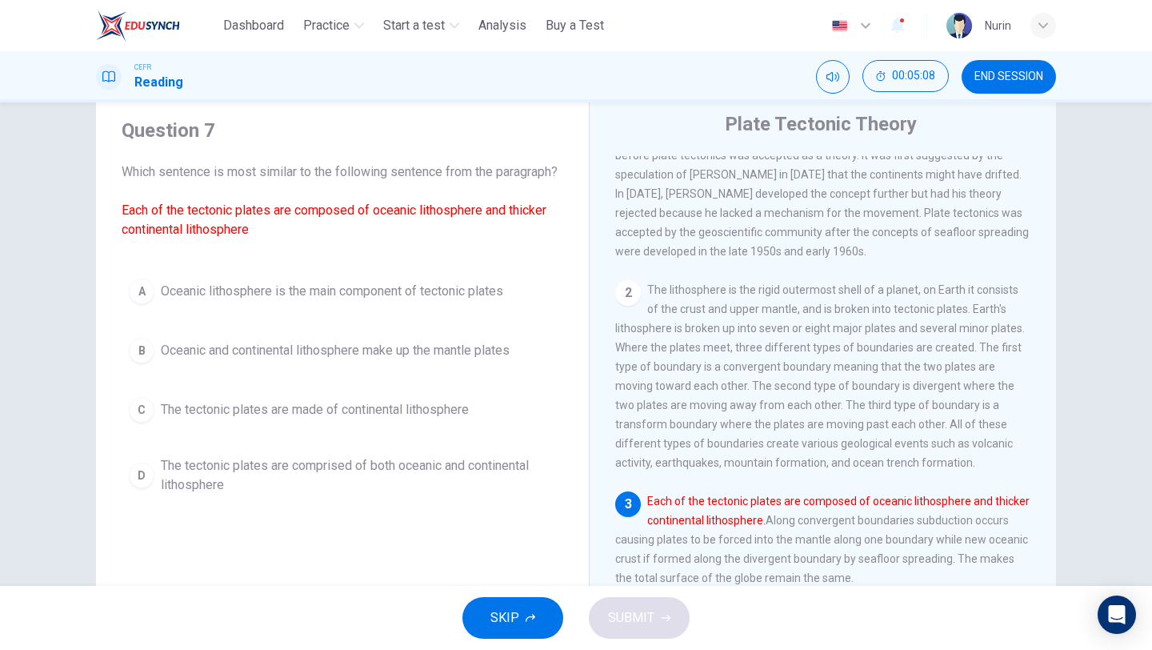
scroll to position [44, 0]
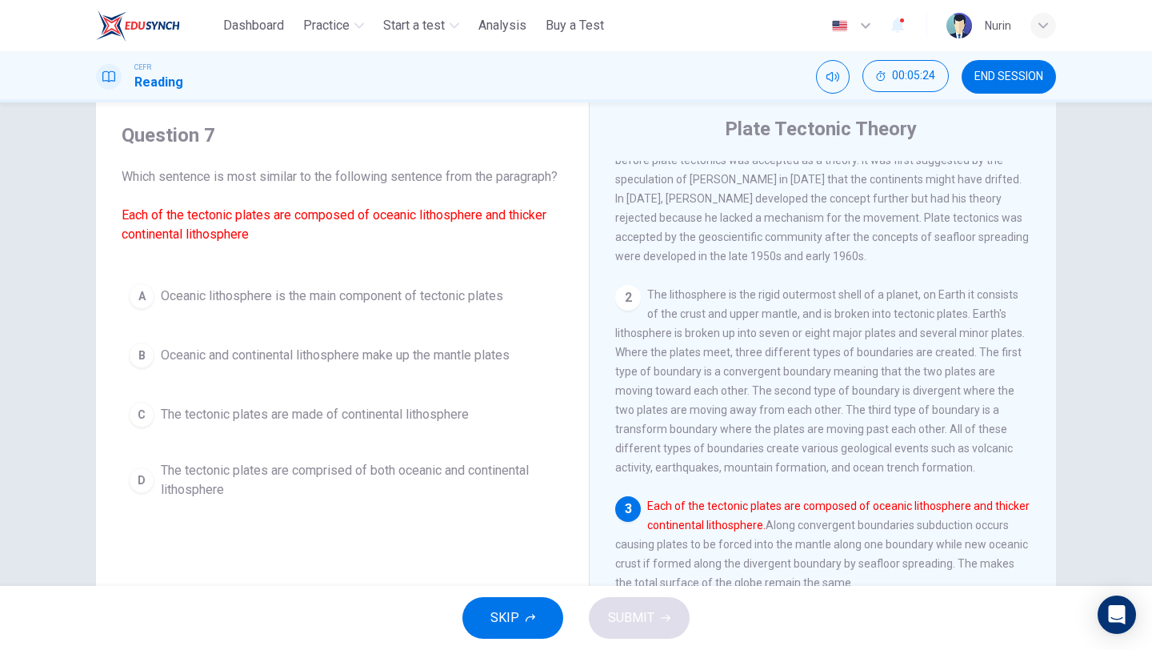
click at [253, 490] on span "The tectonic plates are comprised of both oceanic and continental lithosphere" at bounding box center [358, 480] width 395 height 38
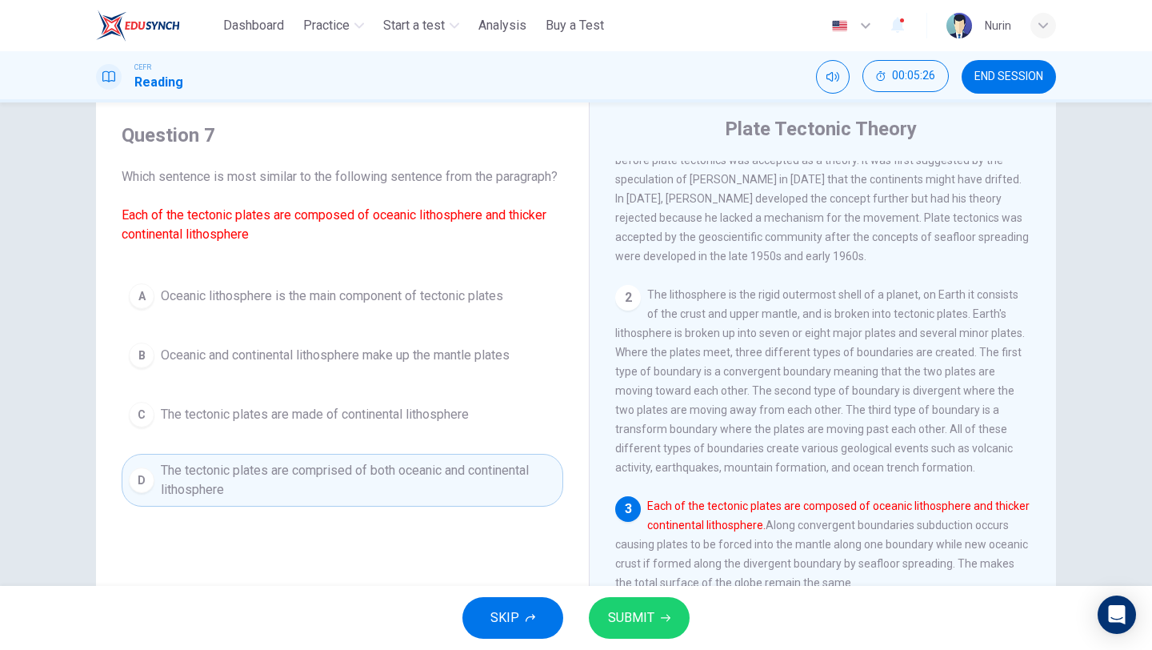
click at [609, 618] on span "SUBMIT" at bounding box center [631, 617] width 46 height 22
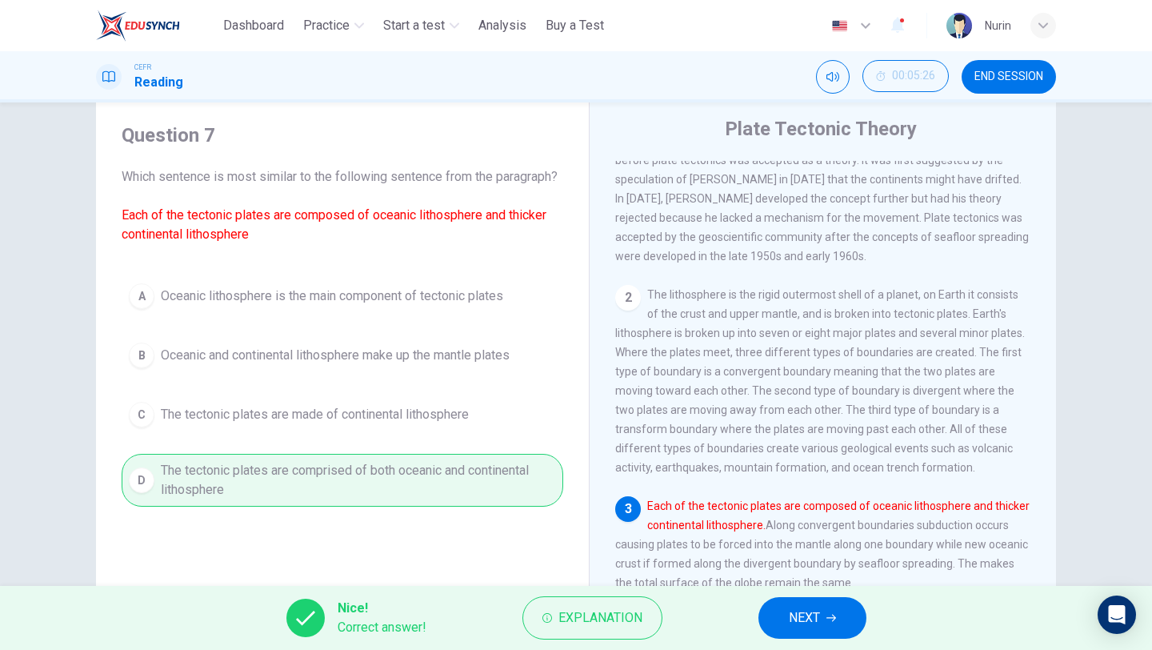
click at [789, 614] on span "NEXT" at bounding box center [804, 617] width 31 height 22
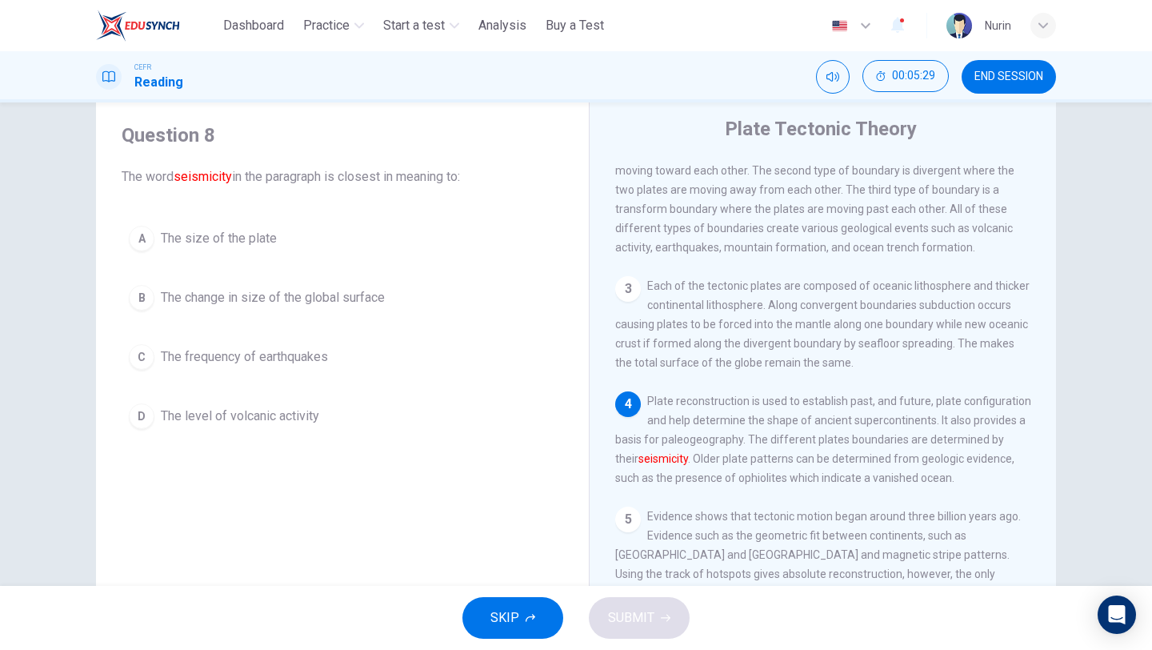
scroll to position [290, 0]
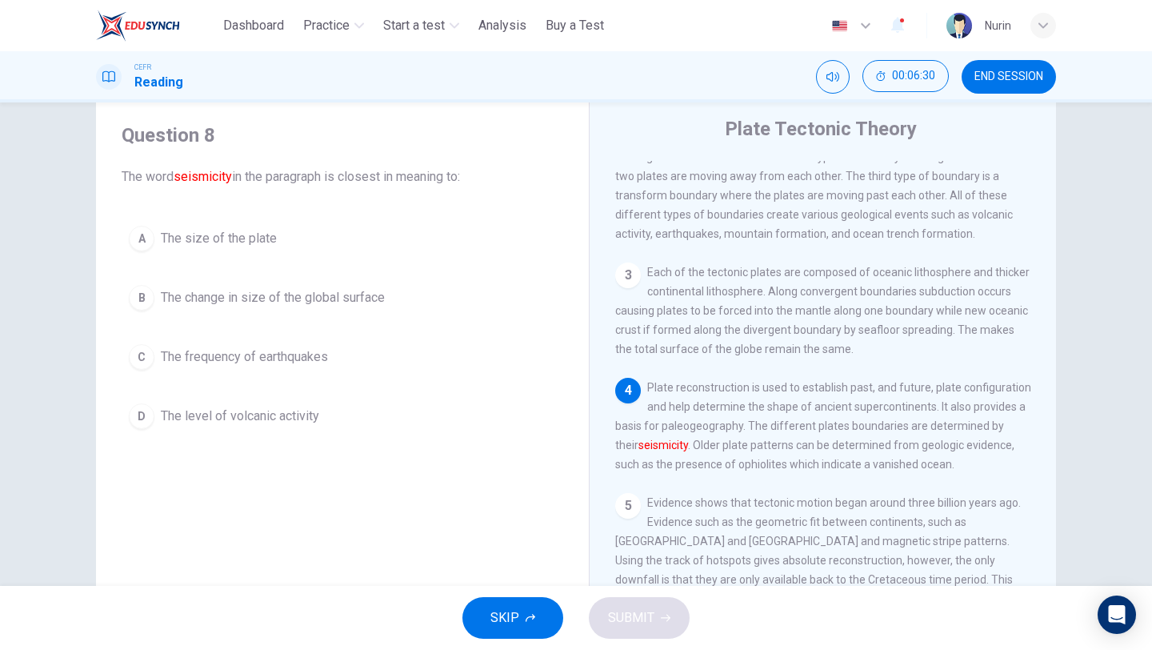
click at [216, 243] on span "The size of the plate" at bounding box center [219, 238] width 116 height 19
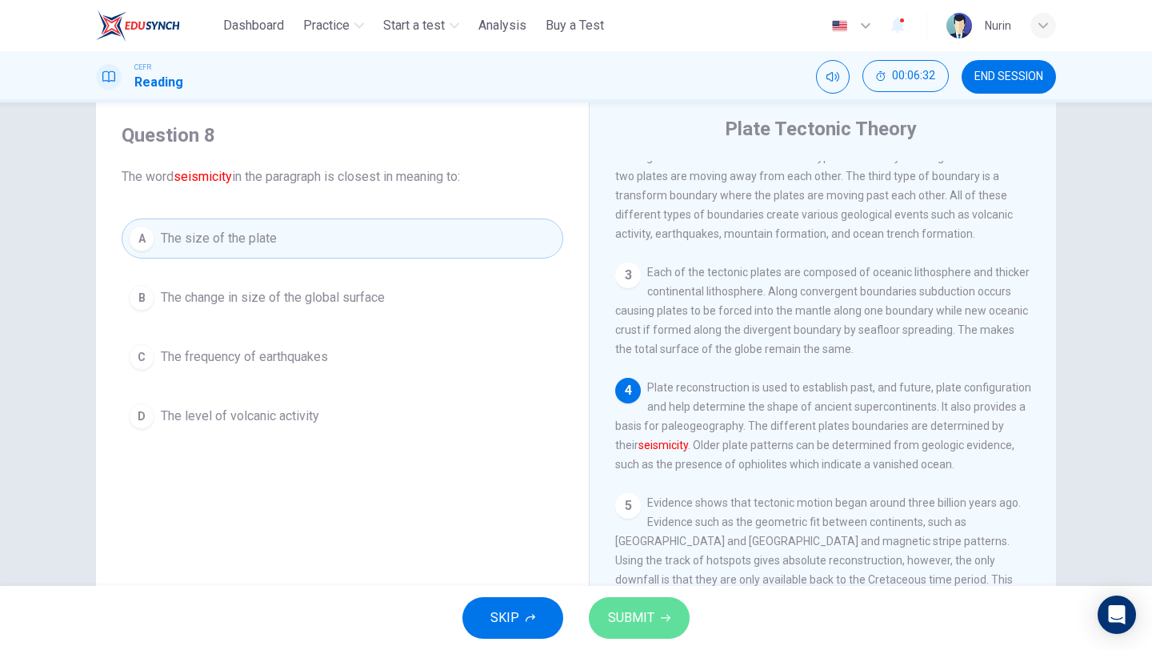
click at [642, 616] on span "SUBMIT" at bounding box center [631, 617] width 46 height 22
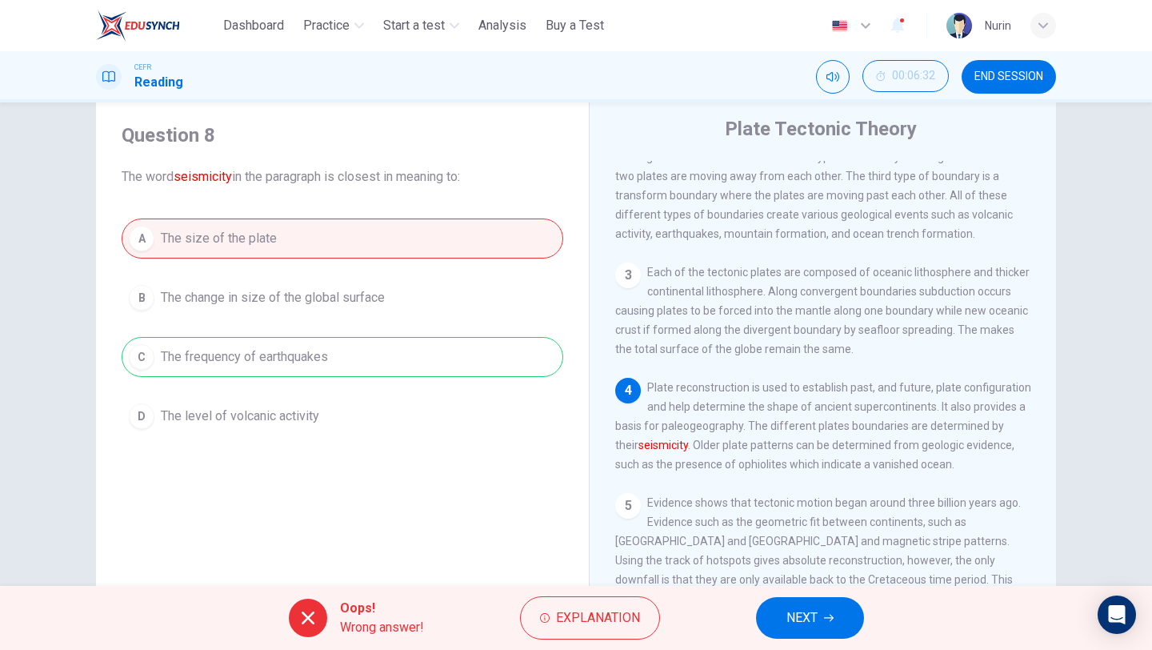
click at [800, 621] on span "NEXT" at bounding box center [802, 617] width 31 height 22
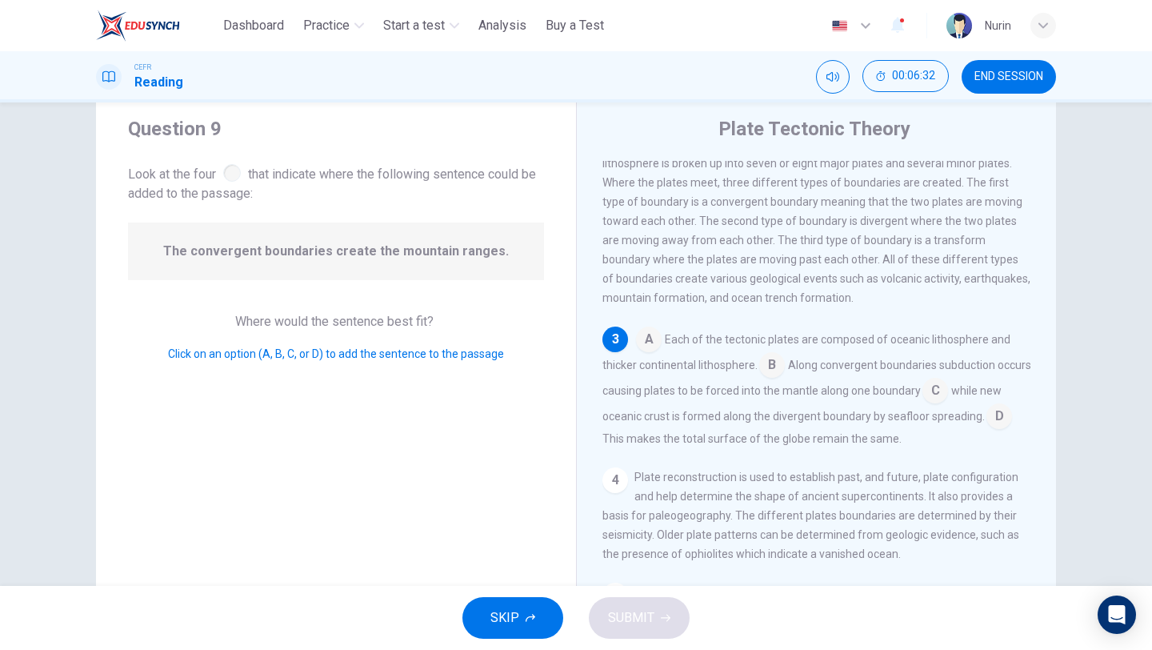
scroll to position [220, 0]
click at [768, 378] on input at bounding box center [772, 365] width 26 height 26
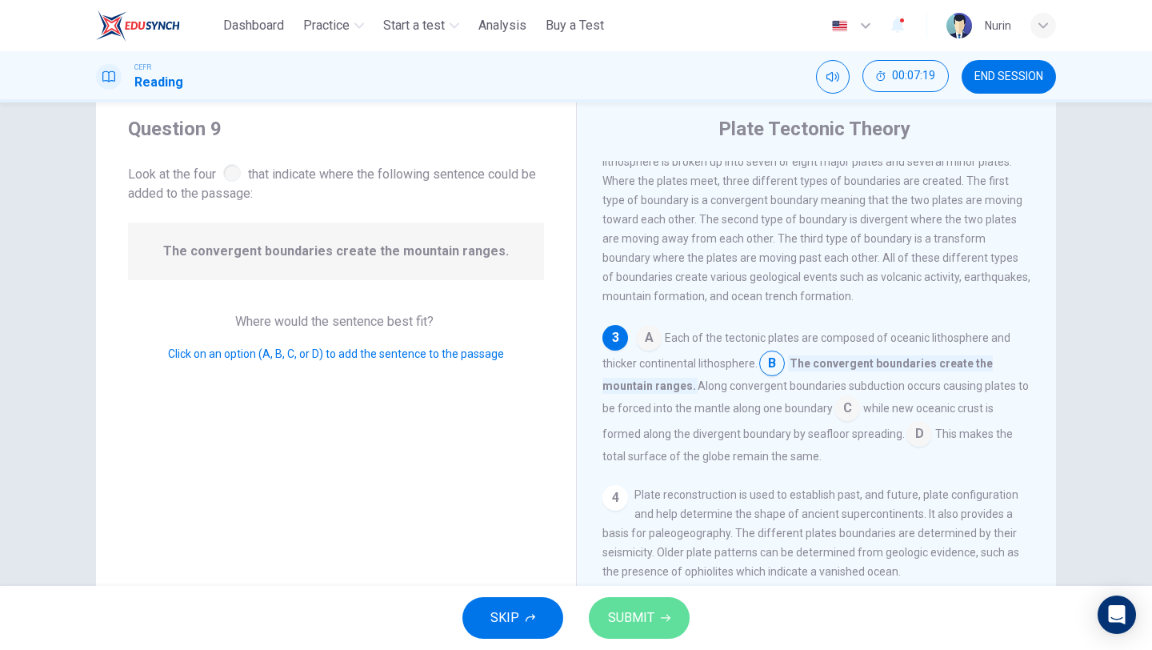
click at [662, 630] on button "SUBMIT" at bounding box center [639, 618] width 101 height 42
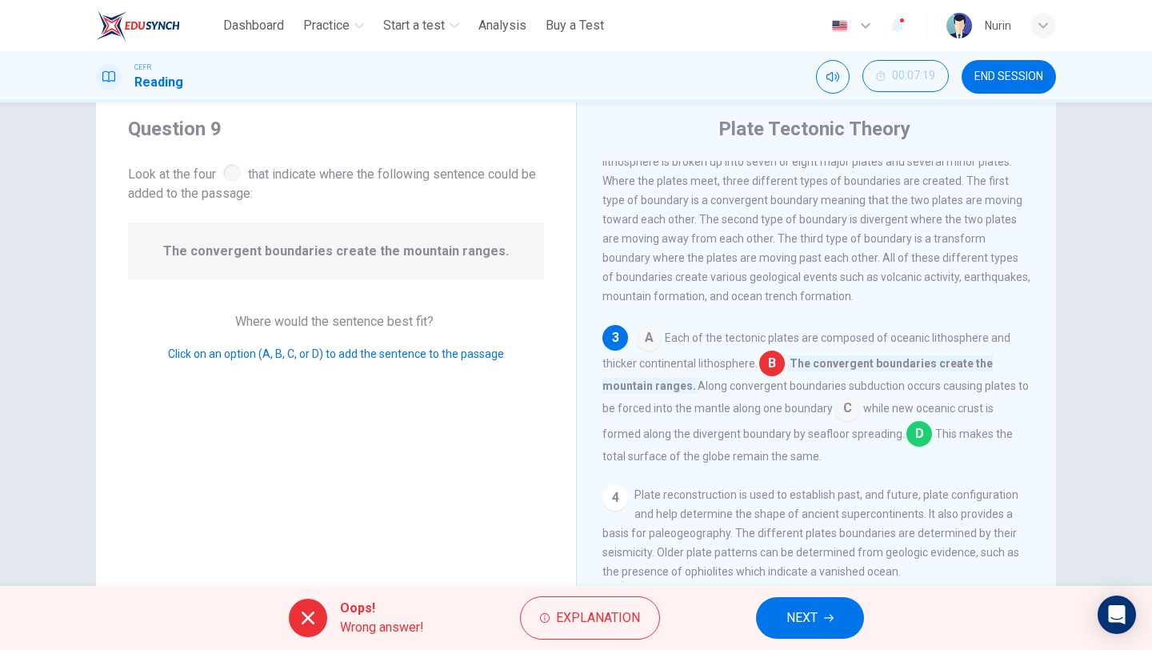
click at [839, 613] on button "NEXT" at bounding box center [810, 618] width 108 height 42
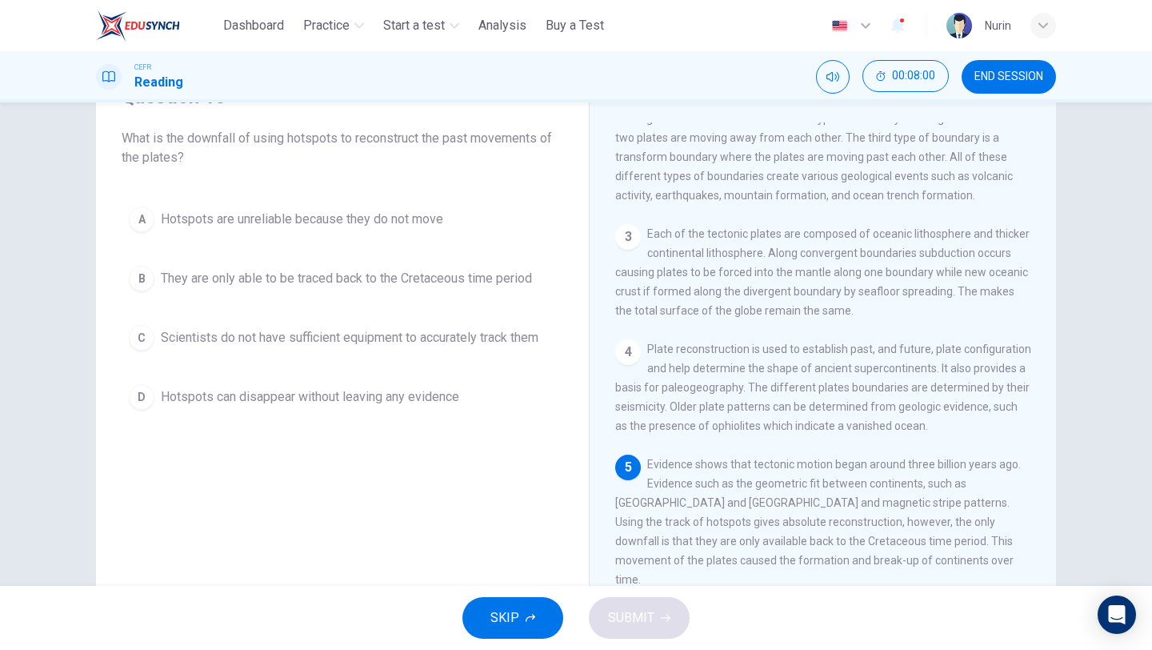
scroll to position [87, 0]
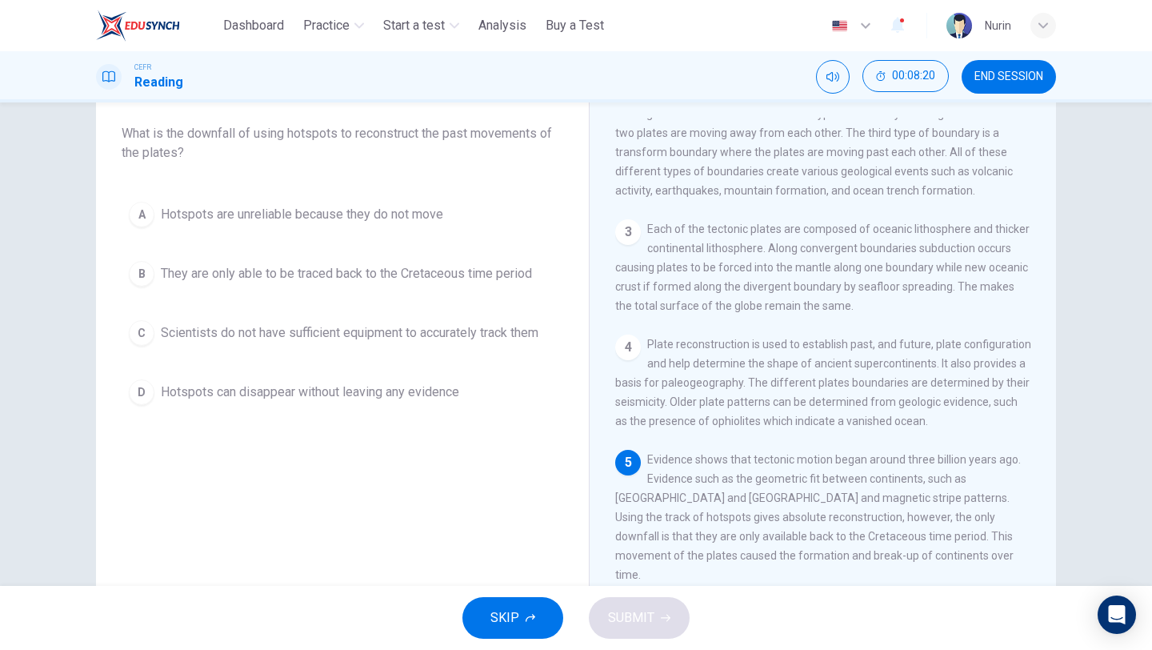
click at [366, 276] on span "They are only able to be traced back to the Cretaceous time period" at bounding box center [346, 273] width 371 height 19
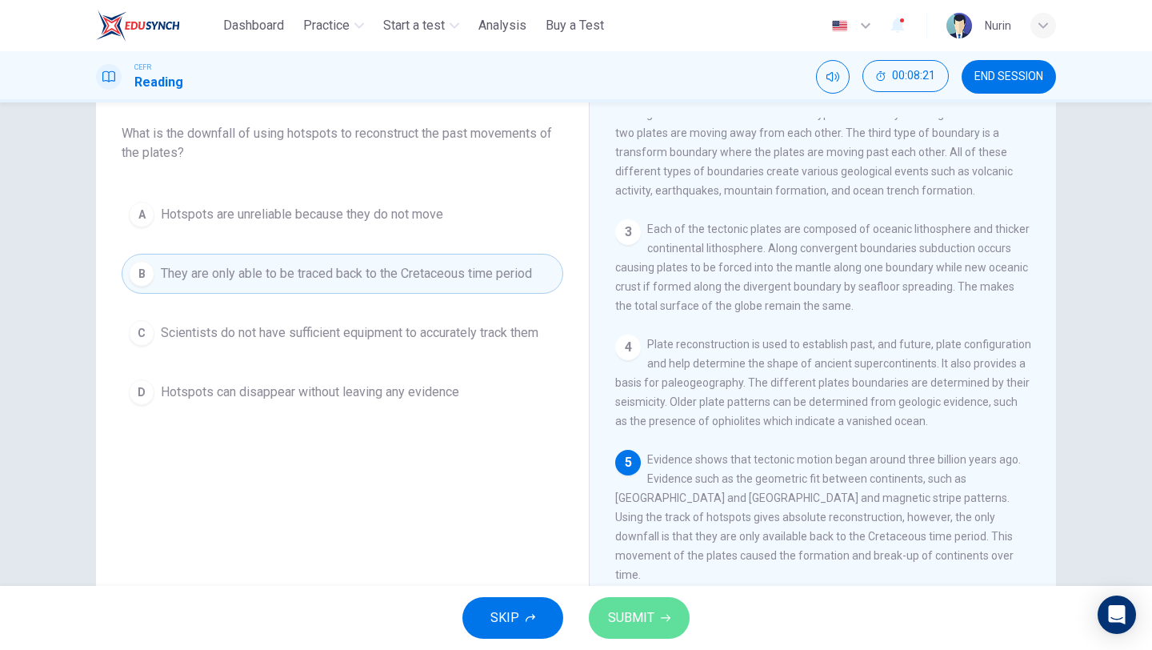
click at [634, 623] on span "SUBMIT" at bounding box center [631, 617] width 46 height 22
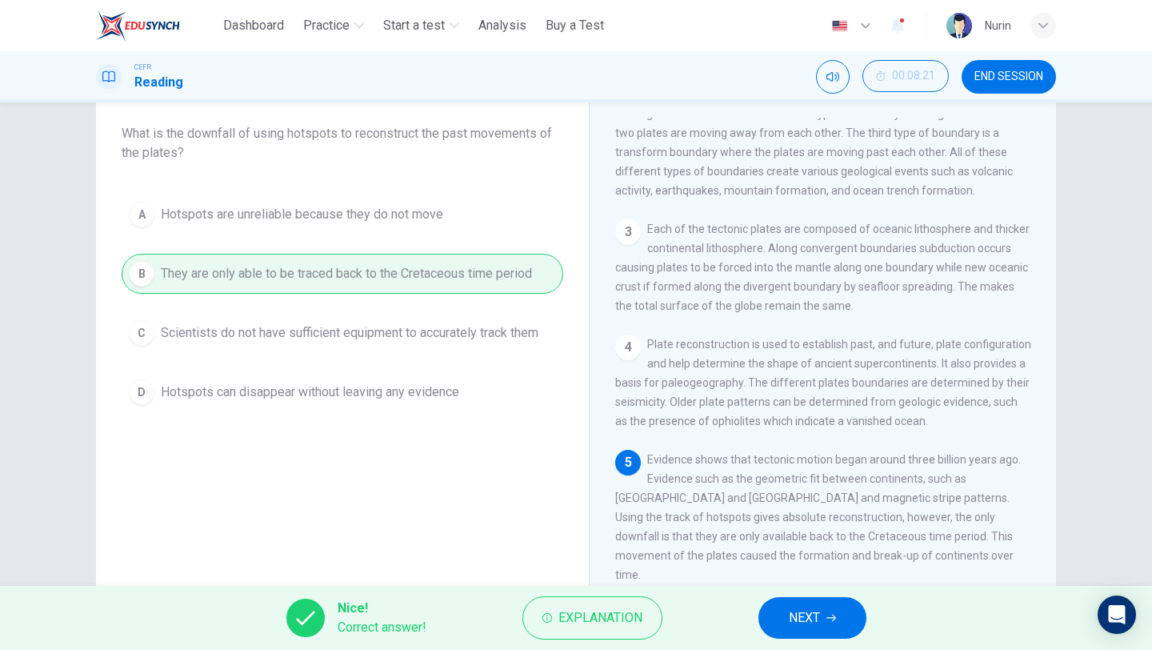
click at [793, 622] on span "NEXT" at bounding box center [804, 617] width 31 height 22
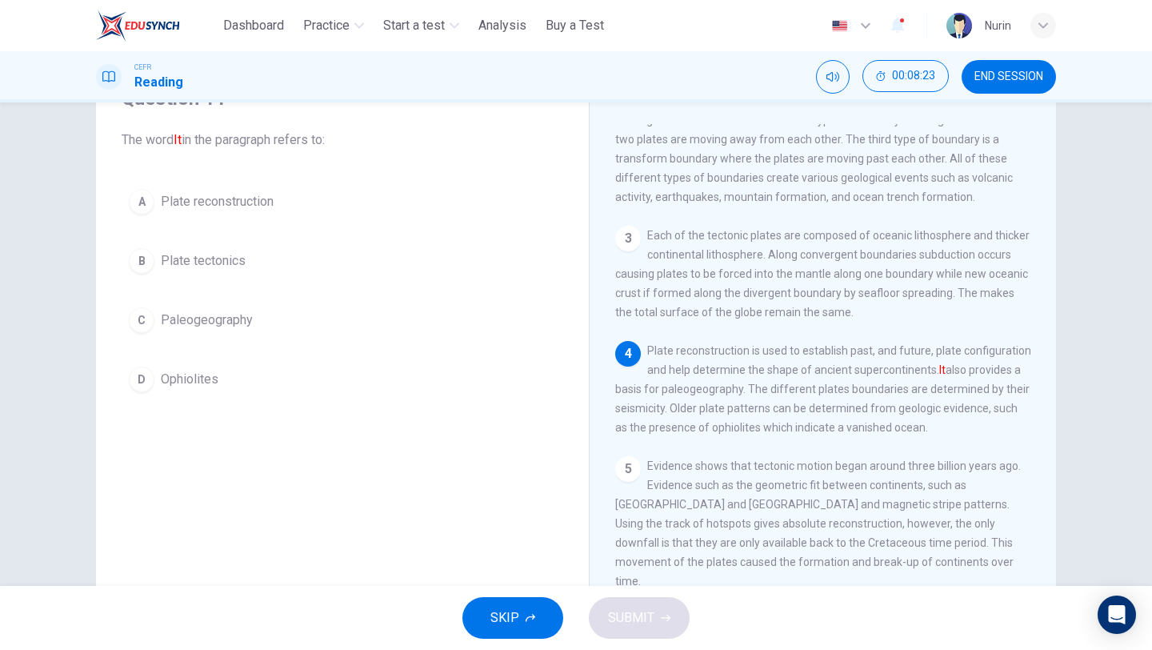
scroll to position [90, 0]
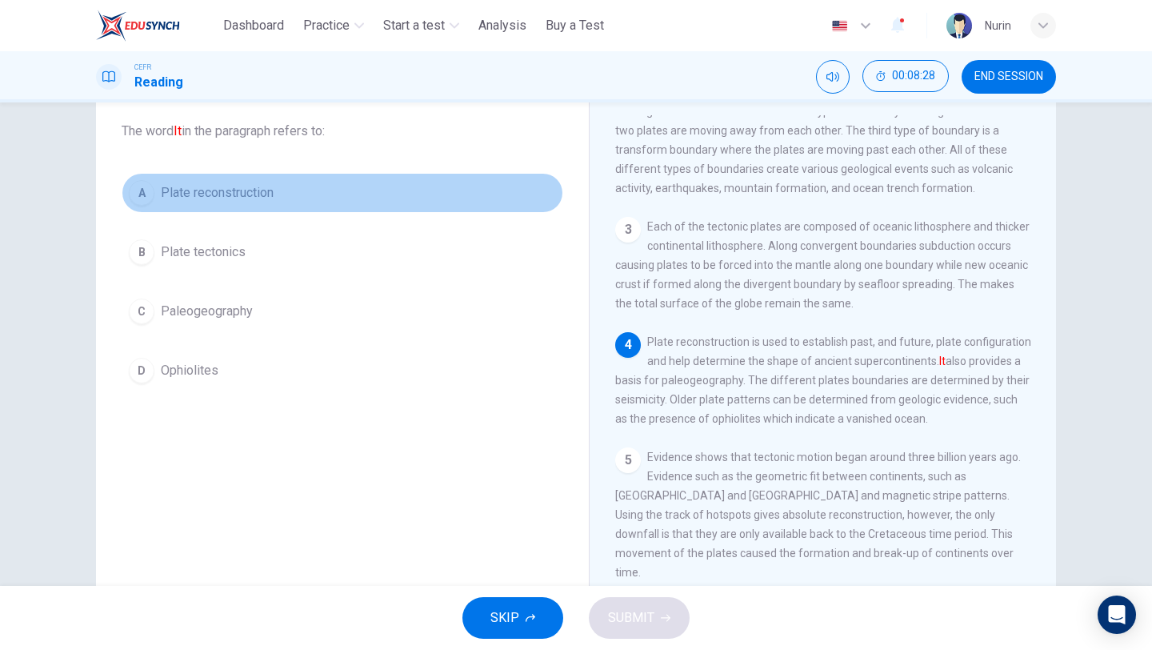
click at [206, 199] on span "Plate reconstruction" at bounding box center [217, 192] width 113 height 19
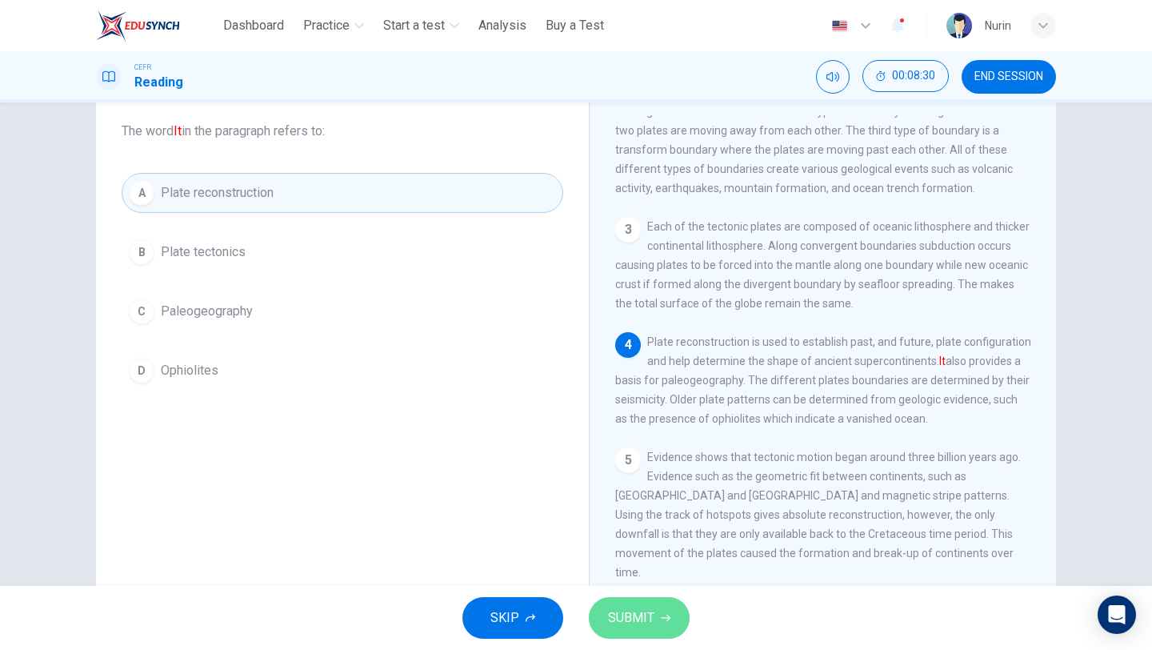
click at [641, 622] on span "SUBMIT" at bounding box center [631, 617] width 46 height 22
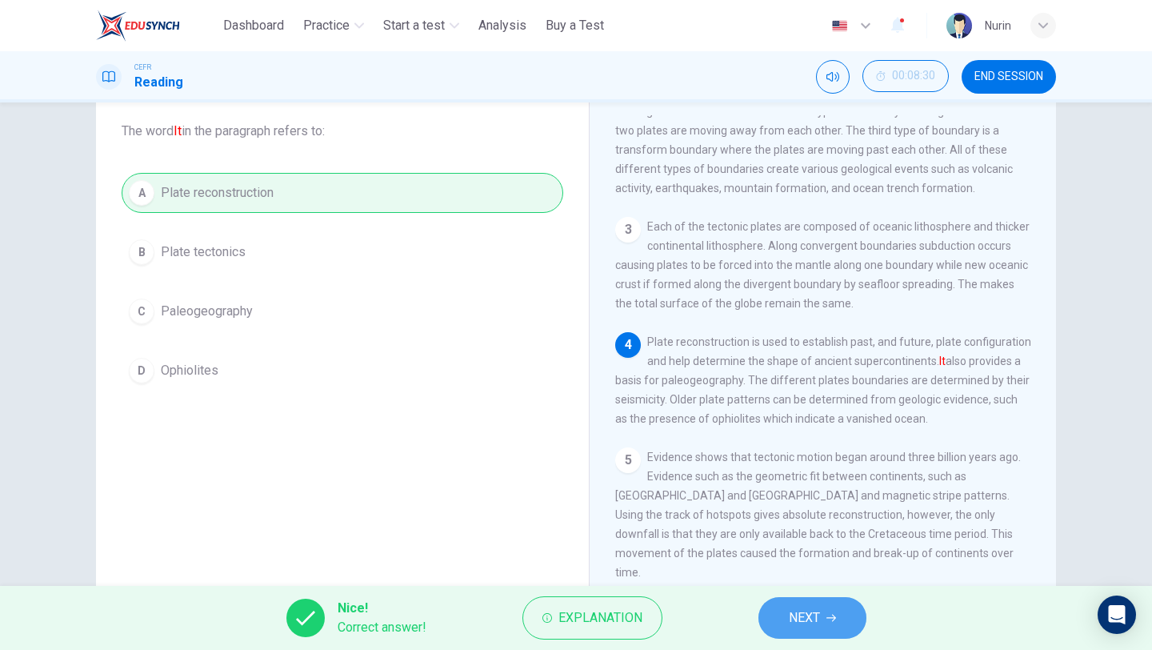
click at [783, 612] on button "NEXT" at bounding box center [812, 618] width 108 height 42
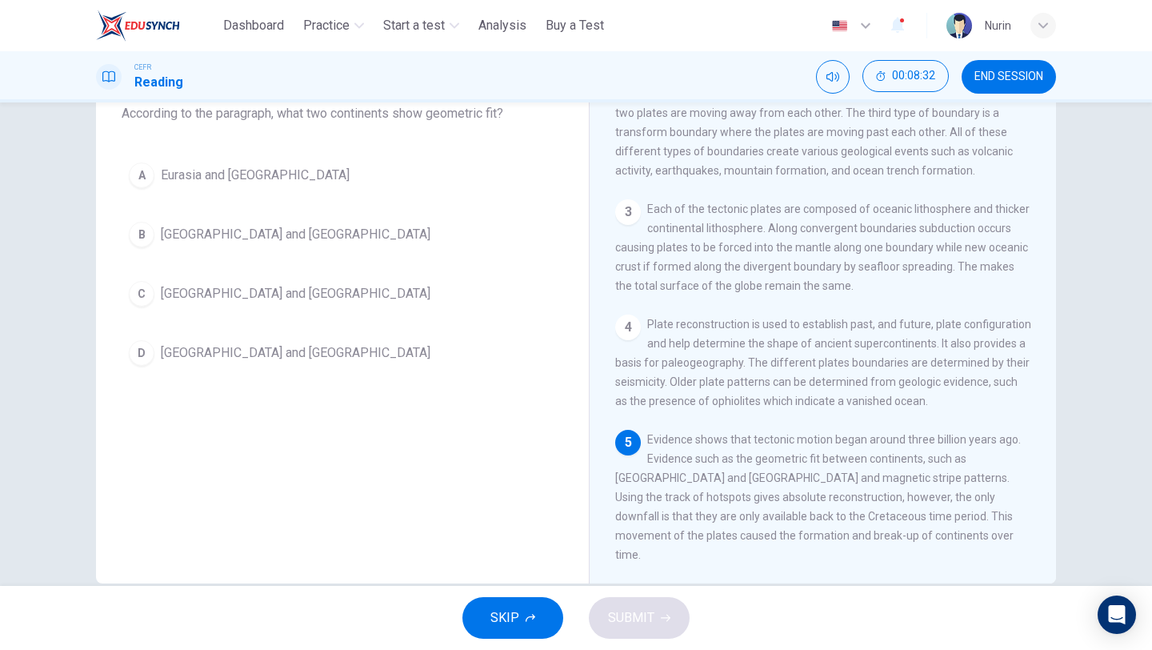
scroll to position [112, 0]
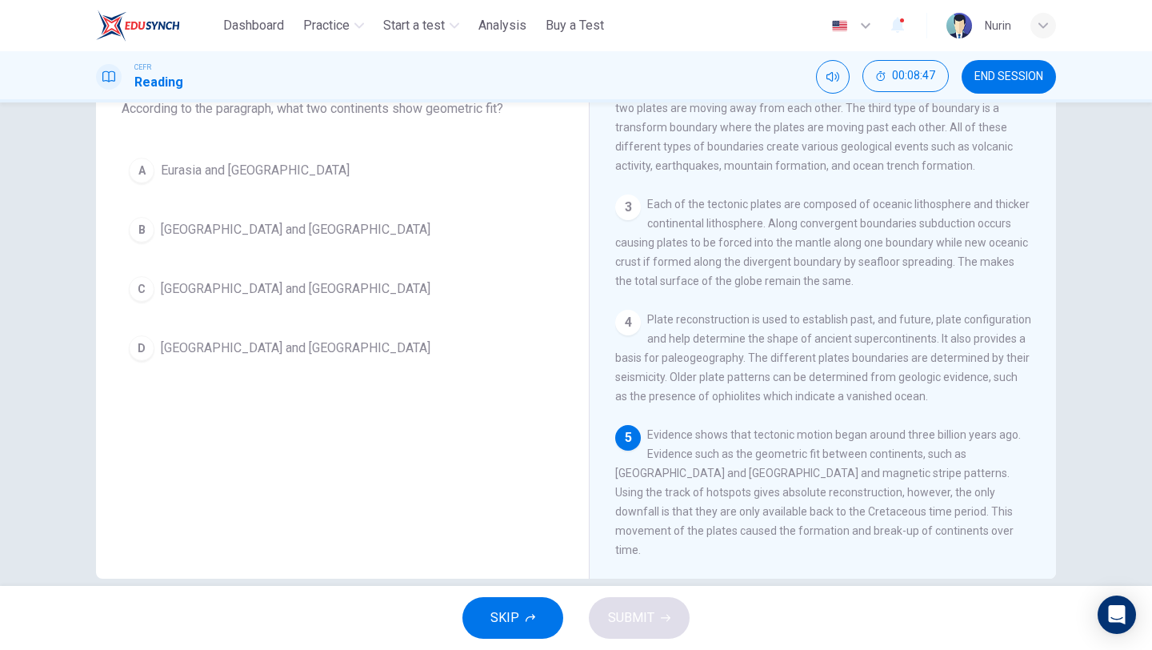
click at [258, 350] on span "[GEOGRAPHIC_DATA] and [GEOGRAPHIC_DATA]" at bounding box center [296, 347] width 270 height 19
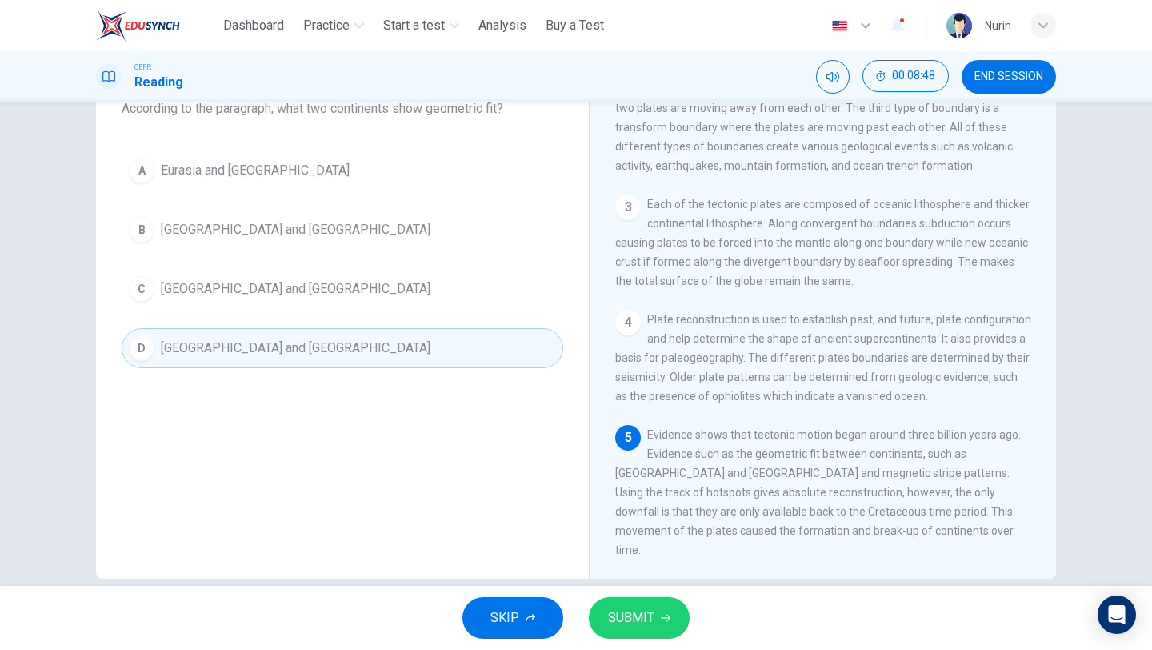
click at [619, 623] on span "SUBMIT" at bounding box center [631, 617] width 46 height 22
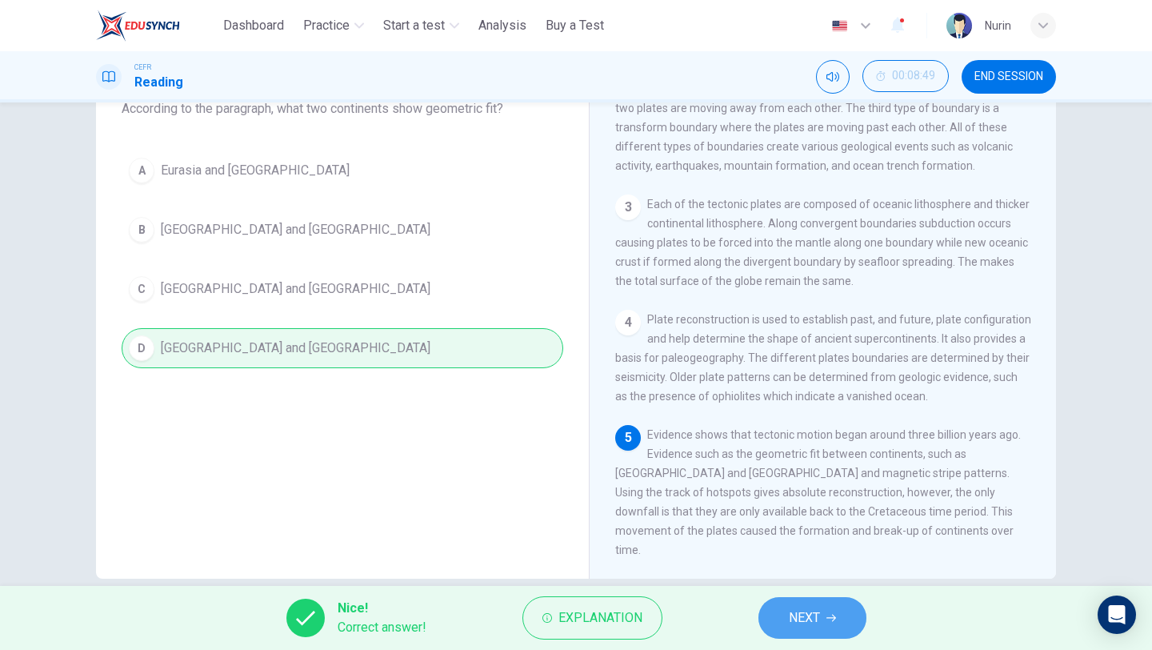
click at [805, 624] on span "NEXT" at bounding box center [804, 617] width 31 height 22
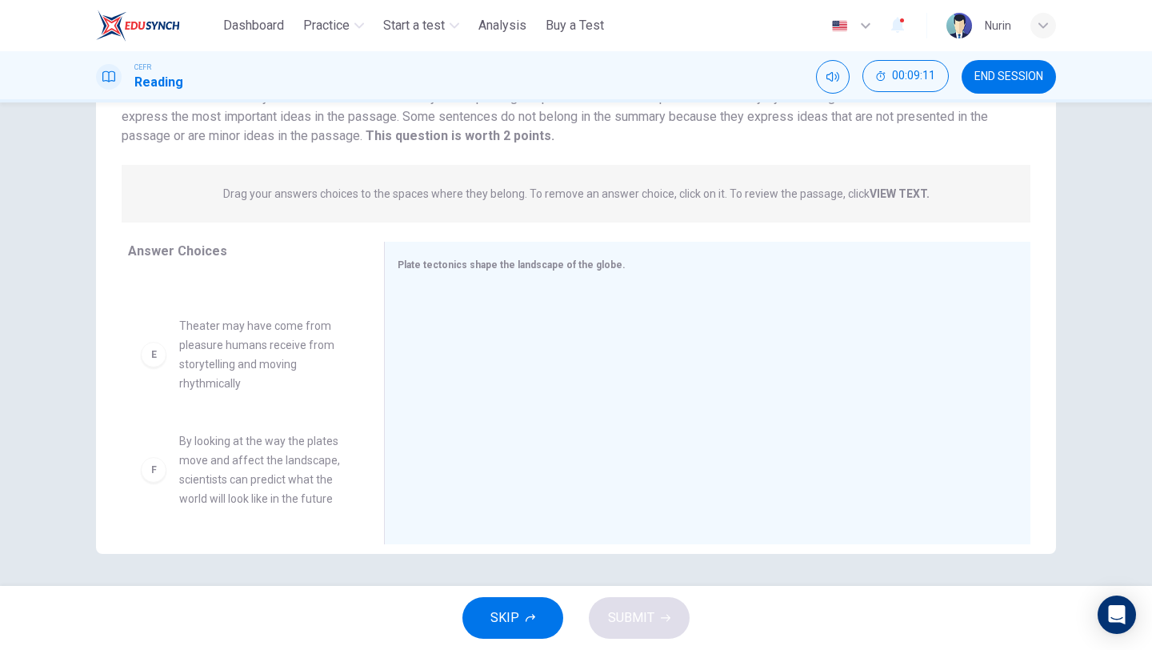
scroll to position [317, 0]
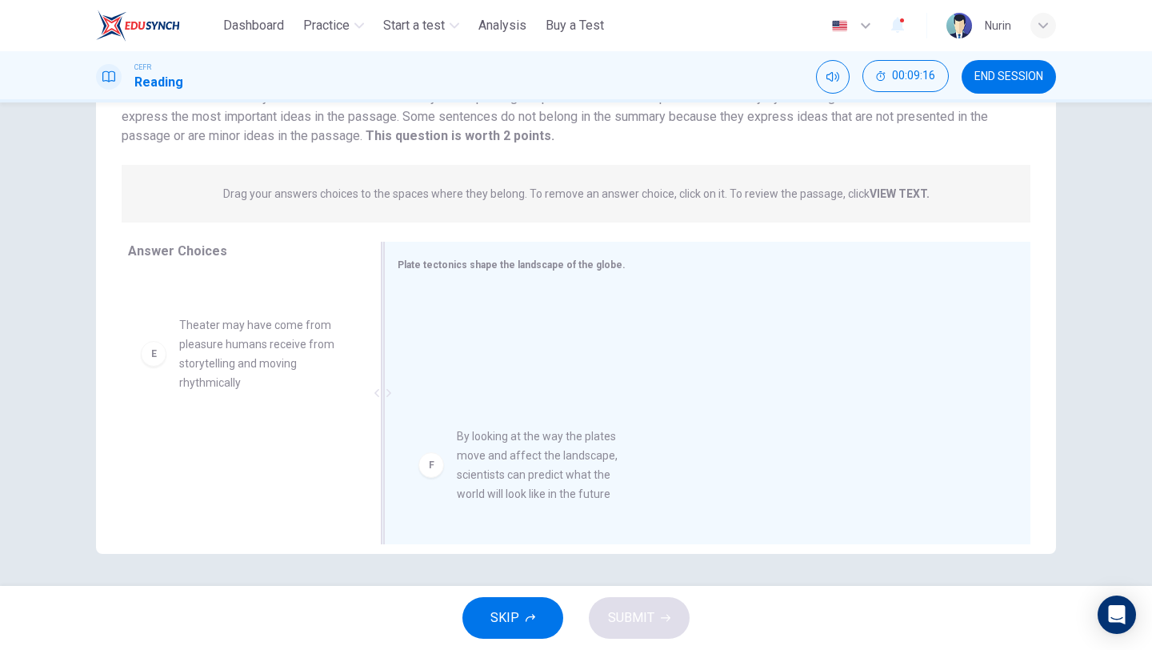
drag, startPoint x: 230, startPoint y: 490, endPoint x: 506, endPoint y: 486, distance: 275.3
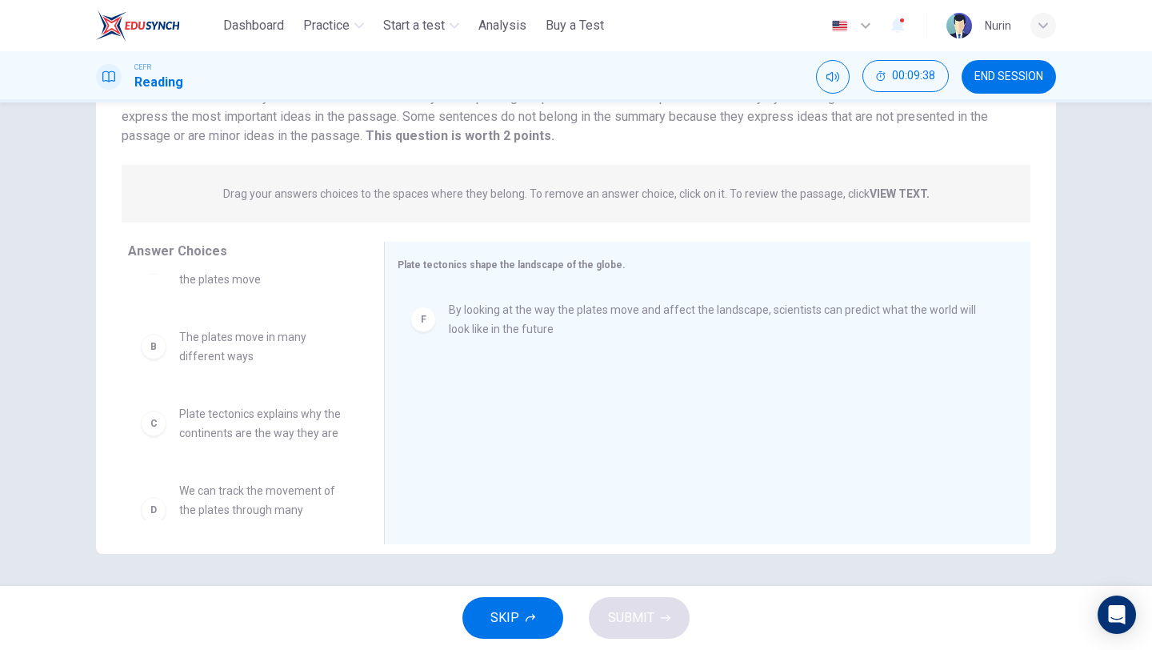
scroll to position [0, 0]
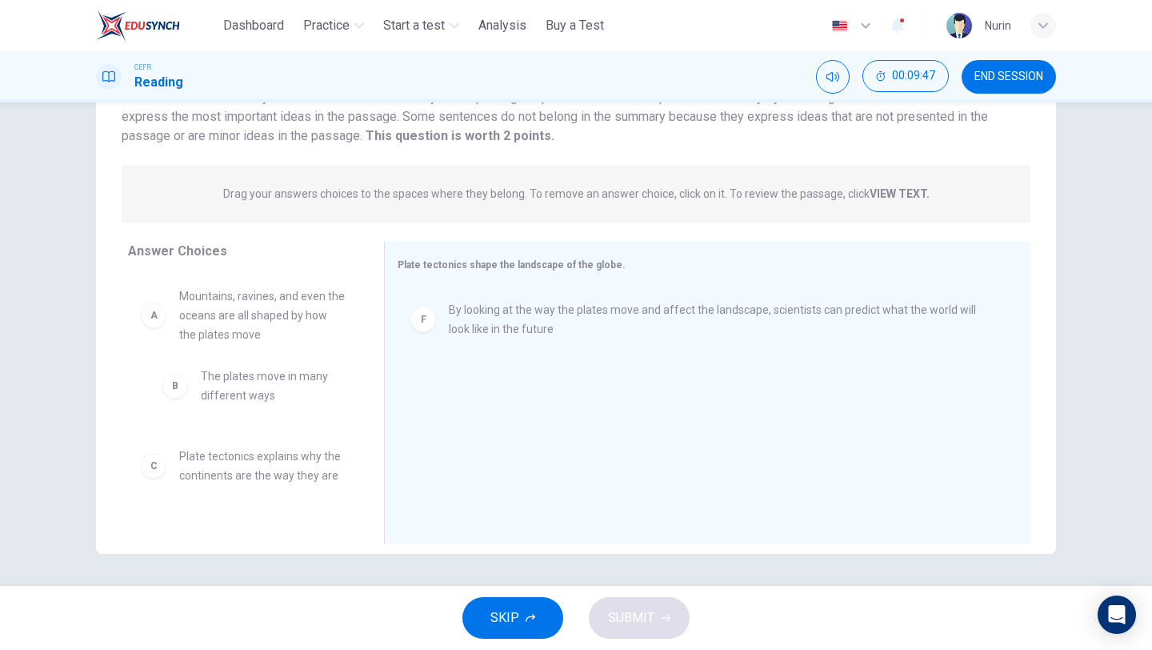
drag, startPoint x: 258, startPoint y: 405, endPoint x: 282, endPoint y: 387, distance: 29.8
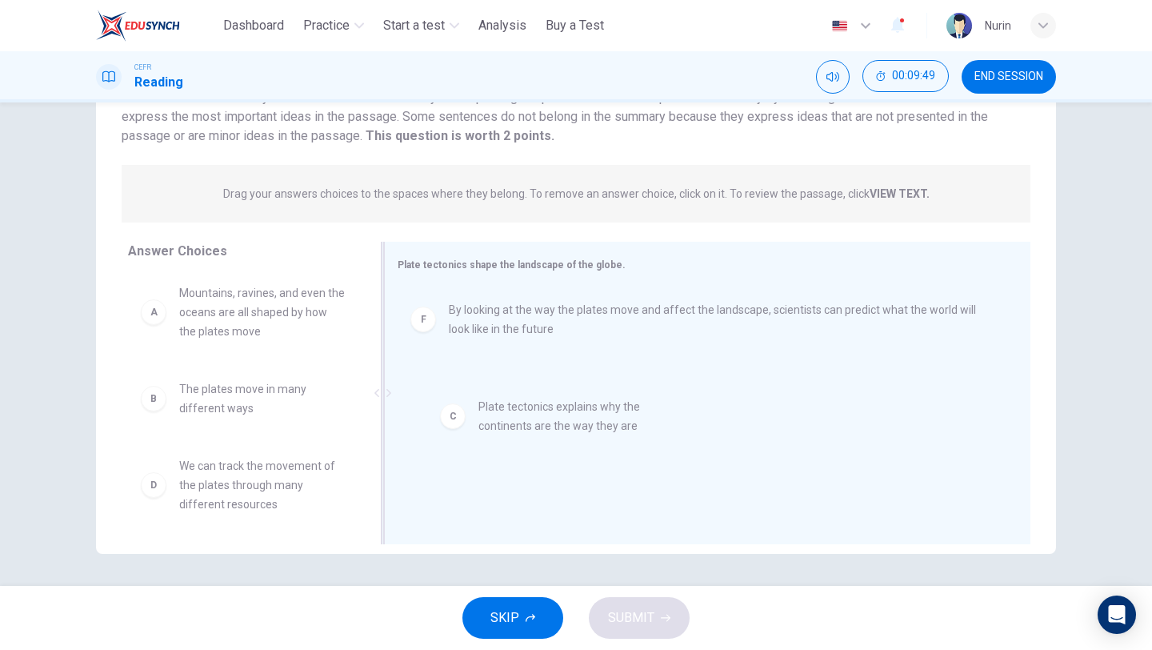
drag, startPoint x: 266, startPoint y: 485, endPoint x: 569, endPoint y: 422, distance: 309.6
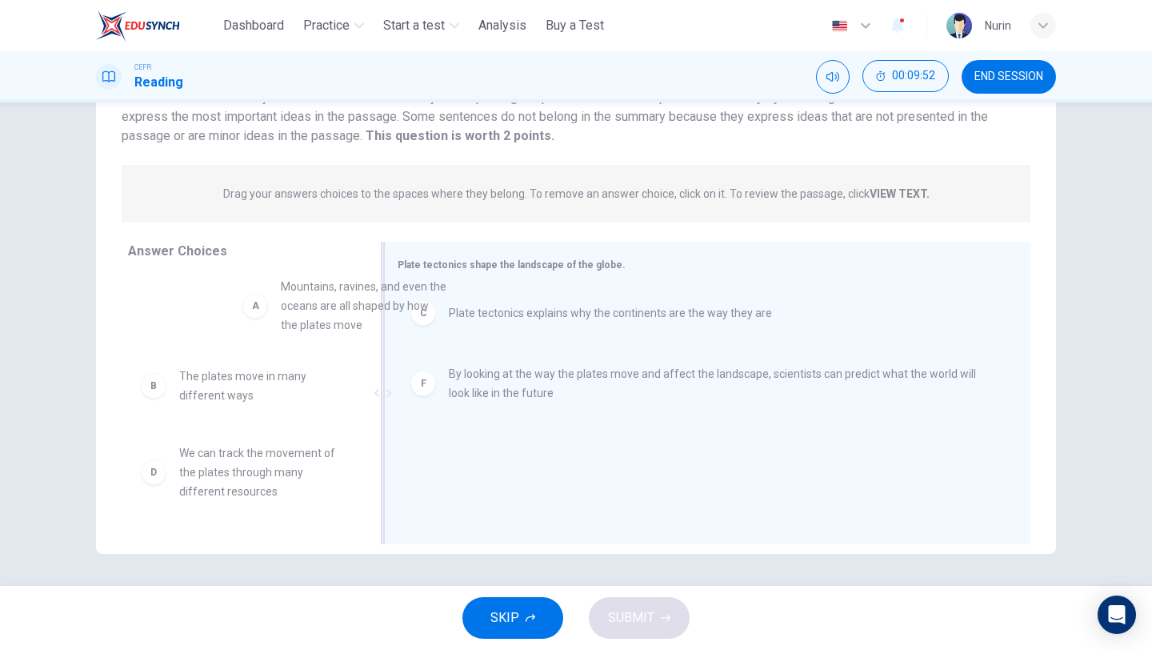
scroll to position [0, 0]
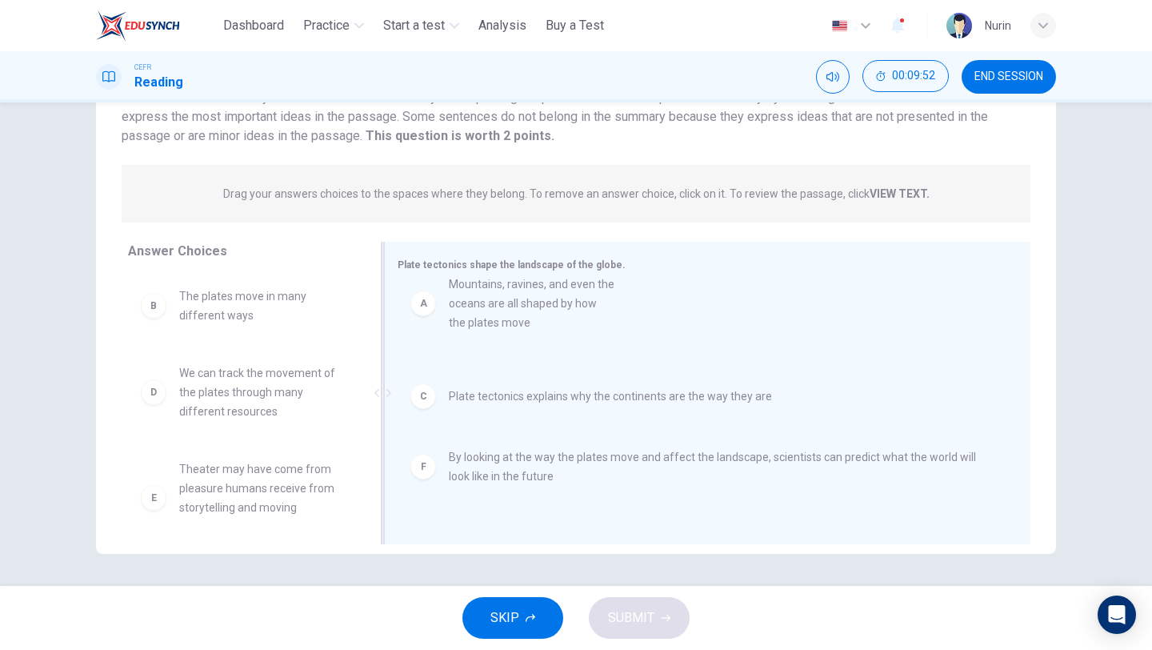
drag, startPoint x: 259, startPoint y: 310, endPoint x: 521, endPoint y: 298, distance: 261.9
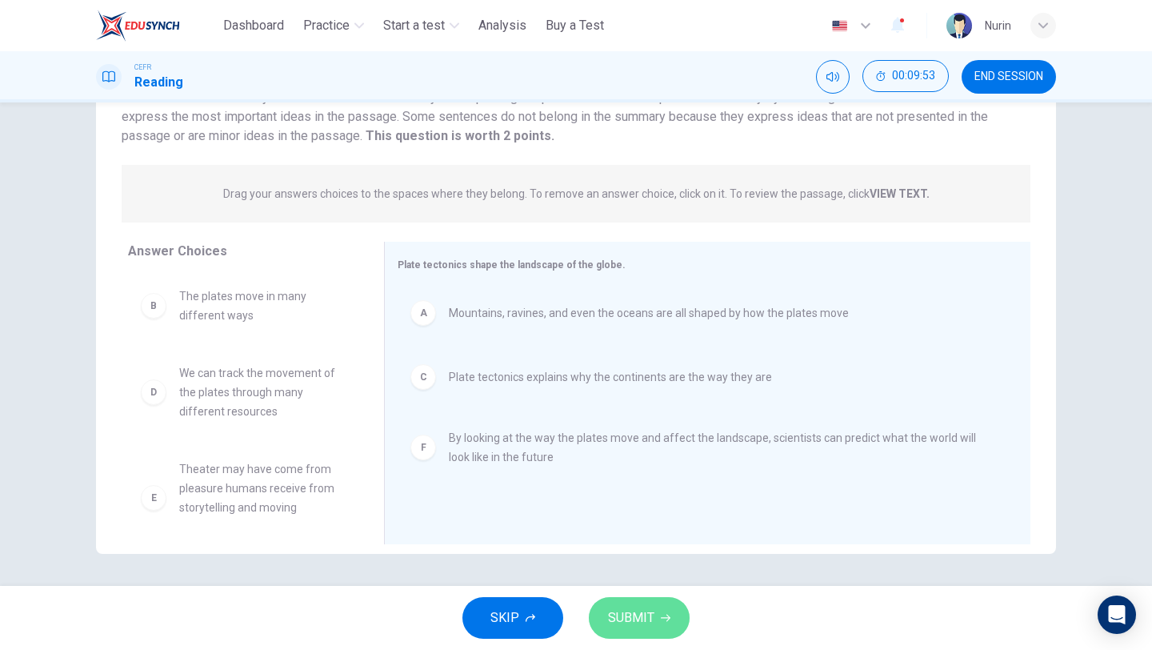
click at [650, 622] on span "SUBMIT" at bounding box center [631, 617] width 46 height 22
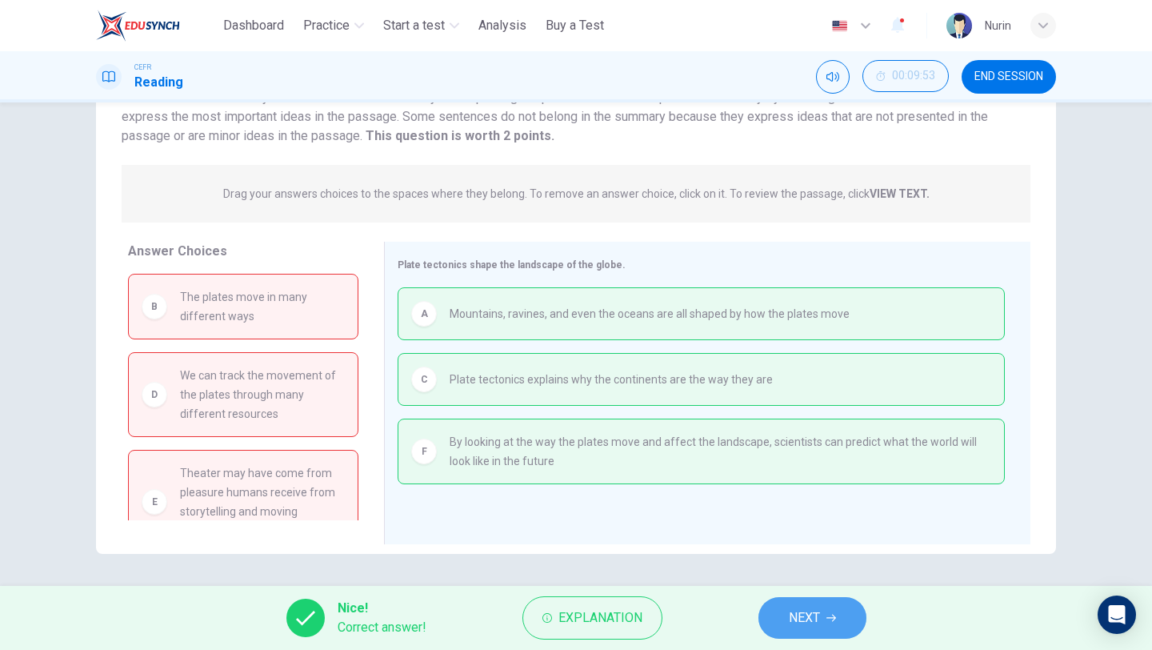
click at [813, 615] on span "NEXT" at bounding box center [804, 617] width 31 height 22
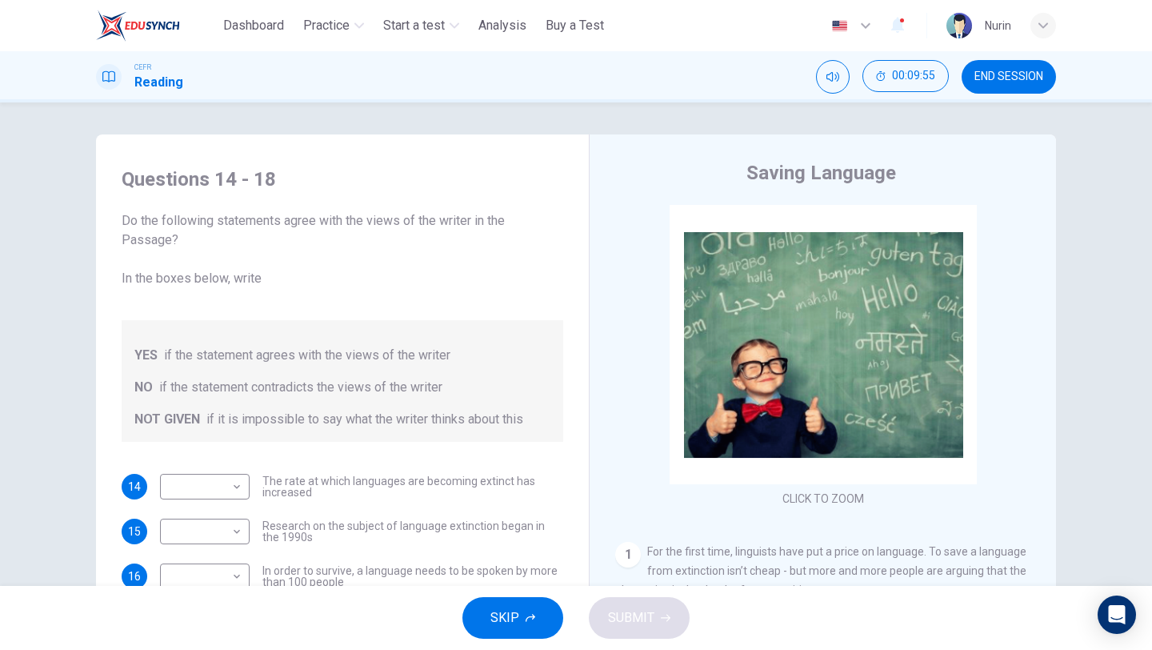
click at [1000, 91] on button "END SESSION" at bounding box center [1009, 77] width 94 height 34
